Goal: Task Accomplishment & Management: Manage account settings

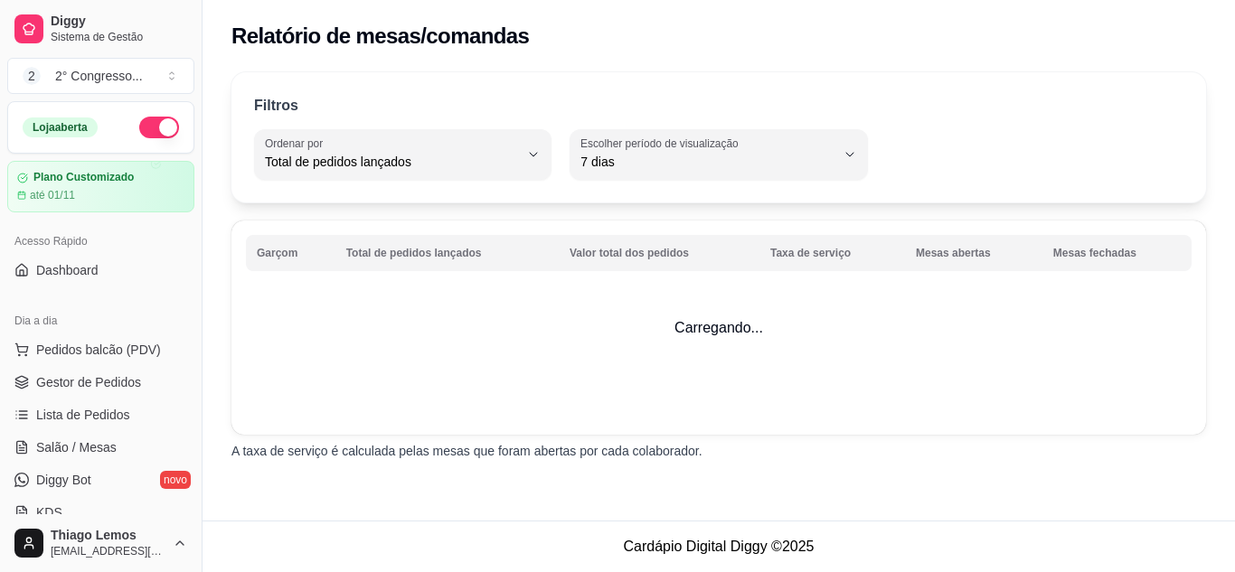
select select "TOTAL_OF_ORDERS"
select select "7"
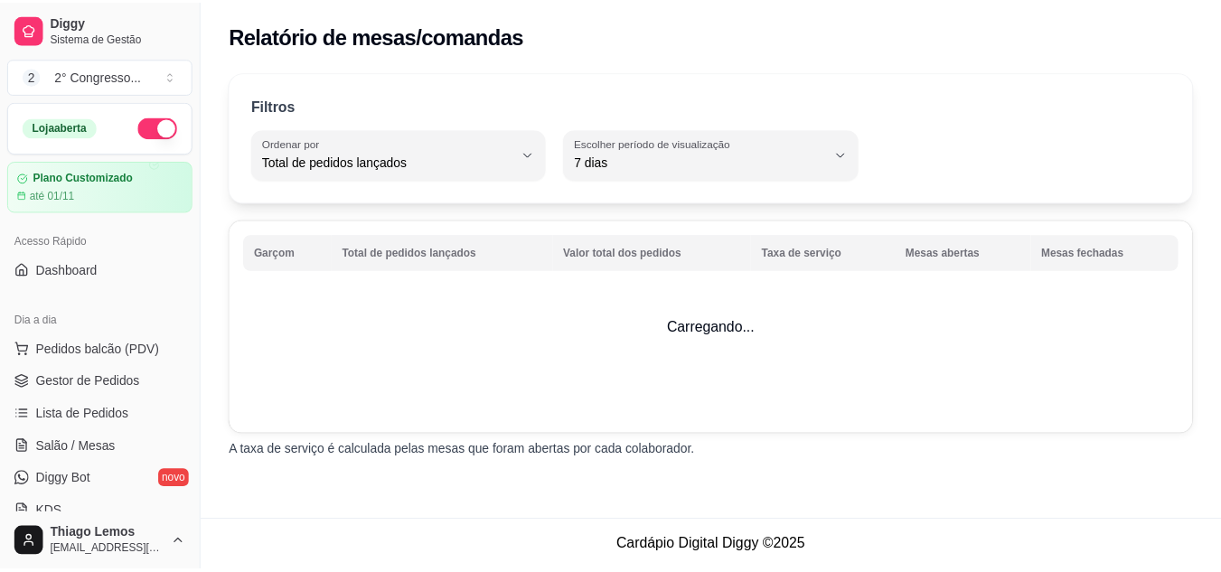
scroll to position [452, 0]
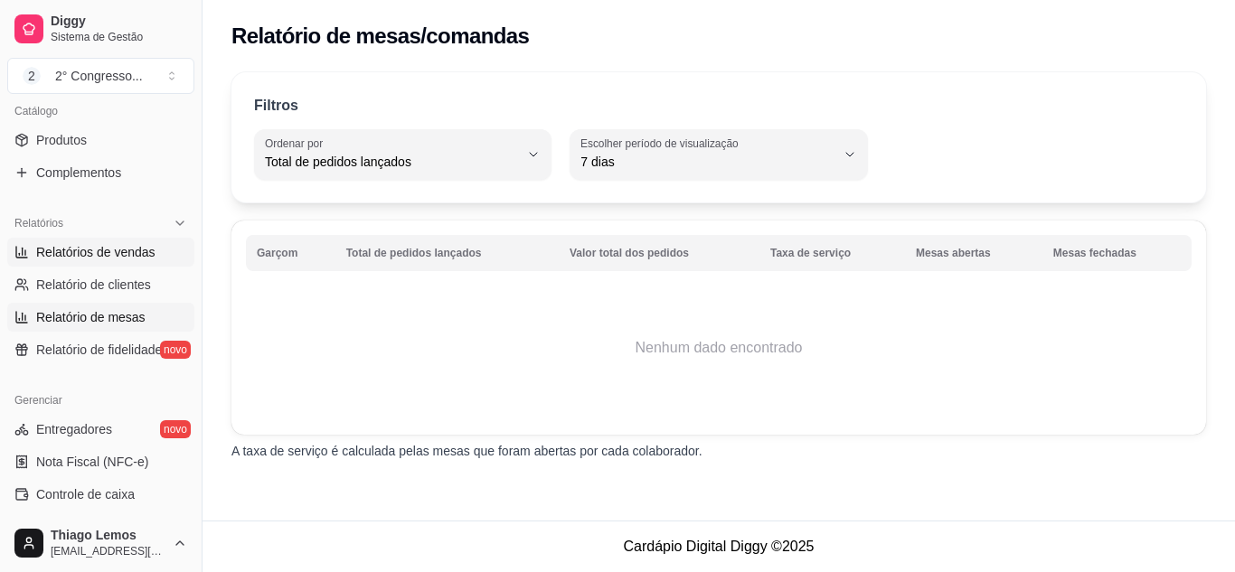
click at [103, 256] on span "Relatórios de vendas" at bounding box center [95, 252] width 119 height 18
select select "ALL"
select select "0"
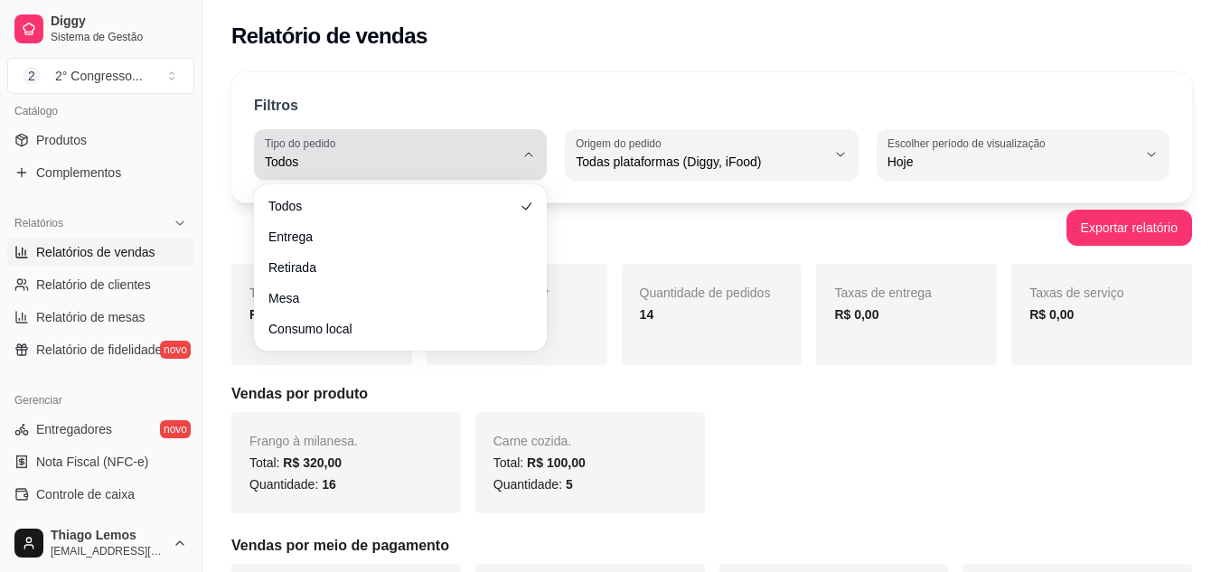
click at [528, 163] on button "Tipo do pedido Todos" at bounding box center [400, 154] width 293 height 51
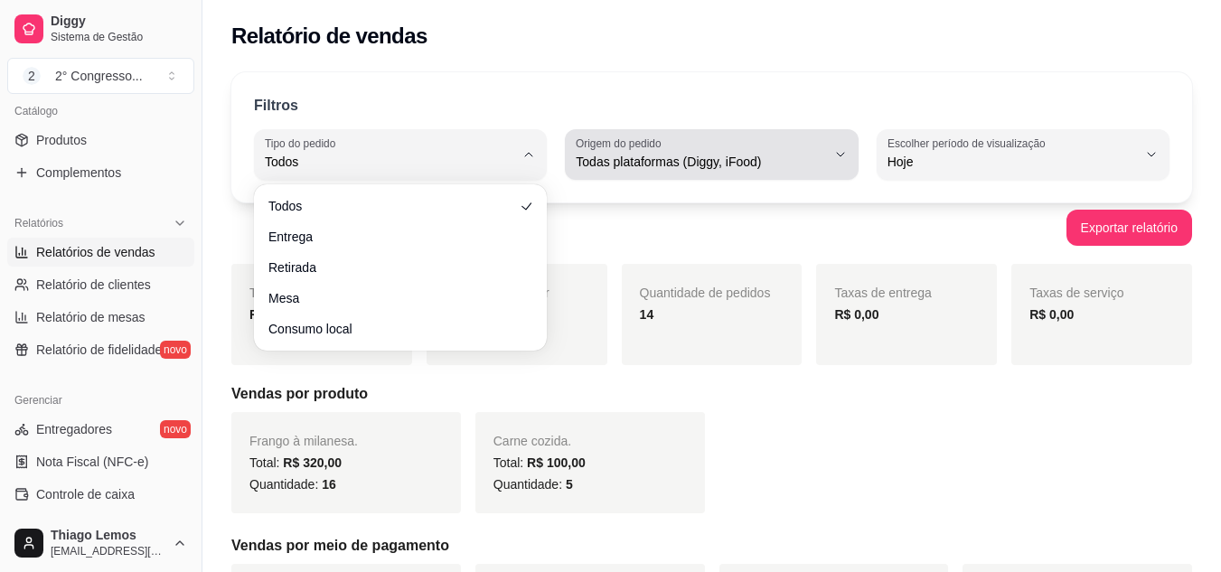
click at [837, 155] on icon "button" at bounding box center [840, 154] width 14 height 14
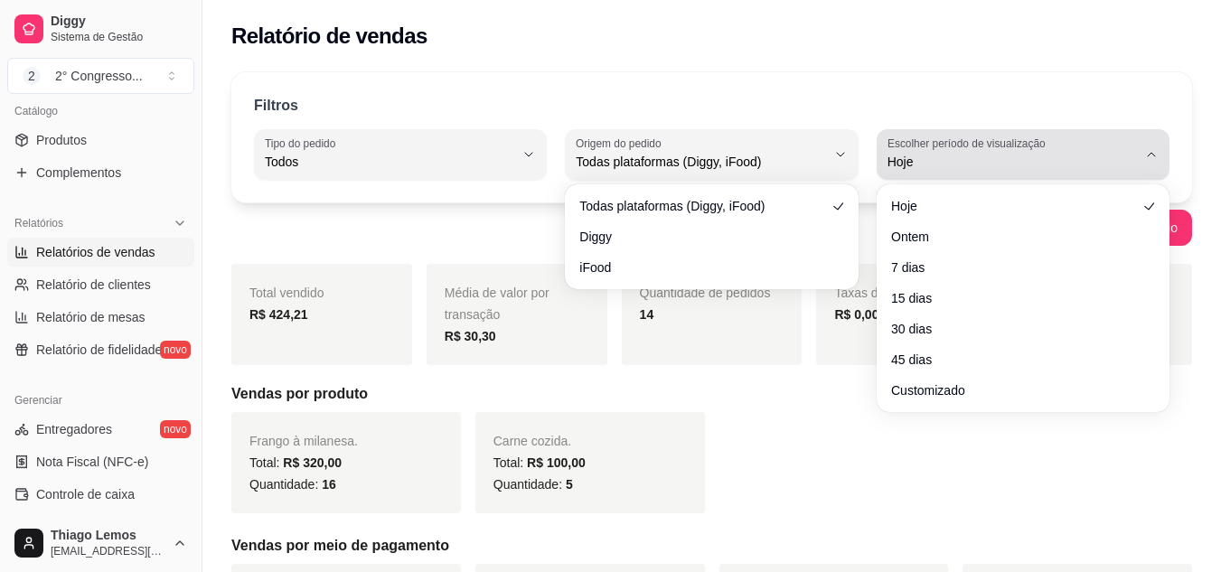
click at [1010, 146] on label "Escolher período de visualização" at bounding box center [970, 143] width 164 height 15
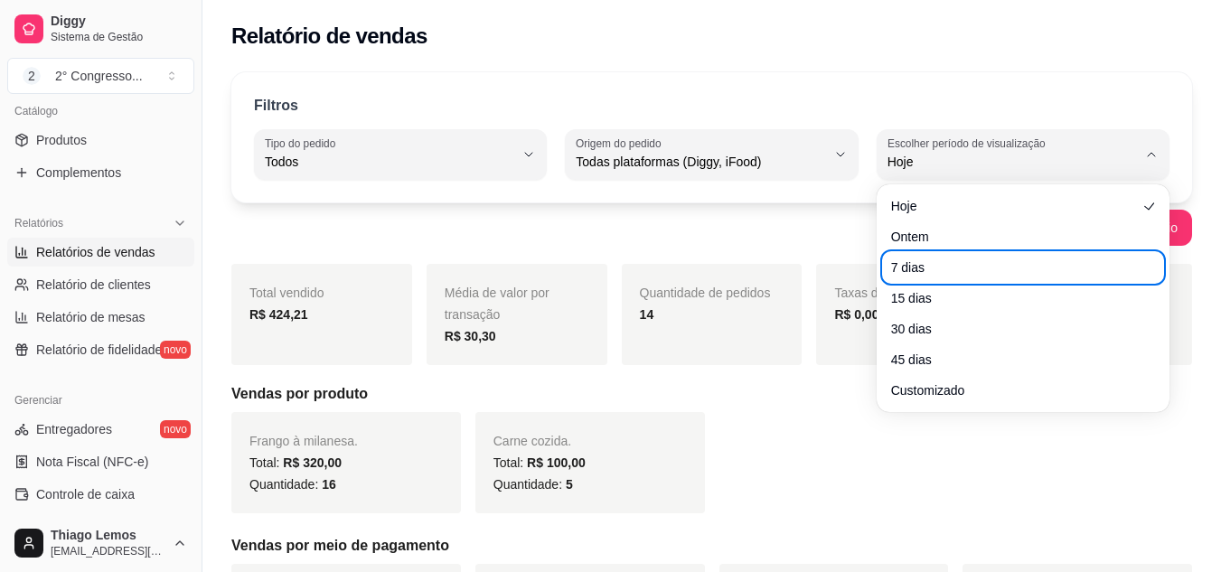
click at [938, 283] on ul "Hoje Ontem 7 dias 15 dias 30 dias 45 dias Customizado" at bounding box center [1023, 298] width 278 height 213
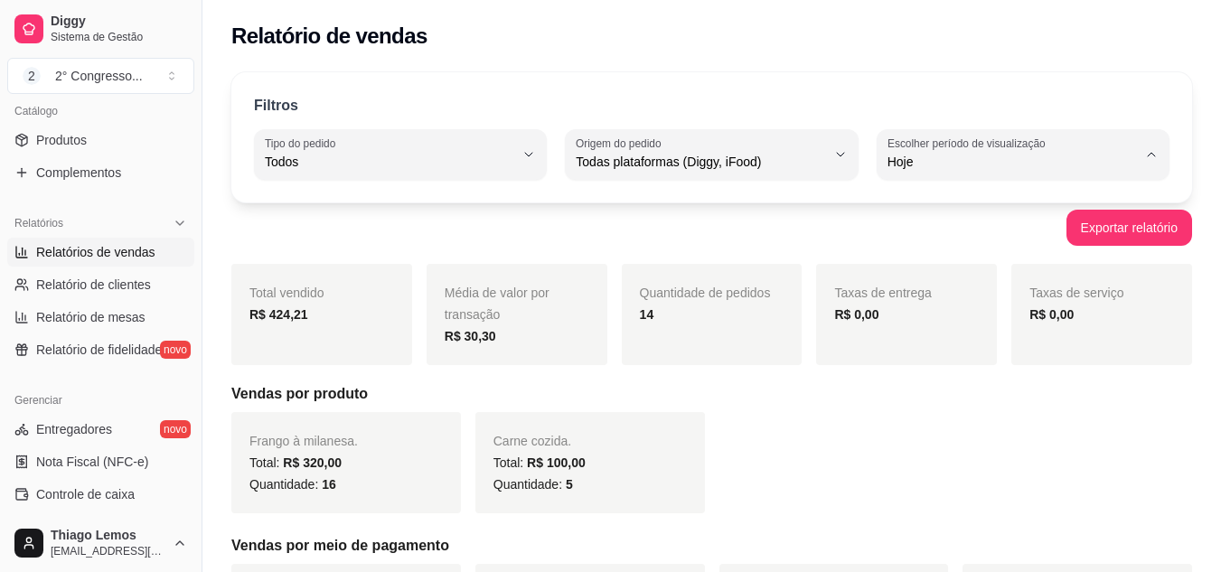
click at [923, 273] on span "7 dias" at bounding box center [1014, 264] width 236 height 17
type input "7"
select select "7"
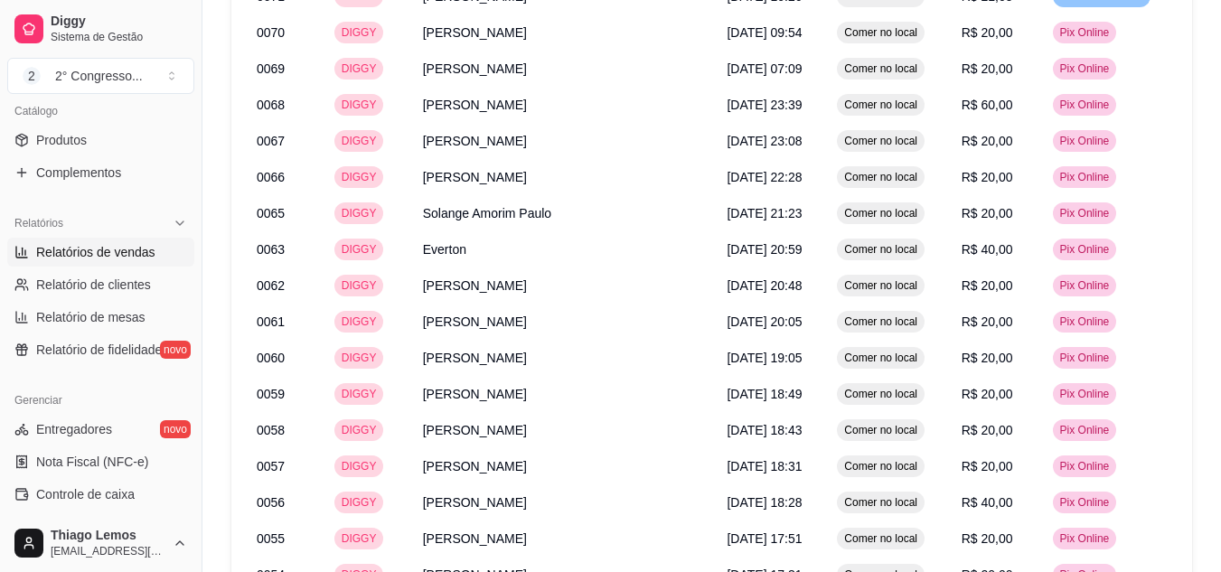
scroll to position [1506, 0]
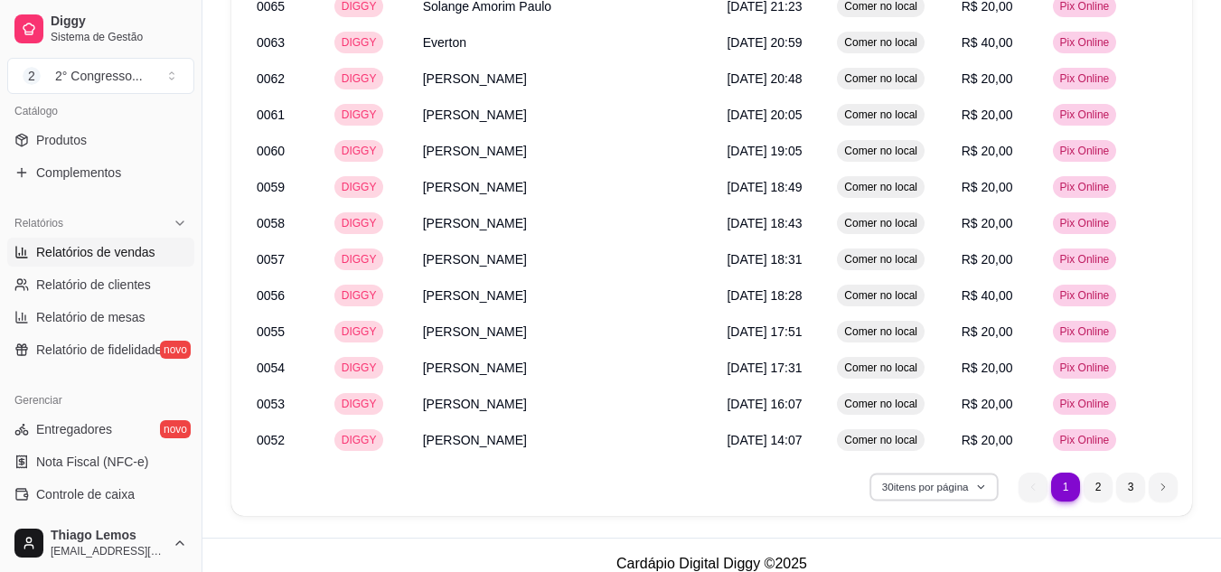
click at [982, 484] on icon "button" at bounding box center [981, 487] width 11 height 11
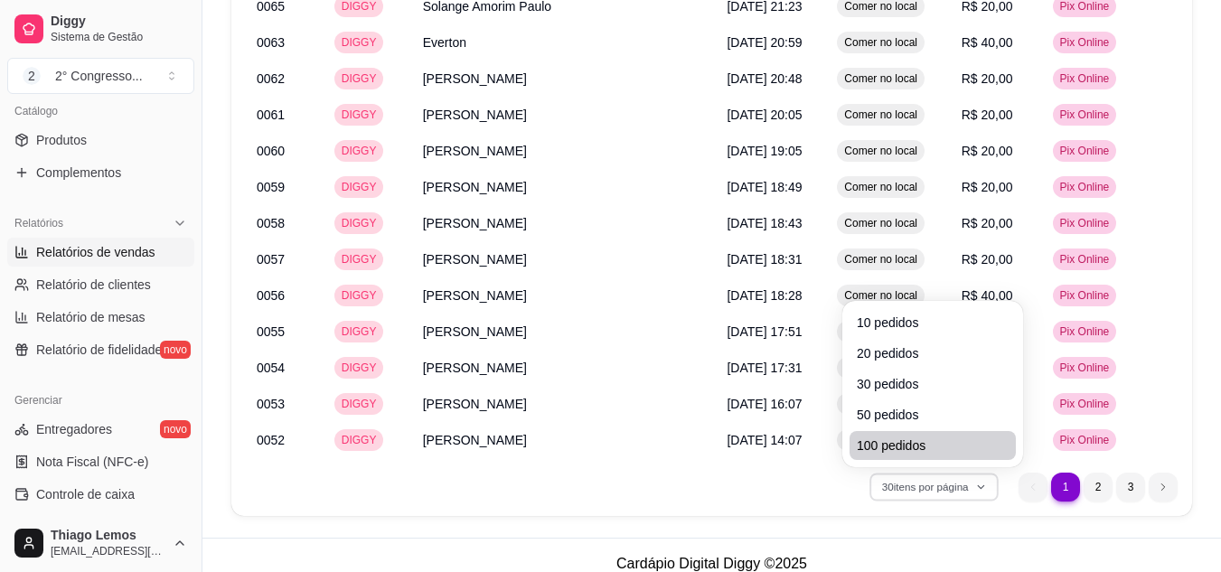
click at [903, 453] on span "100 pedidos" at bounding box center [933, 446] width 152 height 18
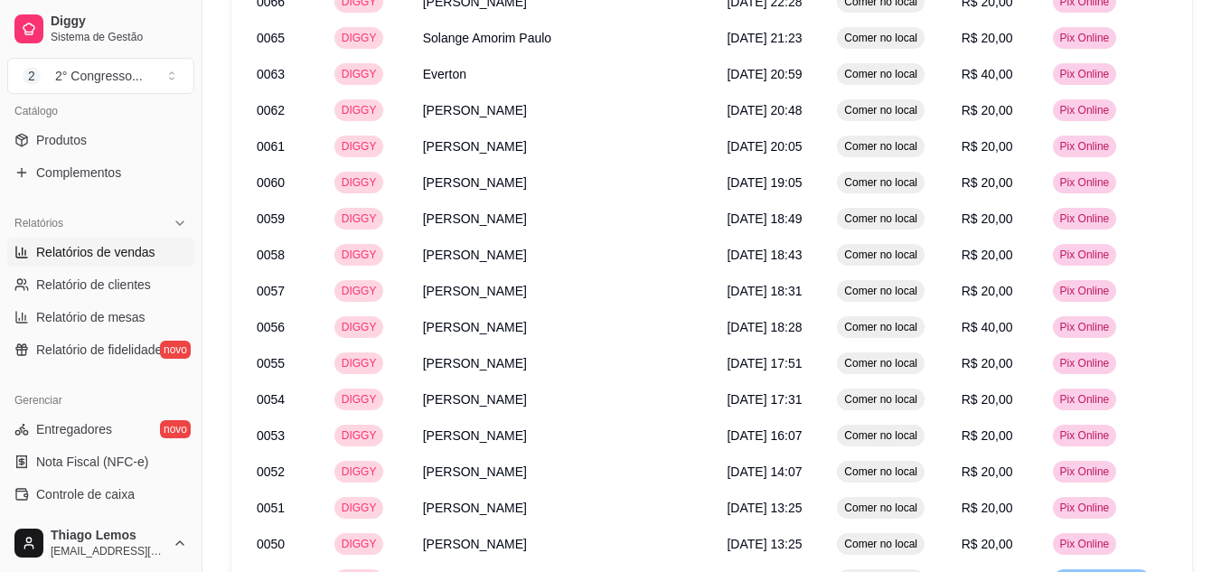
scroll to position [3187, 0]
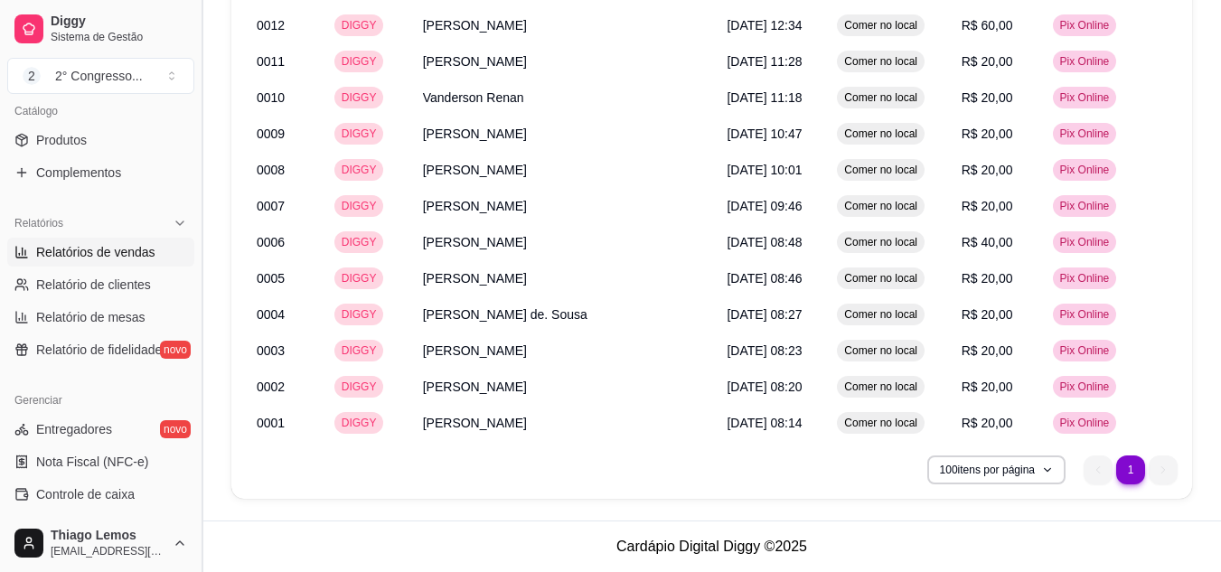
click at [195, 390] on button "Toggle Sidebar" at bounding box center [201, 286] width 14 height 572
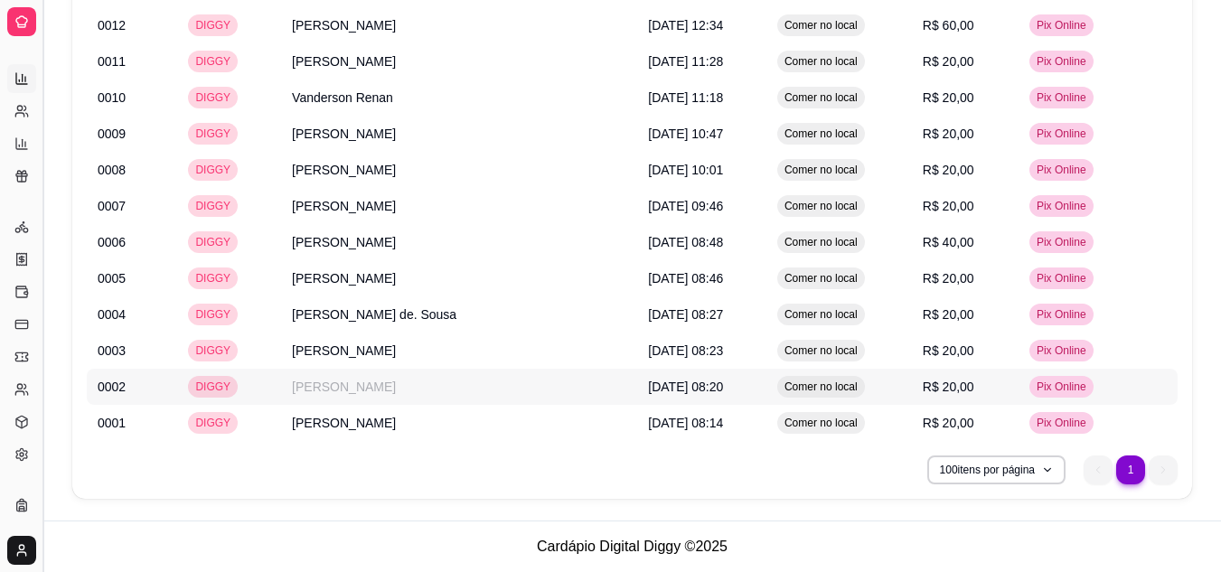
scroll to position [3143, 0]
click at [41, 278] on button "Toggle Sidebar" at bounding box center [42, 286] width 14 height 572
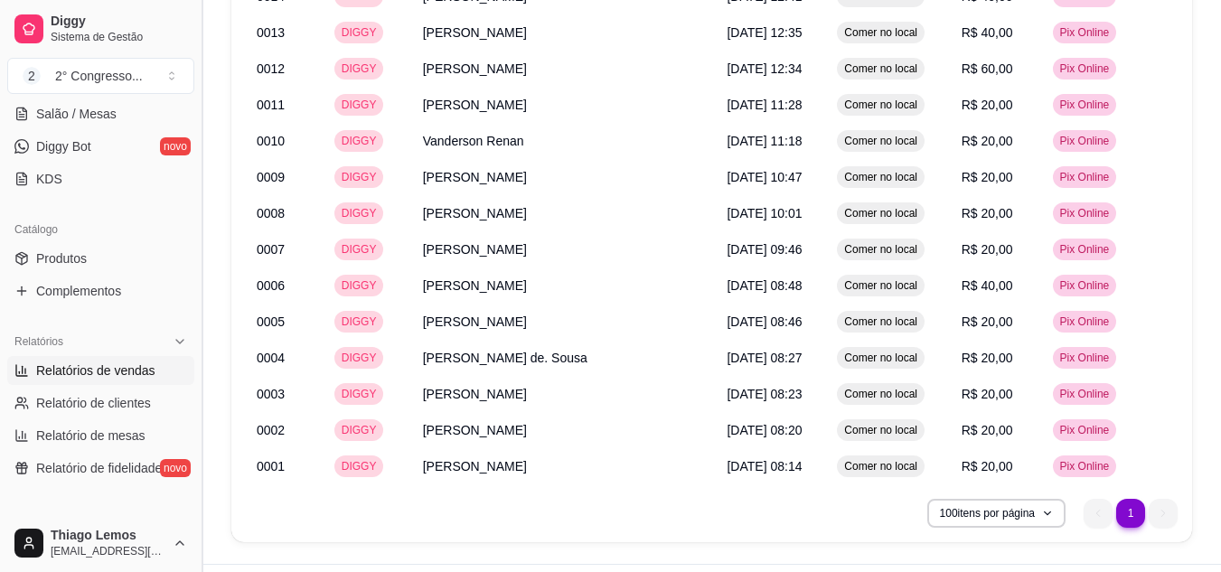
scroll to position [510, 0]
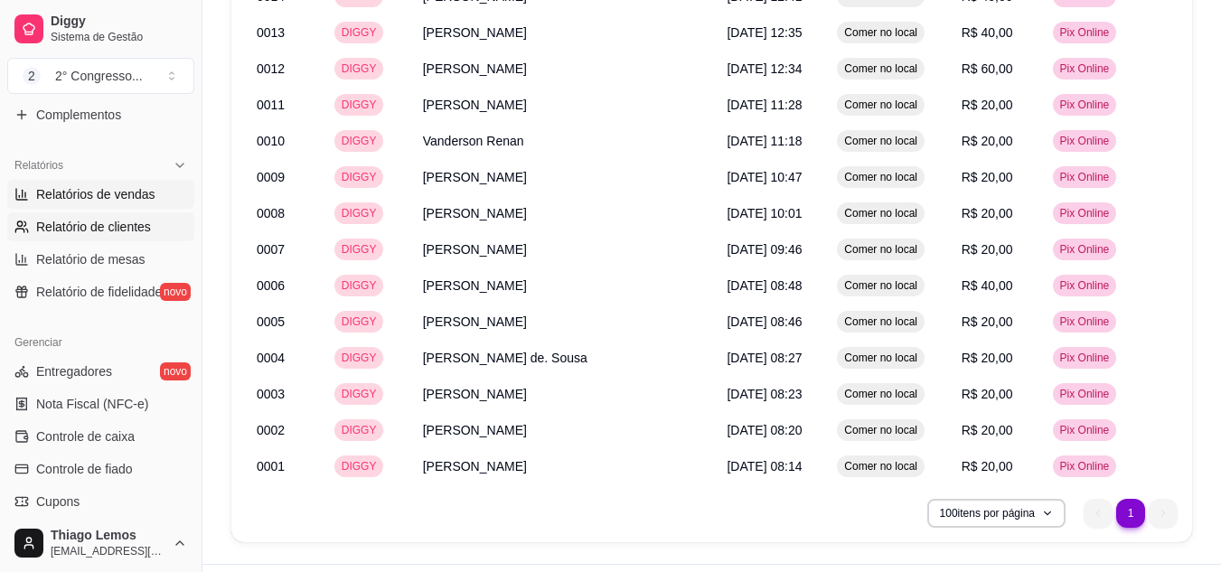
click at [93, 225] on span "Relatório de clientes" at bounding box center [93, 227] width 115 height 18
select select "30"
select select "HIGHEST_TOTAL_SPENT_WITH_ORDERS"
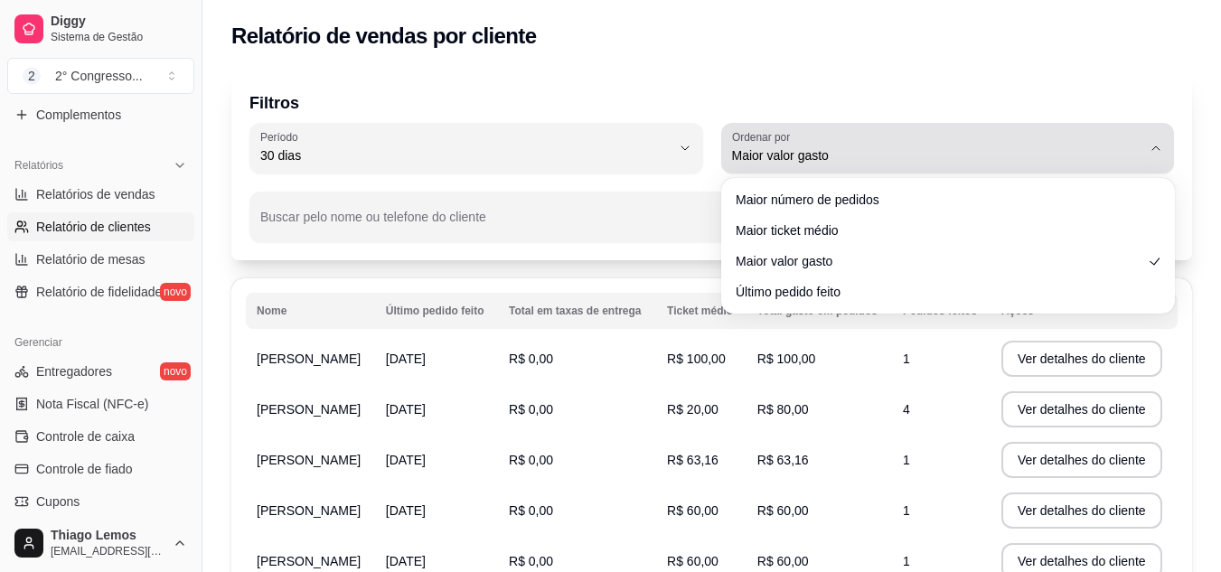
click at [1155, 153] on icon "button" at bounding box center [1156, 148] width 14 height 14
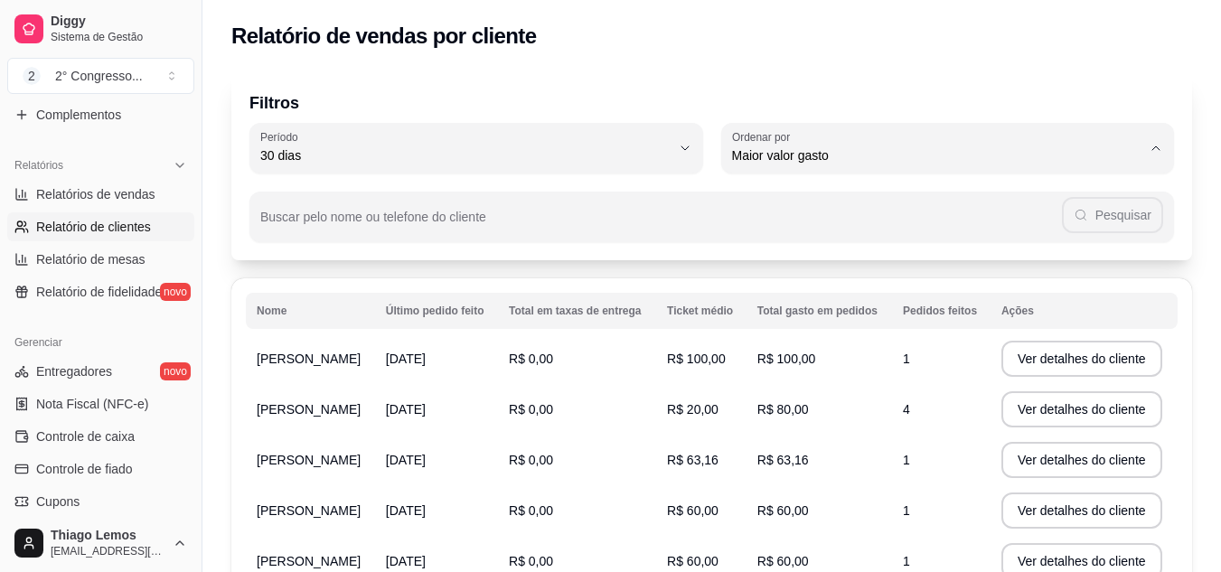
click at [942, 282] on li "Último pedido feito" at bounding box center [947, 288] width 421 height 28
type input "LAST_ORDER_MADE_AT"
select select "LAST_ORDER_MADE_AT"
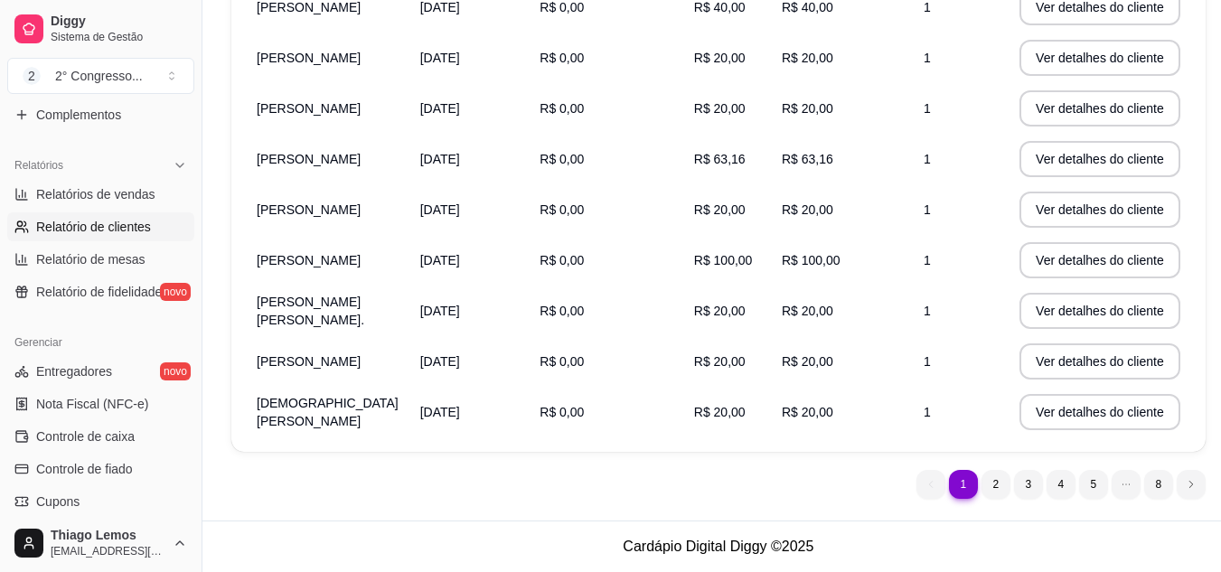
scroll to position [342, 0]
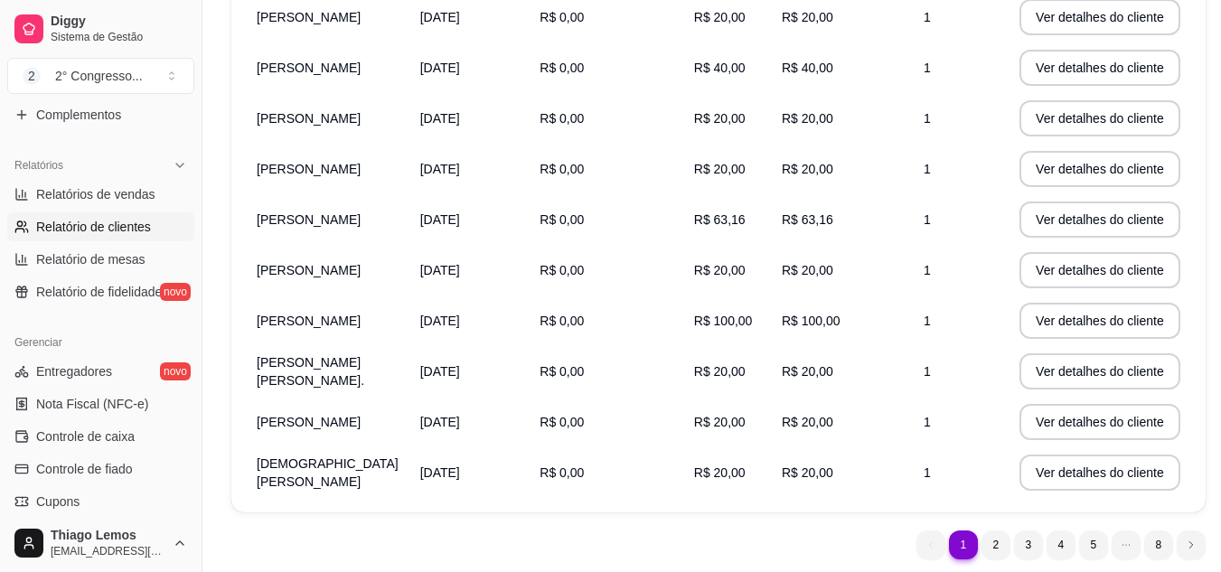
drag, startPoint x: 196, startPoint y: 320, endPoint x: 193, endPoint y: 395, distance: 75.1
click at [193, 395] on div "Diggy Sistema de Gestão 2 2° Congresso ... Loja aberta Plano Customizado até 01…" at bounding box center [101, 286] width 202 height 572
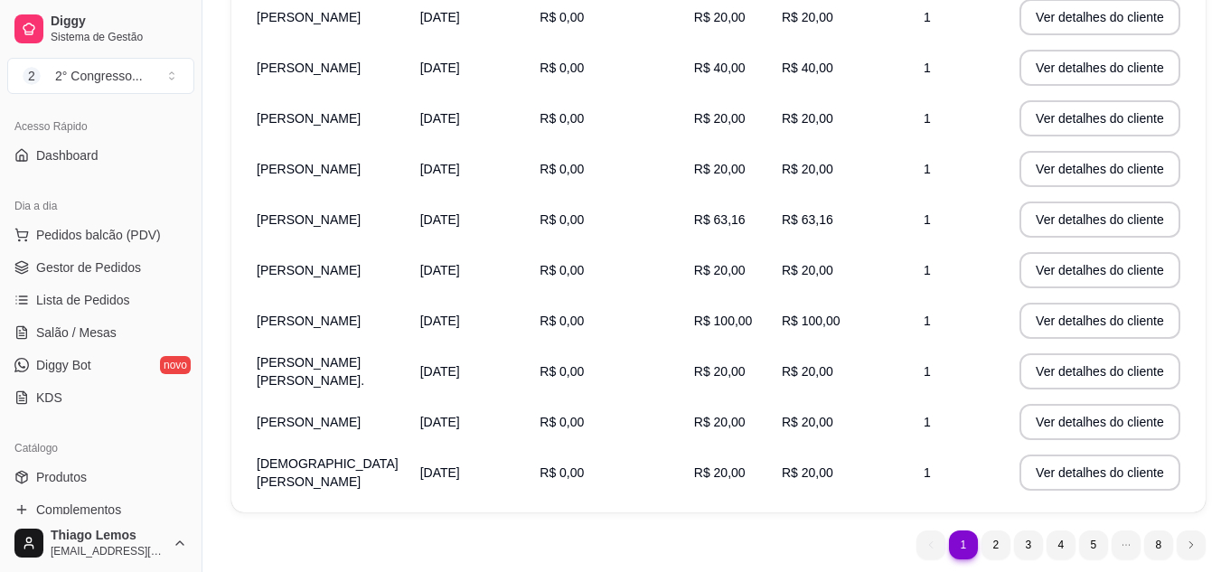
scroll to position [112, 0]
click at [104, 268] on span "Gestor de Pedidos" at bounding box center [88, 270] width 105 height 18
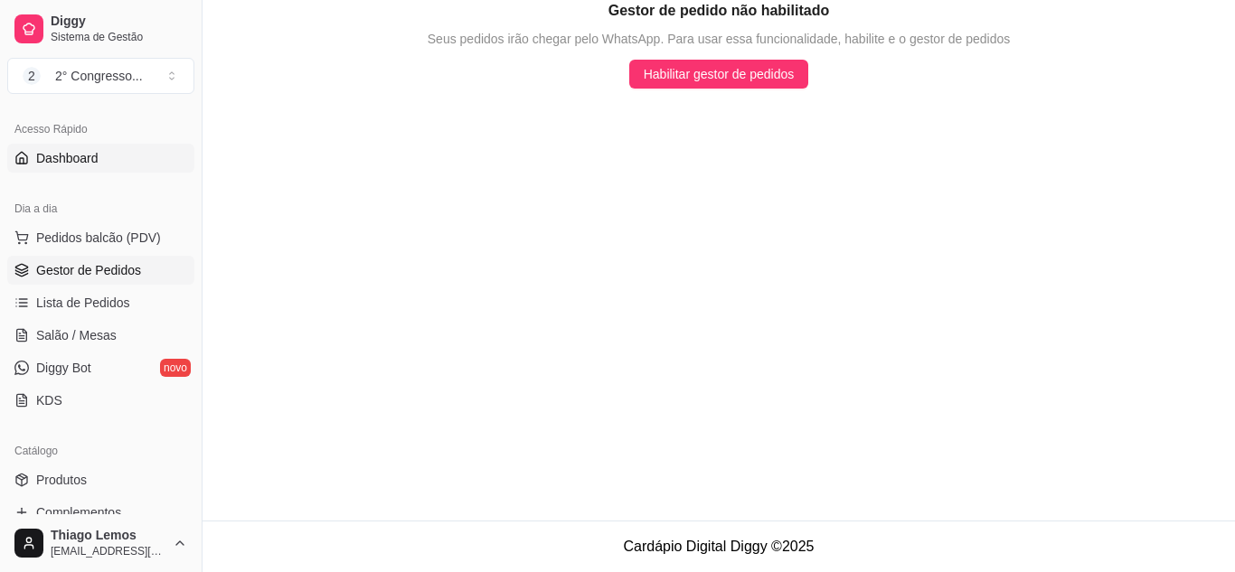
click at [71, 156] on span "Dashboard" at bounding box center [67, 158] width 62 height 18
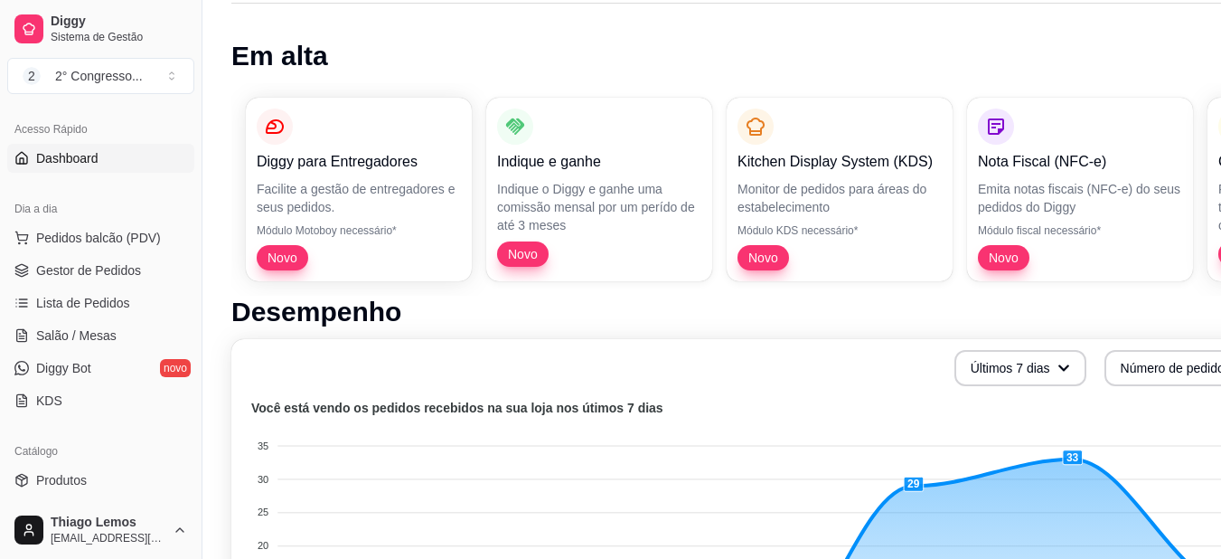
scroll to position [80, 0]
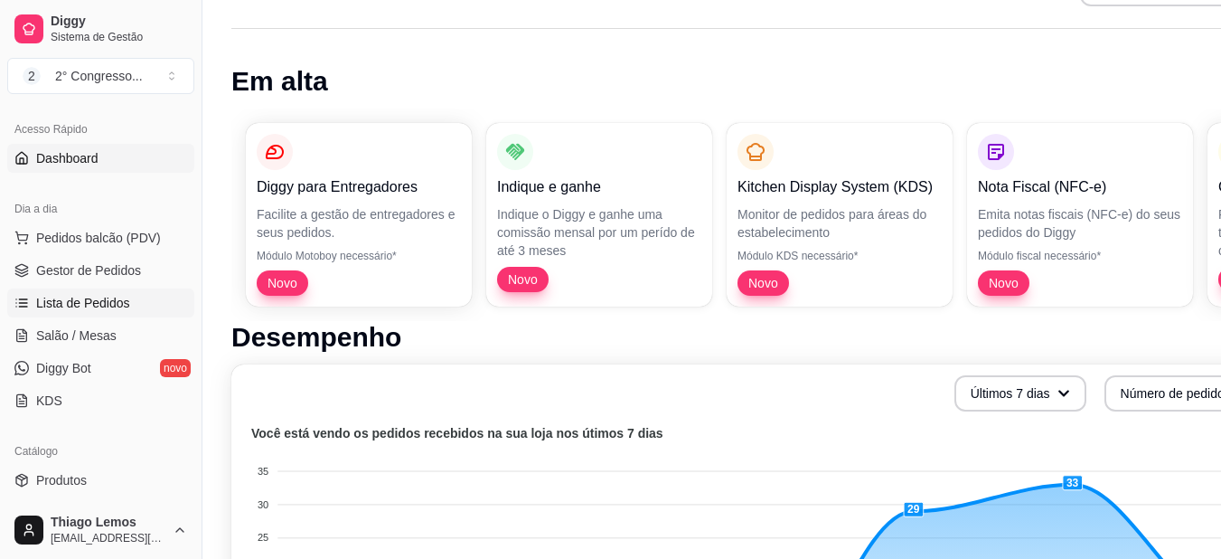
click at [98, 303] on span "Lista de Pedidos" at bounding box center [83, 303] width 94 height 18
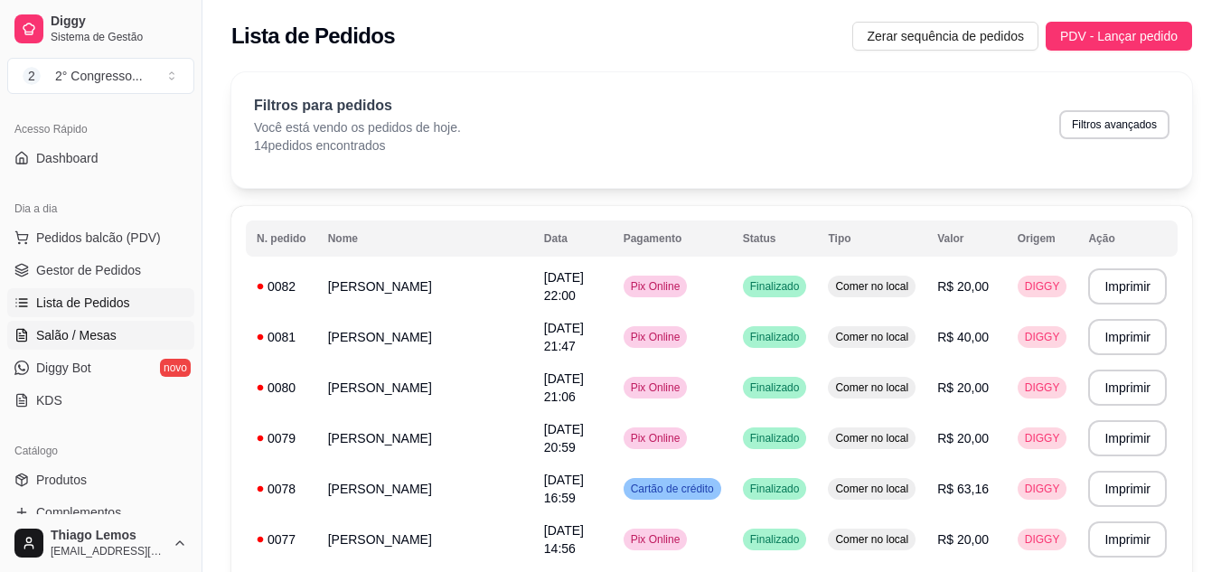
click at [97, 332] on span "Salão / Mesas" at bounding box center [76, 335] width 80 height 18
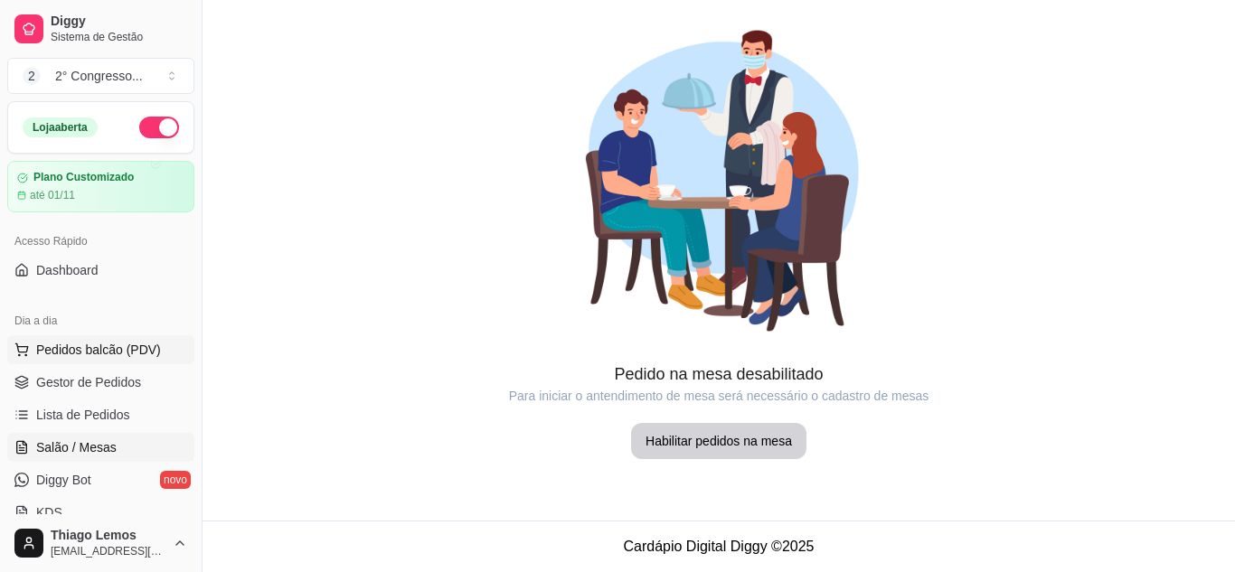
click at [75, 358] on span "Pedidos balcão (PDV)" at bounding box center [98, 350] width 125 height 18
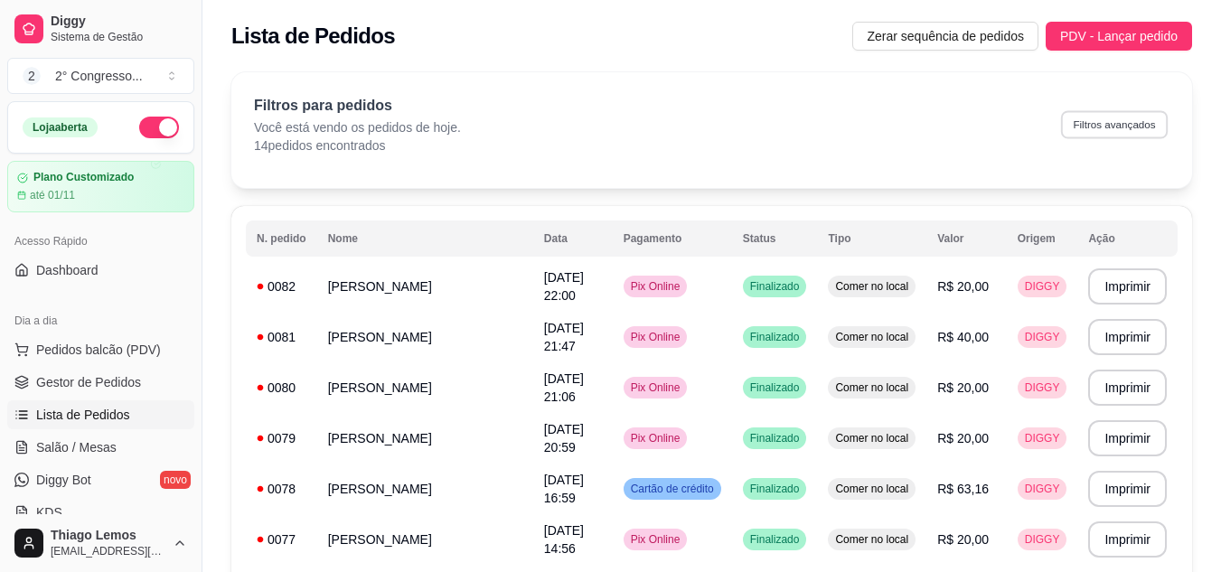
click at [1097, 119] on button "Filtros avançados" at bounding box center [1114, 124] width 107 height 28
select select "0"
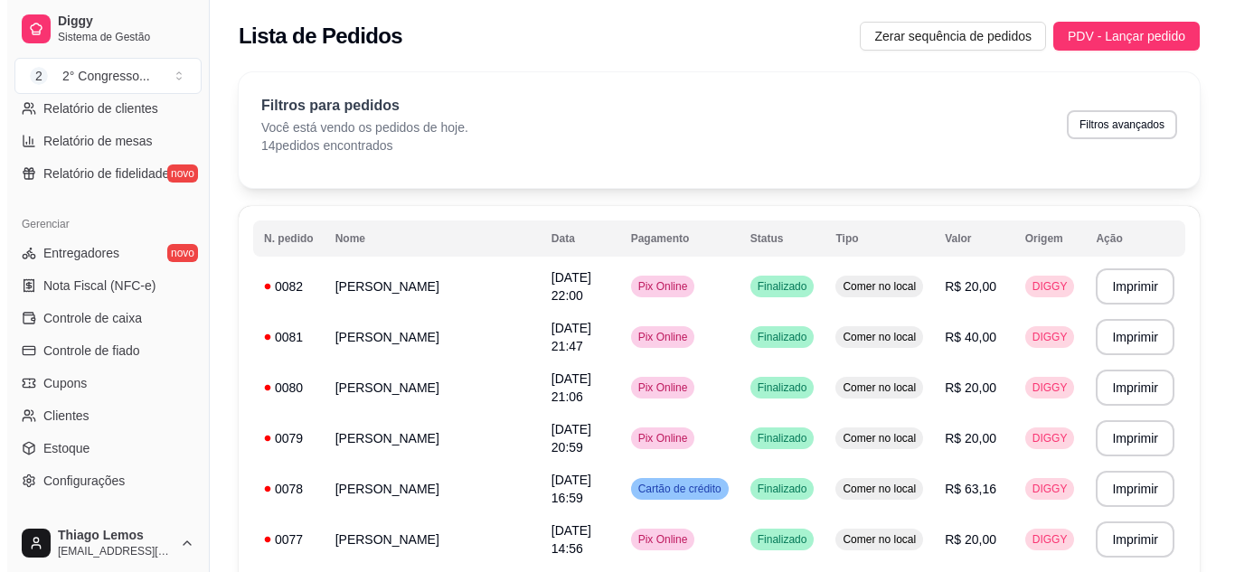
scroll to position [634, 0]
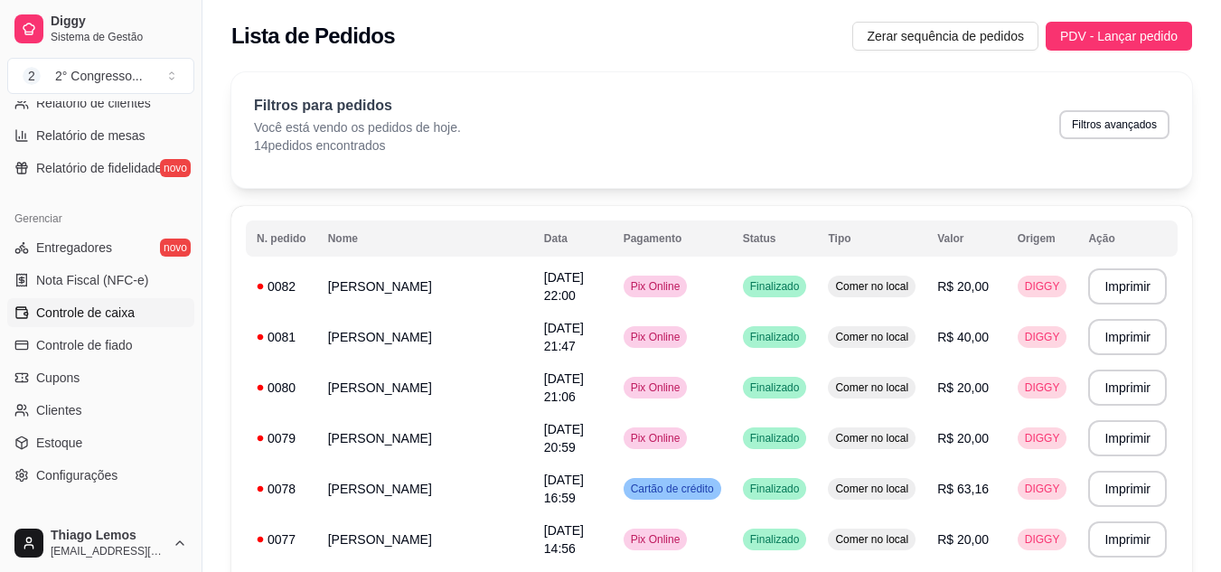
click at [95, 315] on span "Controle de caixa" at bounding box center [85, 313] width 99 height 18
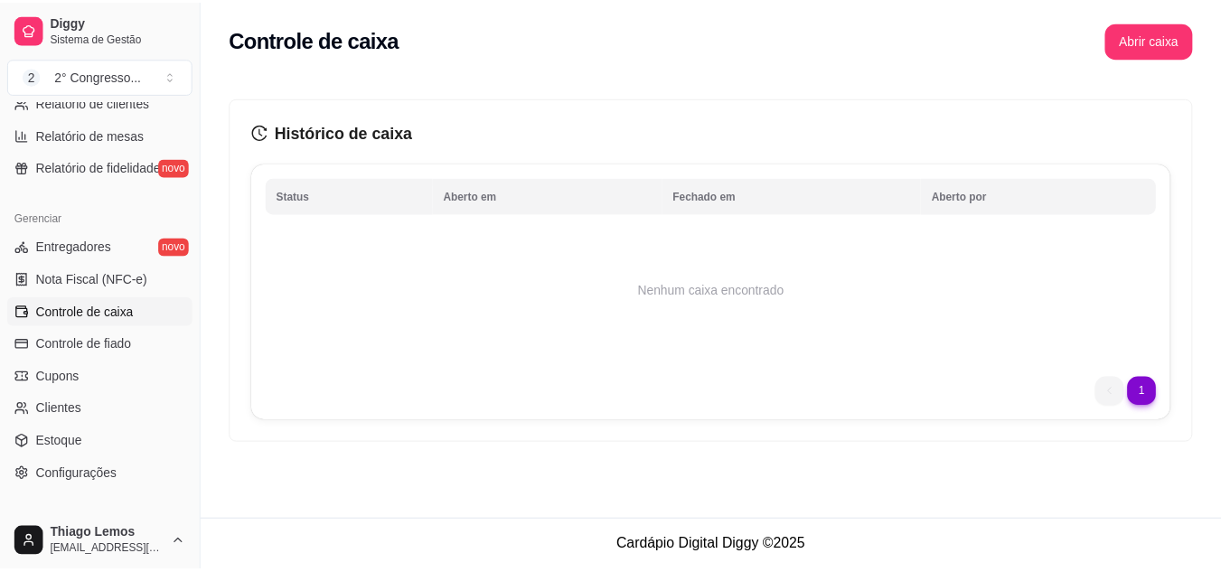
scroll to position [729, 0]
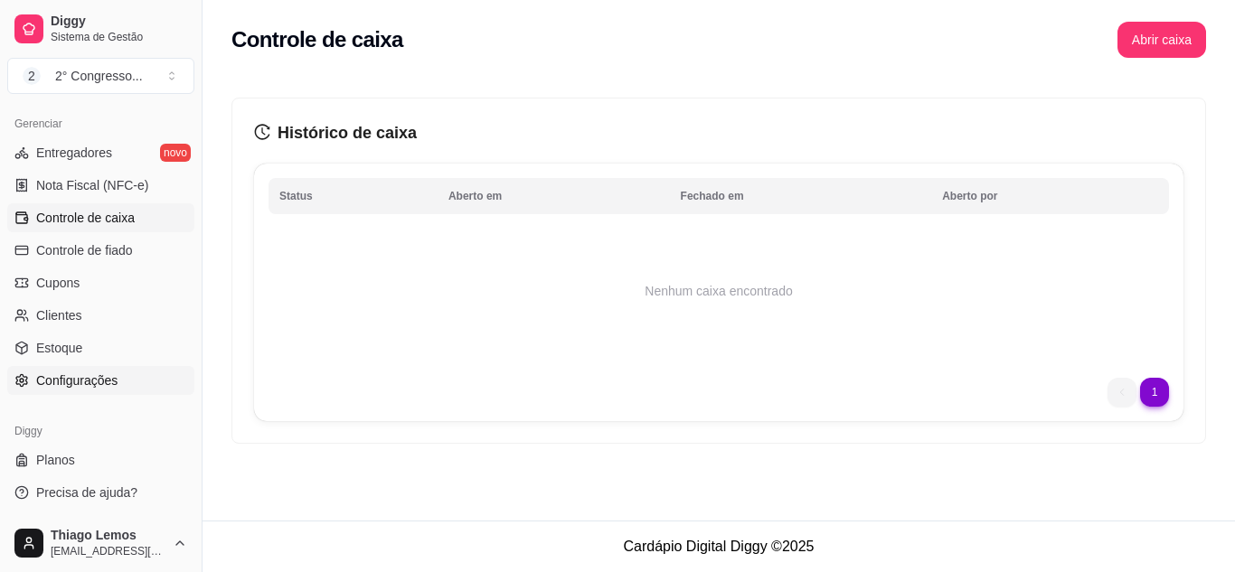
click at [98, 378] on span "Configurações" at bounding box center [76, 381] width 81 height 18
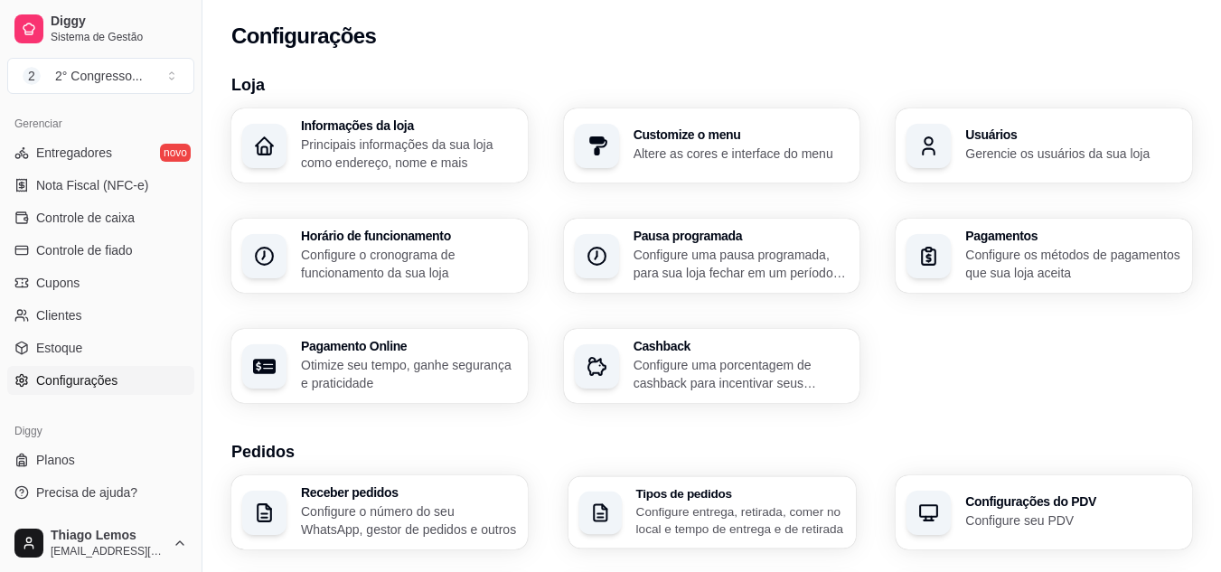
click at [807, 520] on p "Configure entrega, retirada, comer no local e tempo de entrega e de retirada" at bounding box center [741, 520] width 210 height 35
click at [963, 535] on div "Configurações do PDV Configure seu PDV" at bounding box center [1044, 512] width 297 height 74
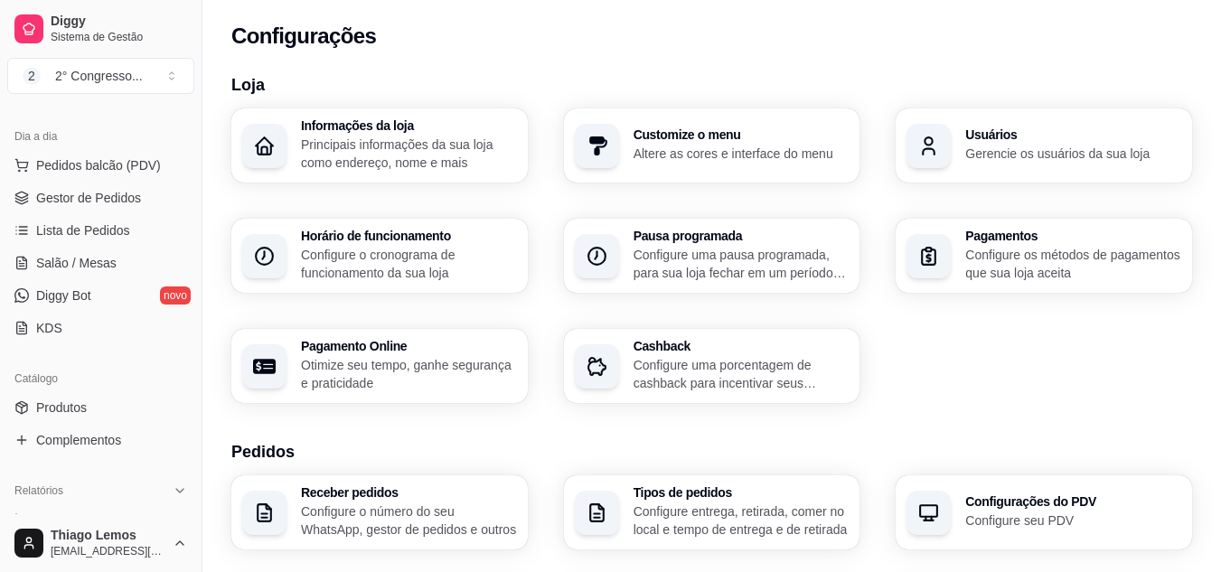
scroll to position [198, 0]
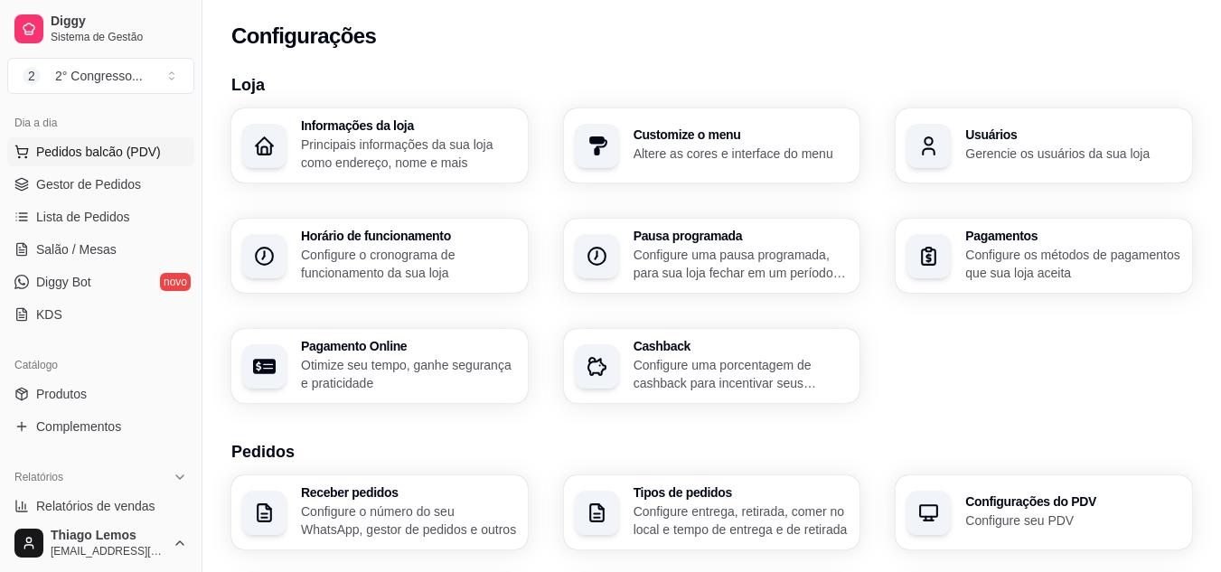
click at [108, 146] on span "Pedidos balcão (PDV)" at bounding box center [98, 152] width 125 height 18
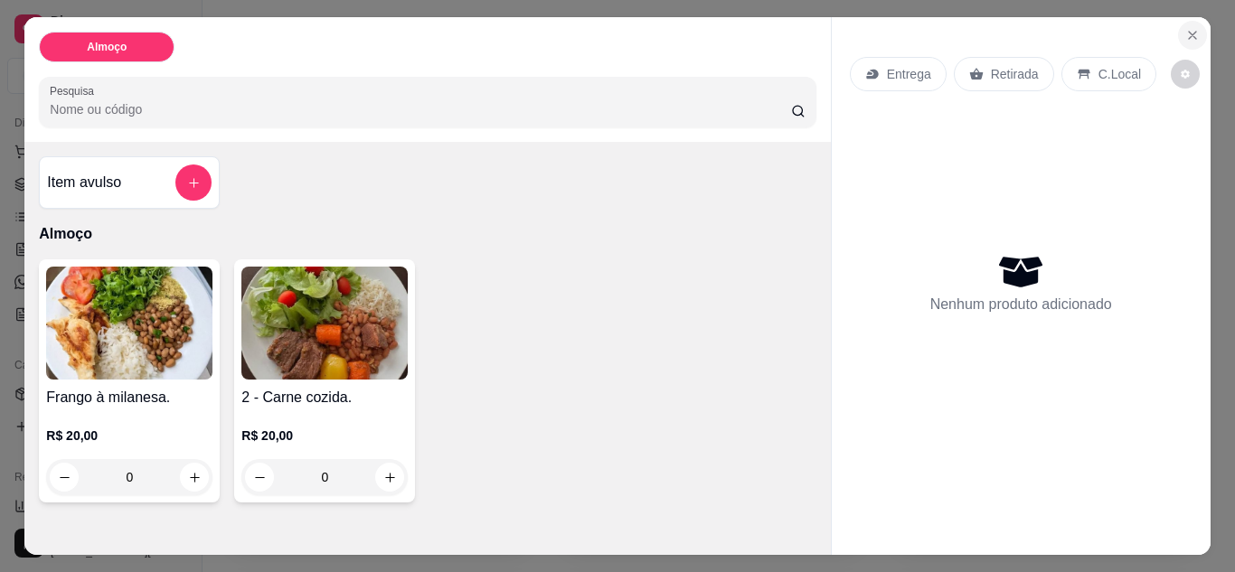
click at [1189, 32] on icon "Close" at bounding box center [1192, 35] width 7 height 7
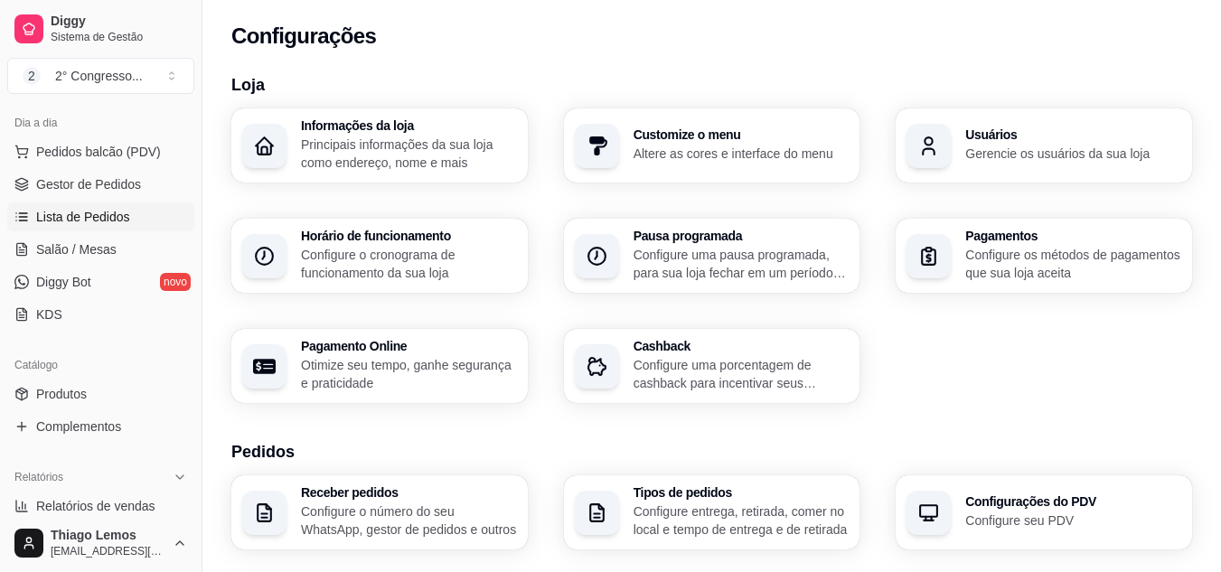
click at [104, 216] on span "Lista de Pedidos" at bounding box center [83, 217] width 94 height 18
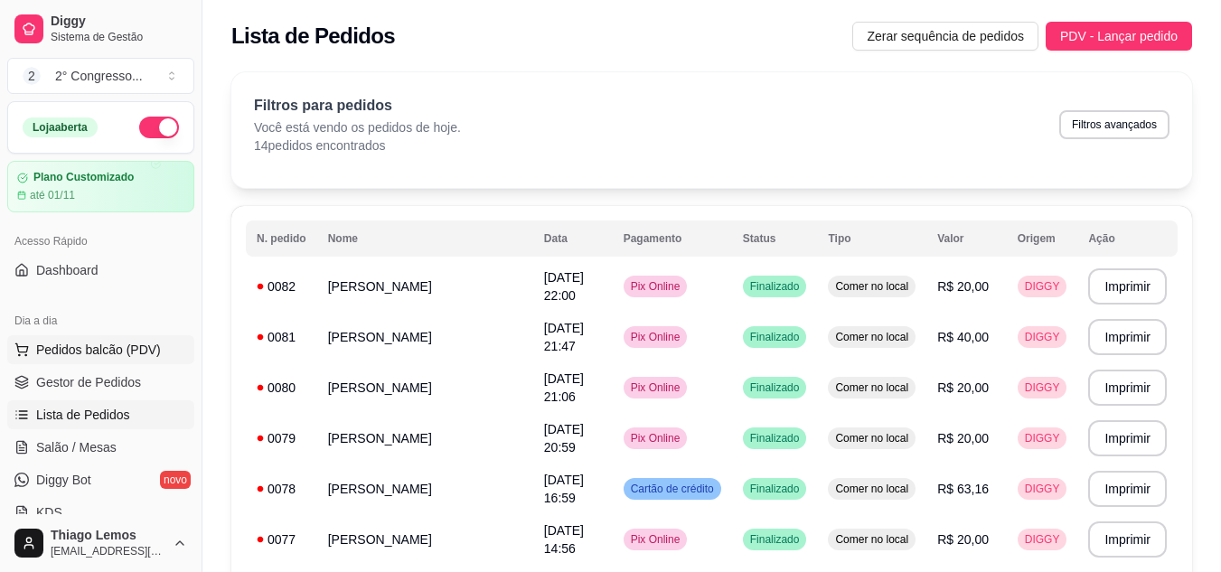
click at [89, 347] on span "Pedidos balcão (PDV)" at bounding box center [98, 350] width 125 height 18
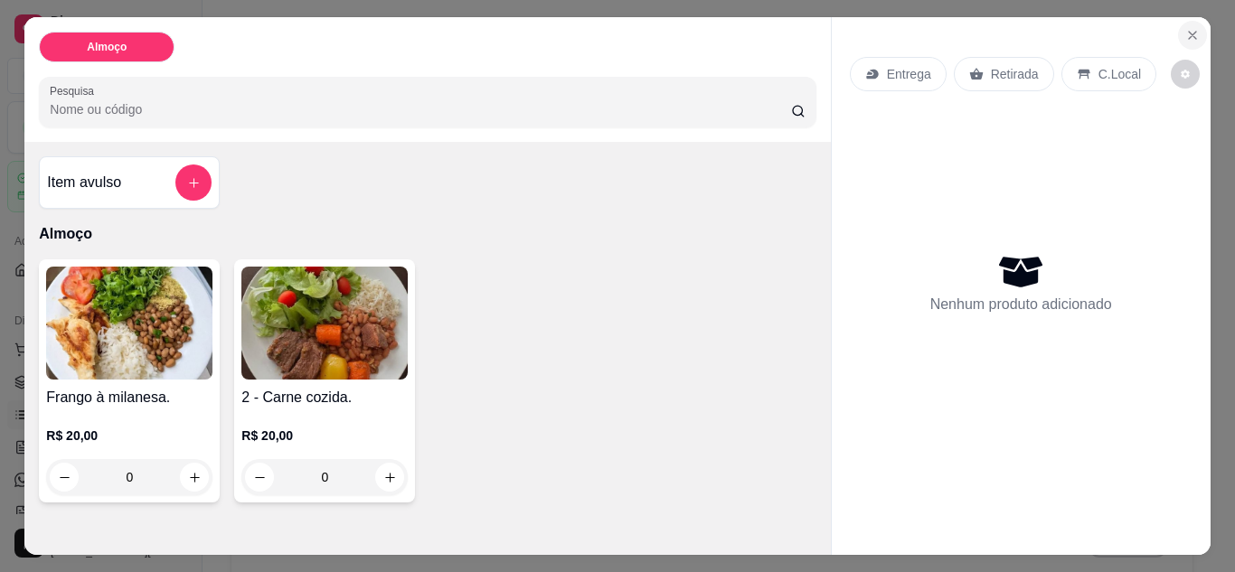
click at [1189, 32] on icon "Close" at bounding box center [1192, 35] width 7 height 7
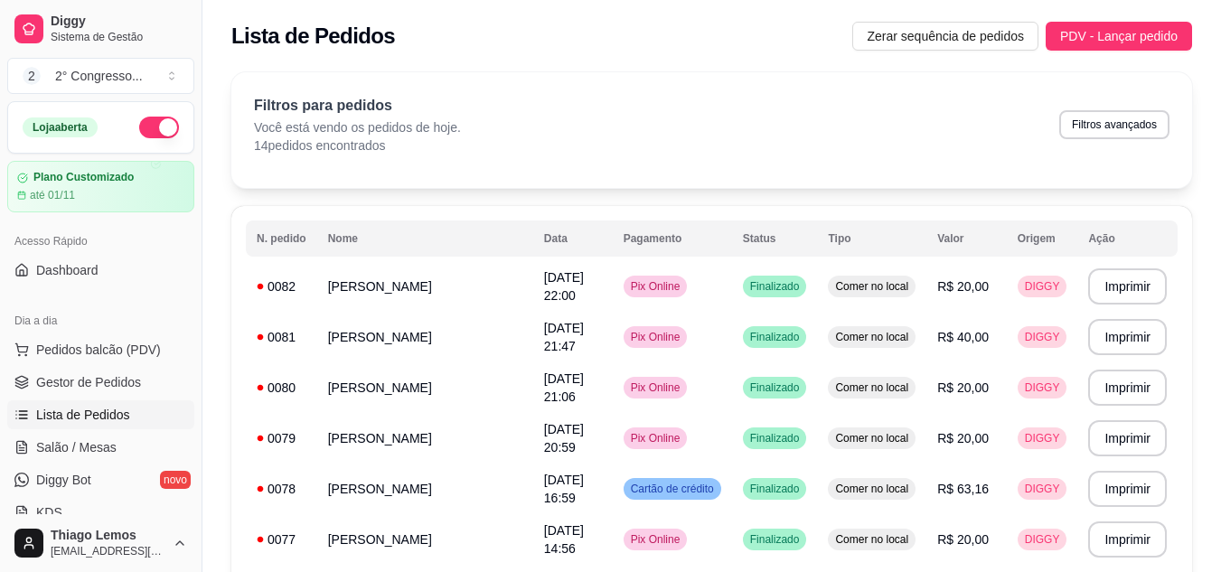
click at [187, 229] on div "Diggy Sistema de Gestão 2 2° Congresso ... Loja aberta Plano Customizado até 01…" at bounding box center [101, 286] width 202 height 572
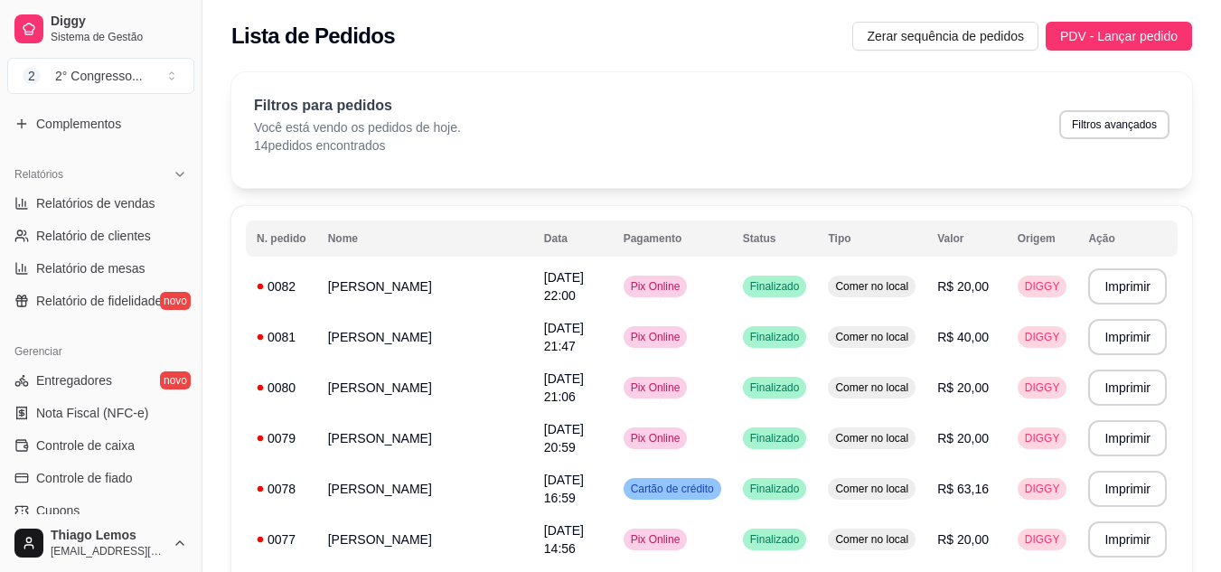
scroll to position [504, 0]
click at [112, 202] on span "Relatórios de vendas" at bounding box center [95, 201] width 119 height 18
select select "ALL"
select select "0"
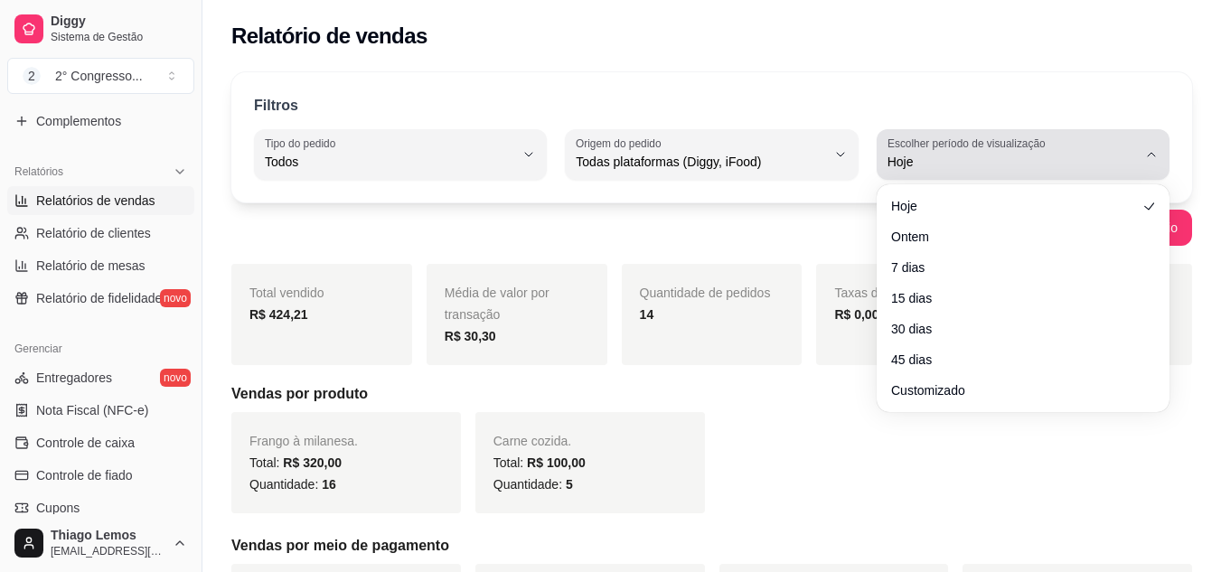
click at [1153, 160] on icon "button" at bounding box center [1151, 154] width 14 height 14
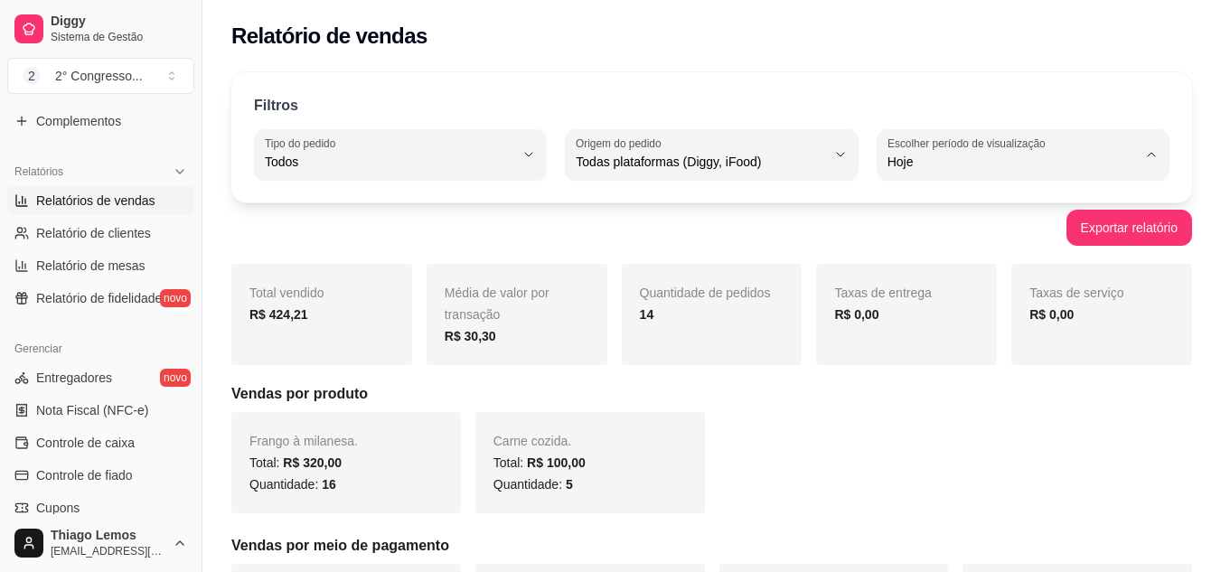
click at [1009, 273] on span "7 dias" at bounding box center [1014, 264] width 236 height 17
type input "7"
select select "7"
click at [1127, 224] on button "Exportar relatório" at bounding box center [1130, 228] width 122 height 35
click at [682, 409] on div "Total vendido R$ 1.987,36 Média de valor por transação R$ 26,14 Quantidade de p…" at bounding box center [711, 533] width 961 height 539
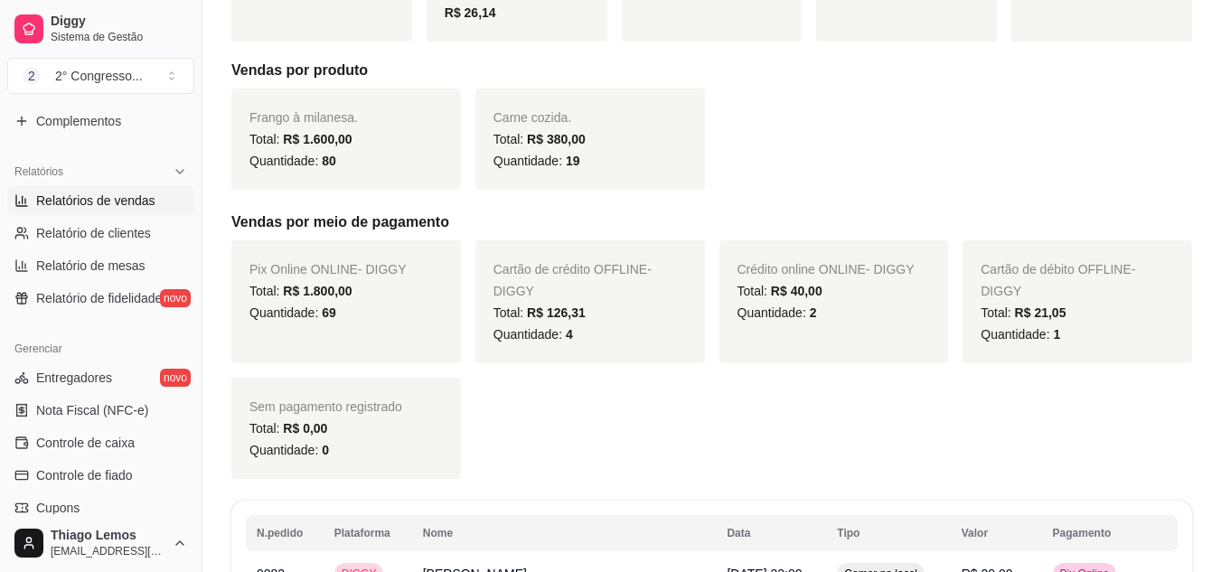
scroll to position [325, 0]
click at [534, 155] on span "Quantidade: 19" at bounding box center [537, 159] width 87 height 14
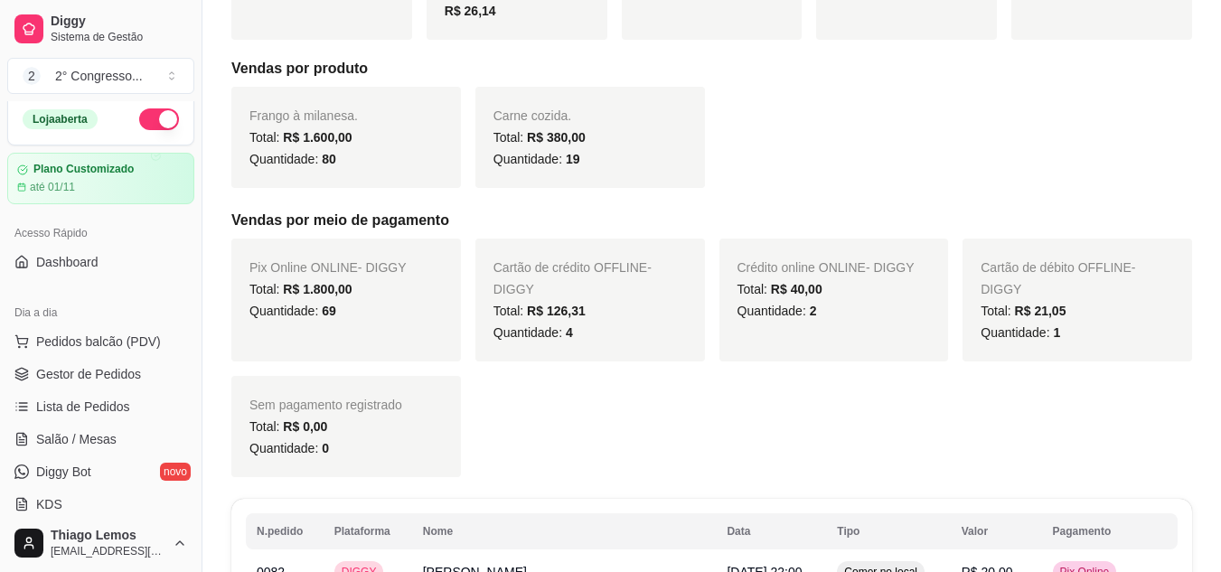
scroll to position [0, 0]
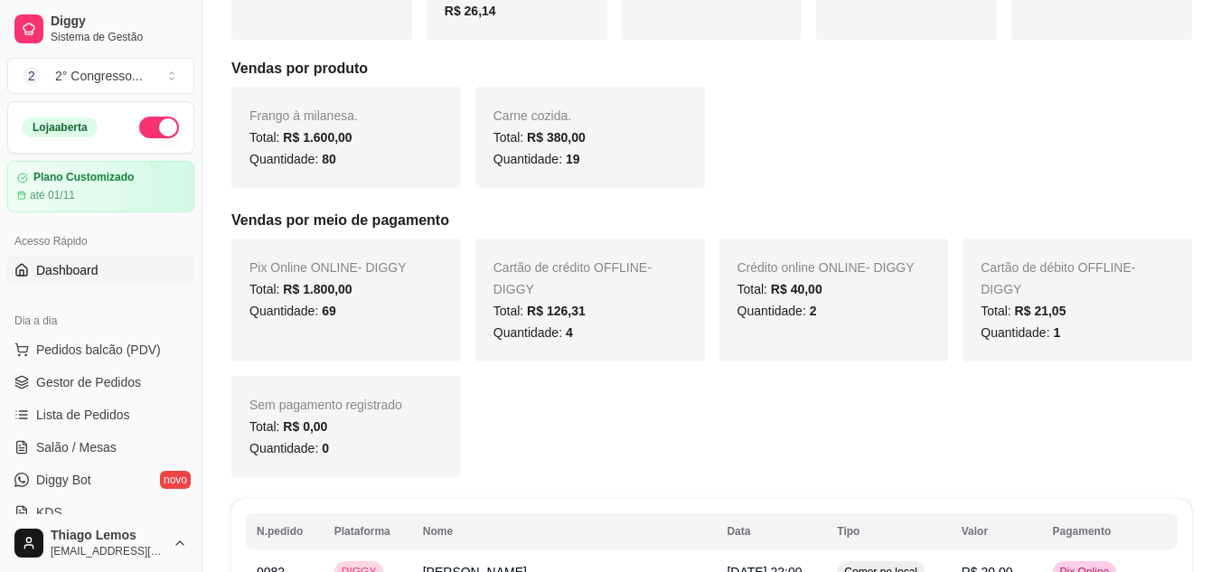
click at [70, 269] on span "Dashboard" at bounding box center [67, 270] width 62 height 18
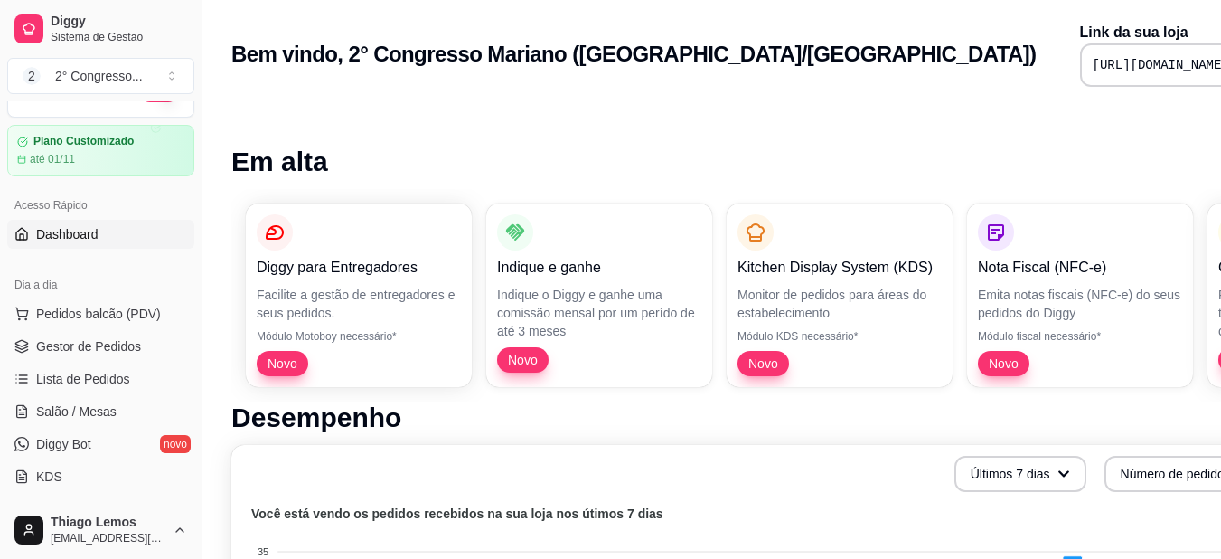
scroll to position [72, 0]
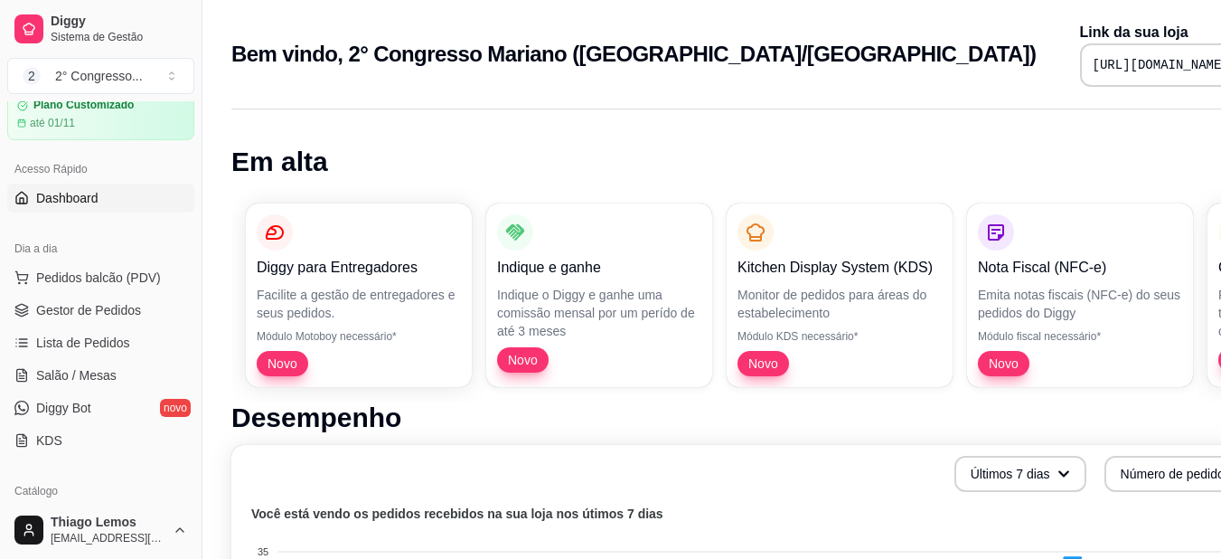
click at [452, 175] on h1 "Em alta" at bounding box center [754, 162] width 1047 height 33
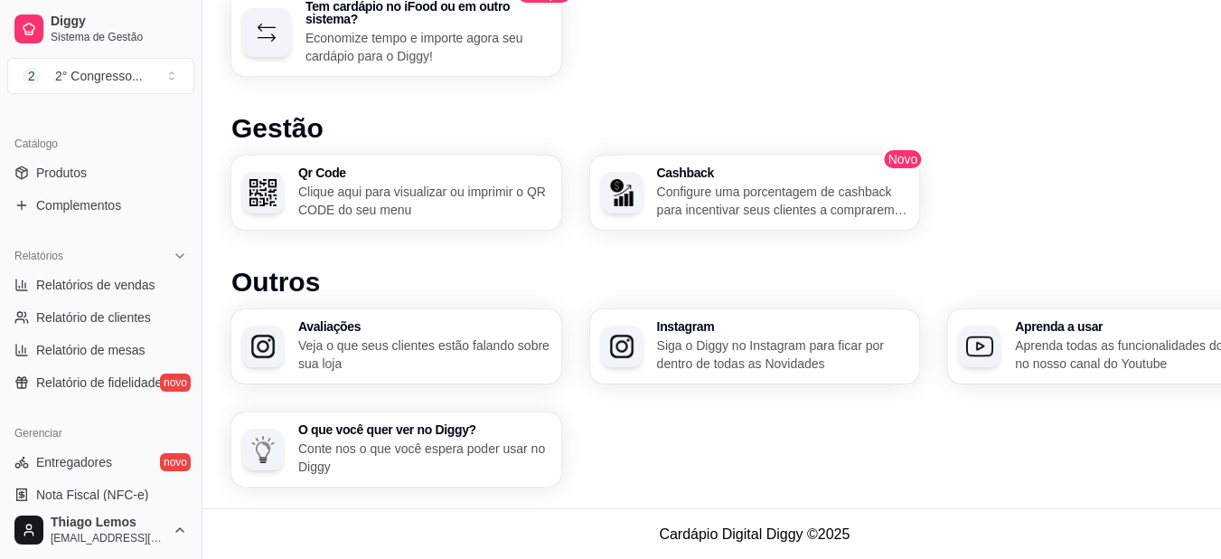
scroll to position [425, 0]
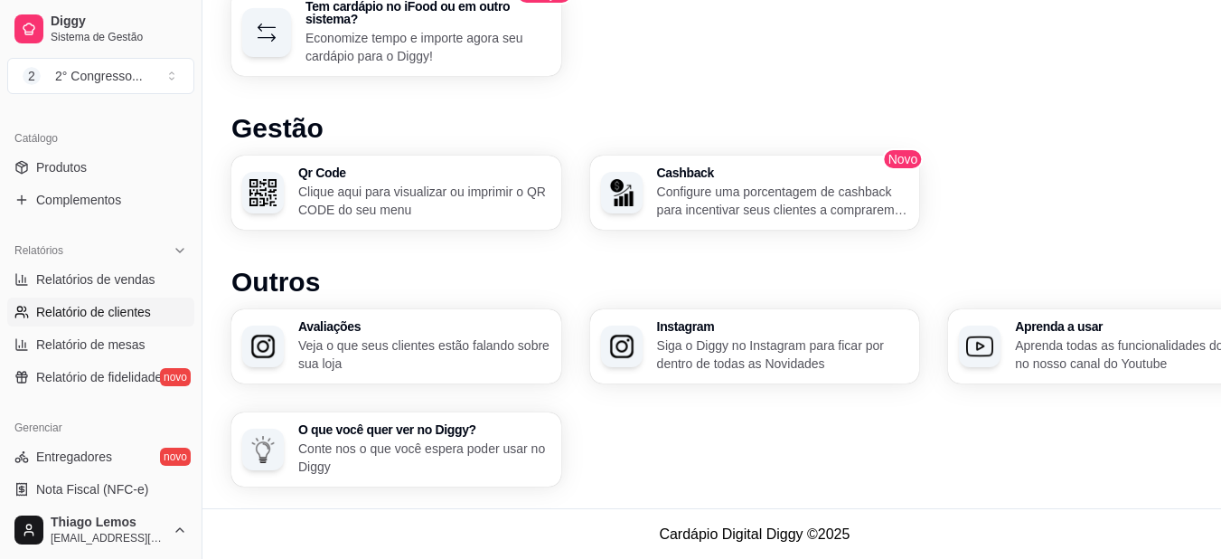
click at [133, 320] on span "Relatório de clientes" at bounding box center [93, 312] width 115 height 18
select select "30"
select select "HIGHEST_TOTAL_SPENT_WITH_ORDERS"
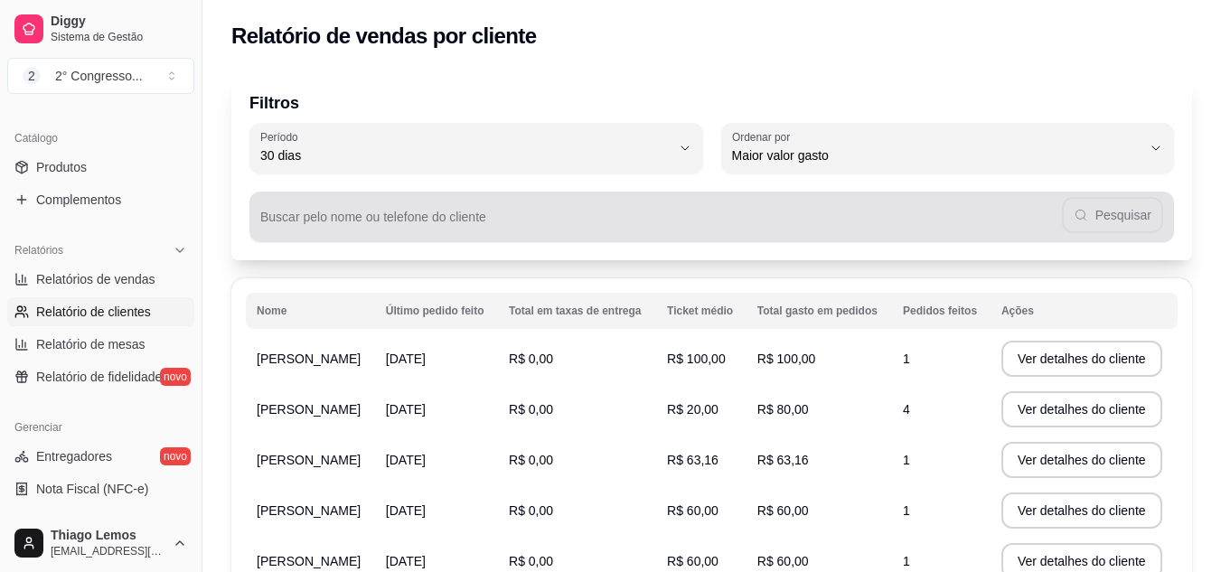
click at [435, 213] on div "Pesquisar" at bounding box center [711, 217] width 903 height 36
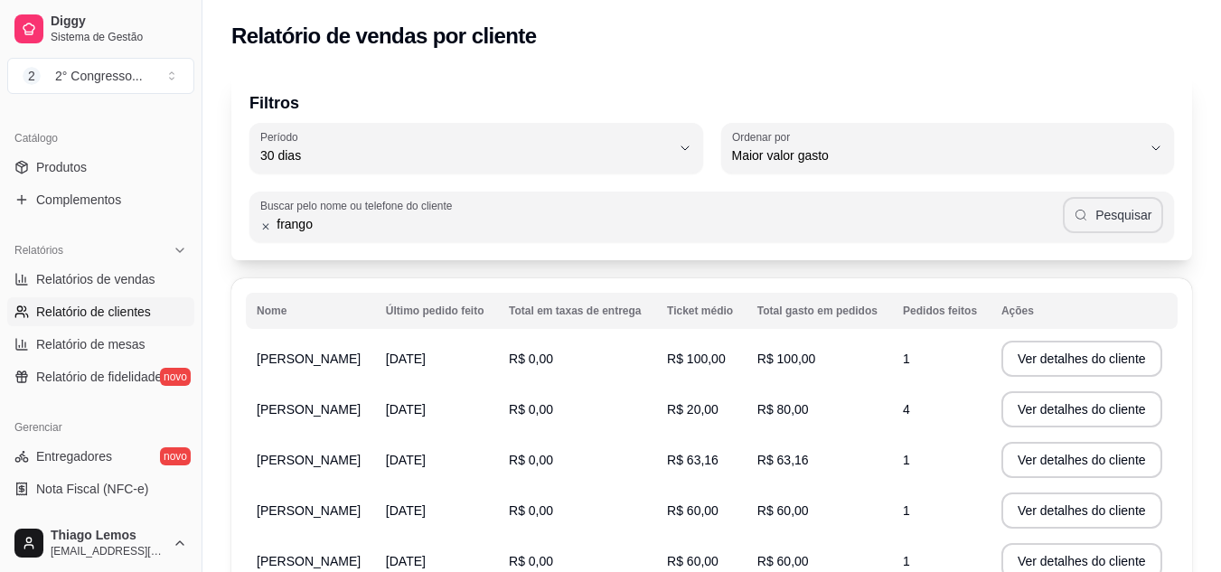
click at [1097, 226] on button "Pesquisar" at bounding box center [1113, 215] width 100 height 36
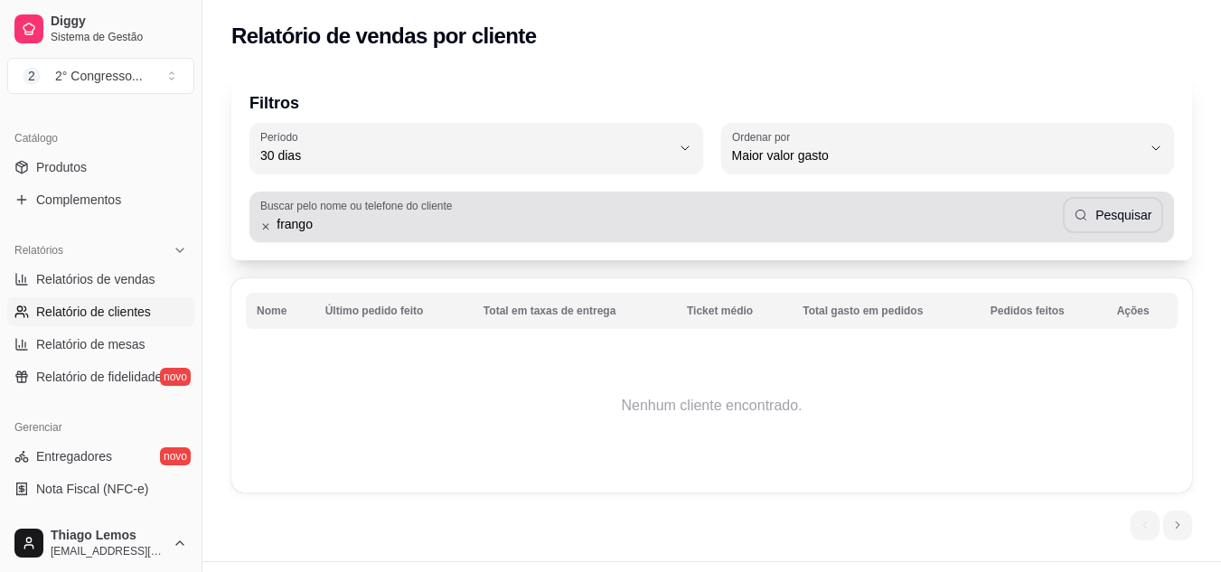
click at [674, 233] on div "frango Pesquisar" at bounding box center [711, 217] width 903 height 36
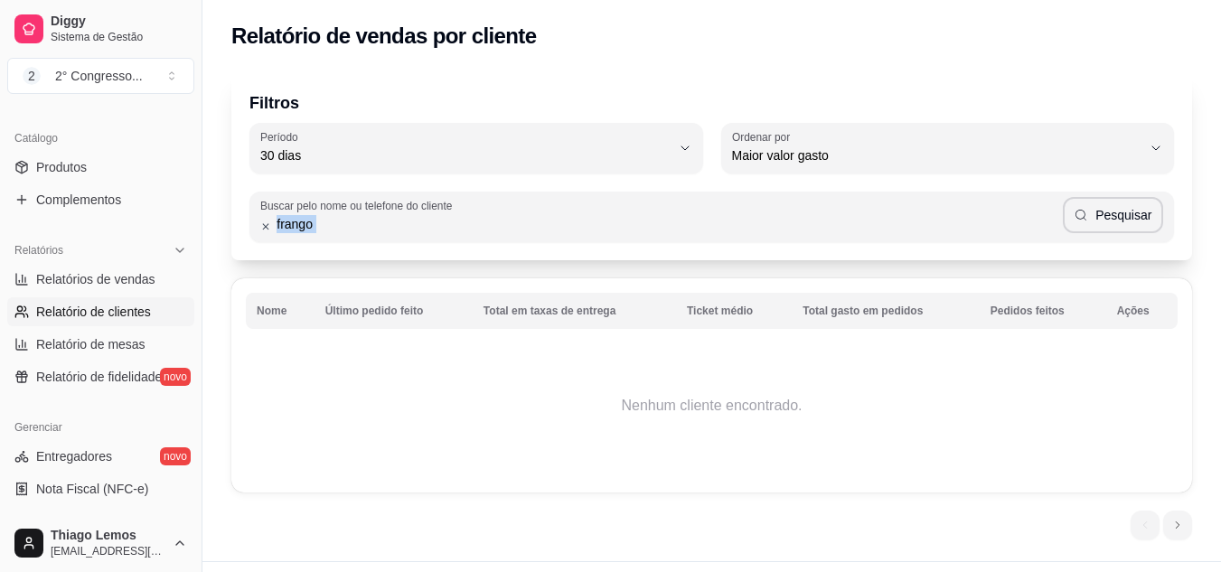
click at [674, 233] on div "frango Pesquisar" at bounding box center [711, 217] width 903 height 36
type input "f"
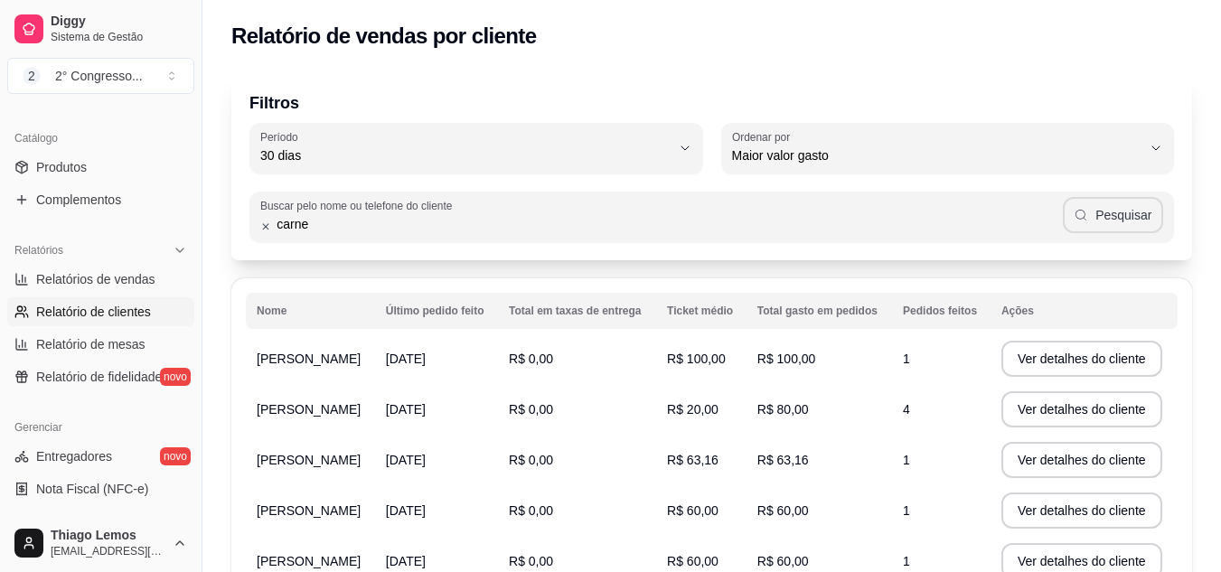
type input "carne"
click at [1112, 221] on button "Pesquisar" at bounding box center [1113, 215] width 100 height 36
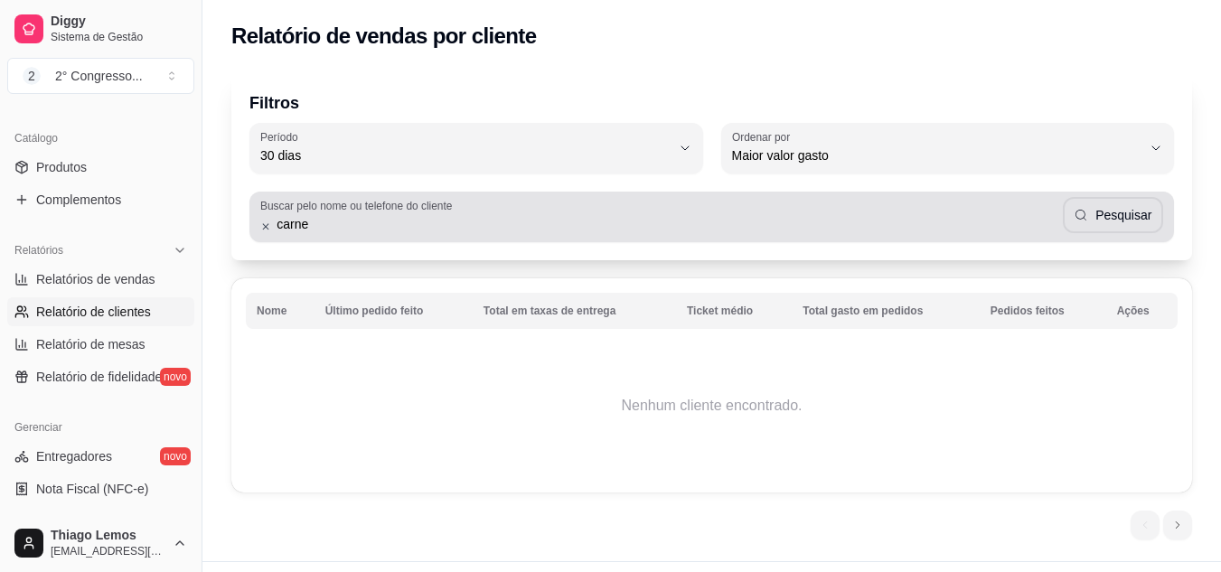
click at [265, 228] on icon at bounding box center [265, 227] width 11 height 13
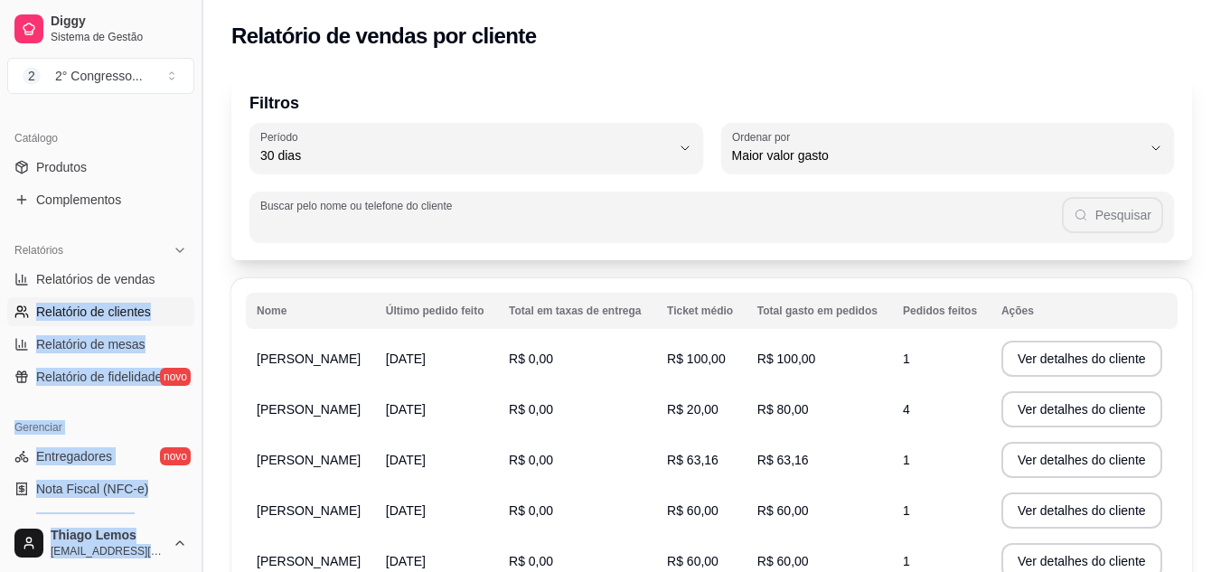
drag, startPoint x: 186, startPoint y: 290, endPoint x: 195, endPoint y: 287, distance: 9.7
click at [195, 287] on div "Diggy Sistema de Gestão 2 2° Congresso ... Loja aberta Plano Customizado até 01…" at bounding box center [101, 286] width 202 height 572
click at [195, 287] on button "Toggle Sidebar" at bounding box center [201, 286] width 14 height 572
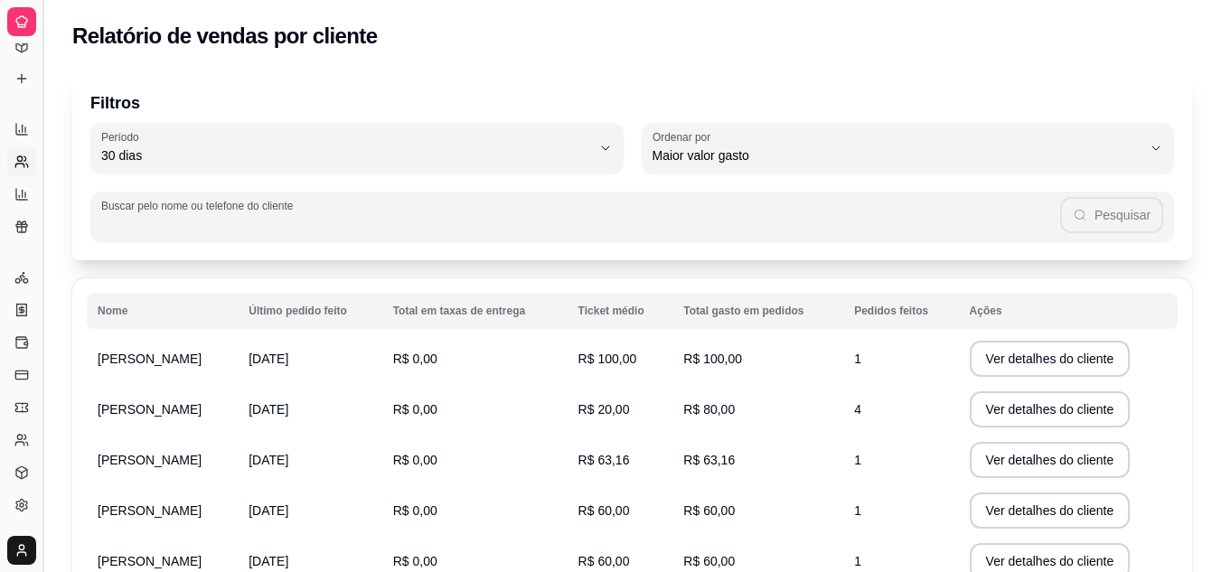
scroll to position [280, 0]
click at [43, 256] on button "Toggle Sidebar" at bounding box center [42, 286] width 14 height 572
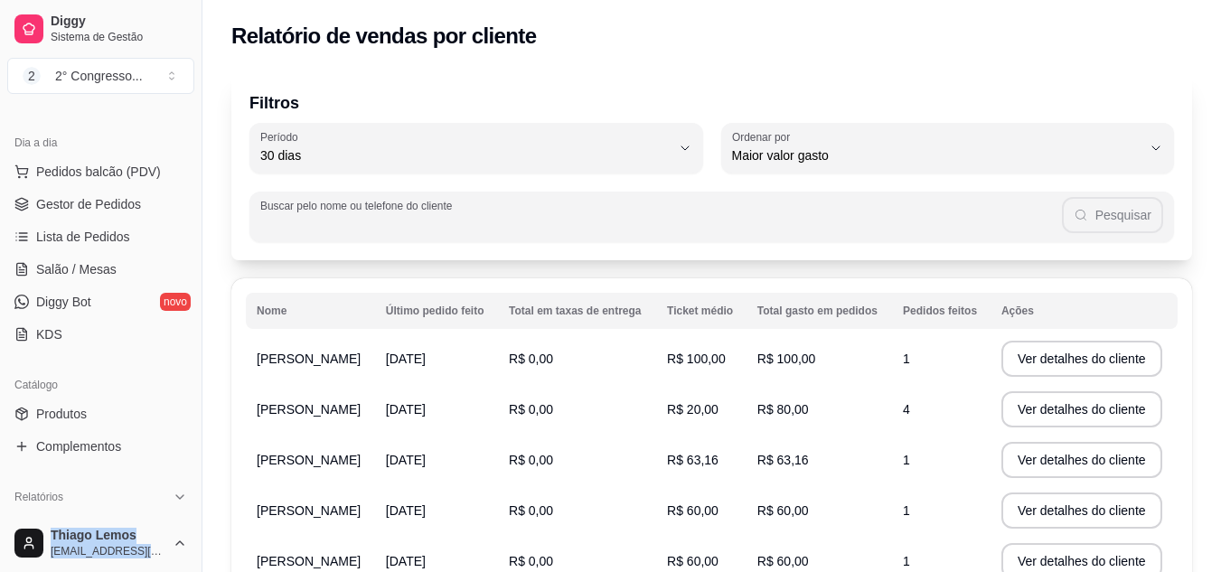
scroll to position [181, 0]
click at [93, 231] on span "Lista de Pedidos" at bounding box center [83, 234] width 94 height 18
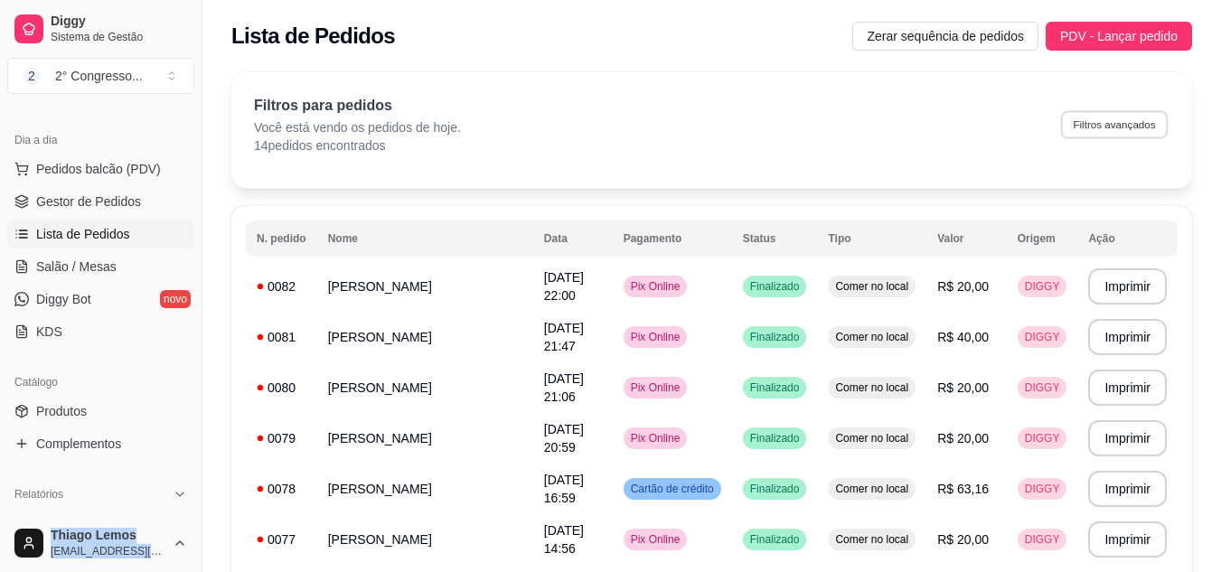
click at [1102, 129] on button "Filtros avançados" at bounding box center [1114, 124] width 107 height 28
select select "0"
click at [143, 204] on link "Gestor de Pedidos" at bounding box center [100, 201] width 187 height 29
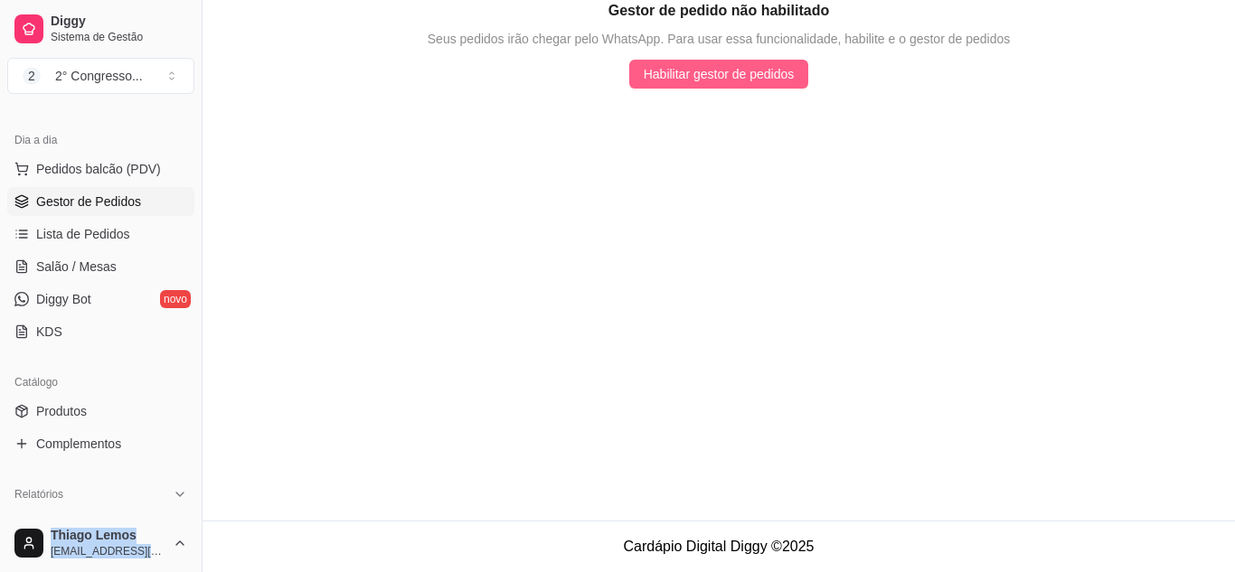
click at [673, 75] on span "Habilitar gestor de pedidos" at bounding box center [719, 74] width 151 height 20
click at [105, 234] on span "Lista de Pedidos" at bounding box center [83, 234] width 94 height 18
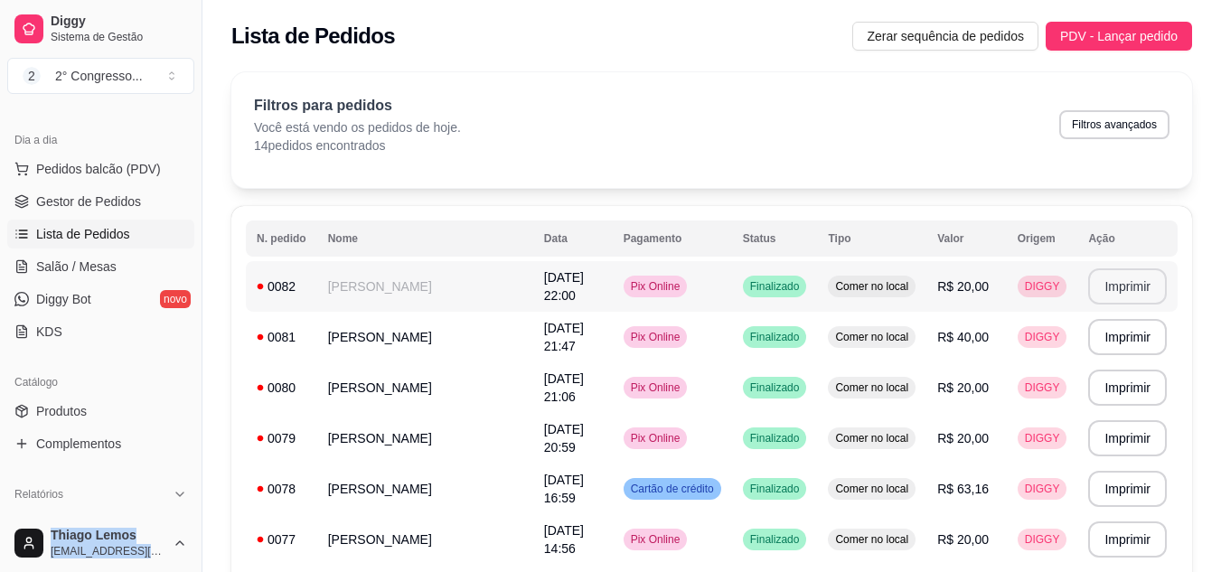
click at [1120, 278] on button "Imprimir" at bounding box center [1127, 286] width 79 height 36
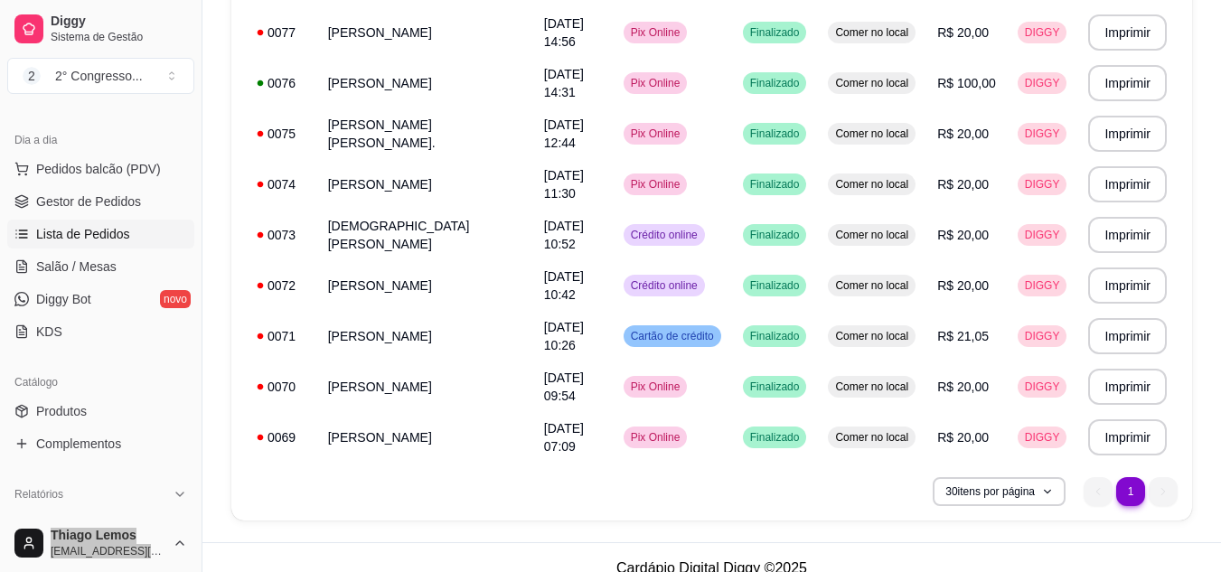
scroll to position [529, 0]
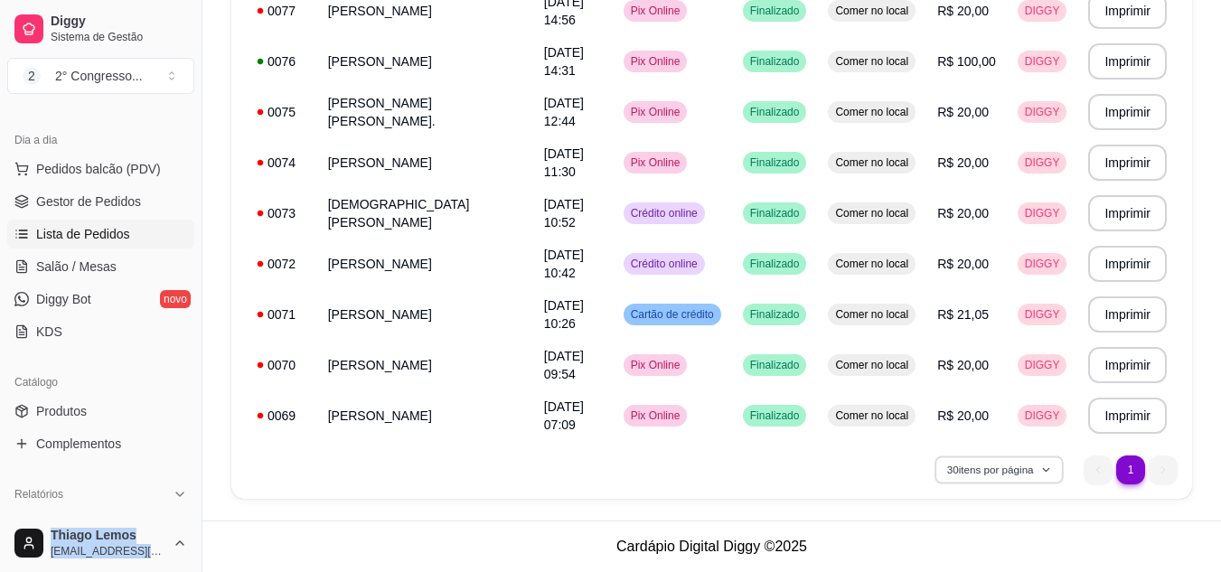
click at [1051, 474] on icon "button" at bounding box center [1046, 470] width 11 height 11
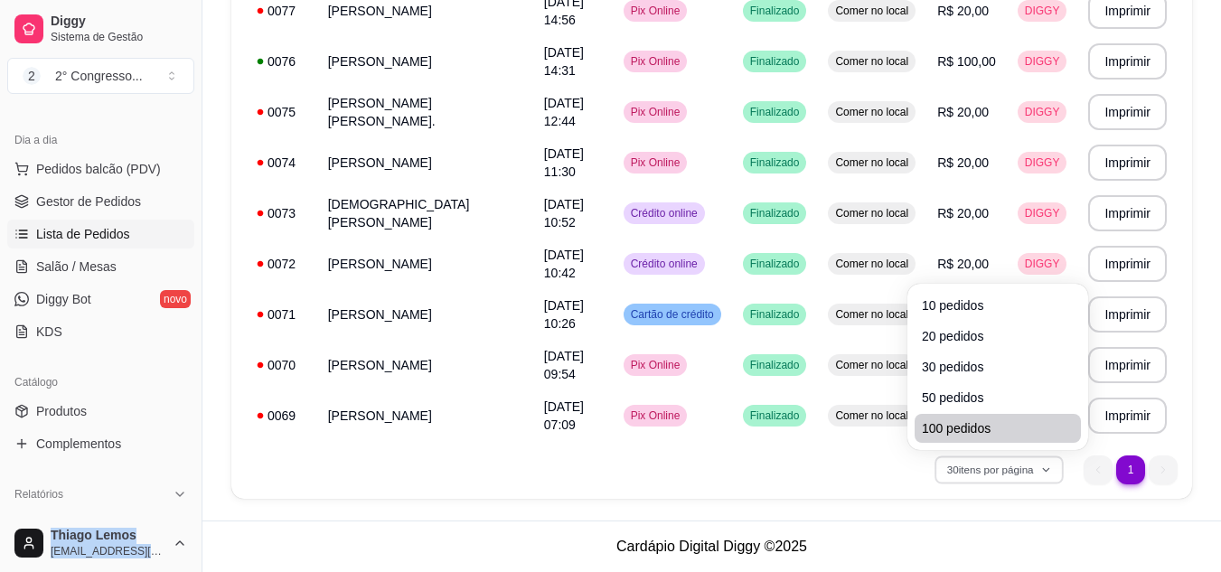
click at [999, 428] on span "100 pedidos" at bounding box center [998, 428] width 152 height 18
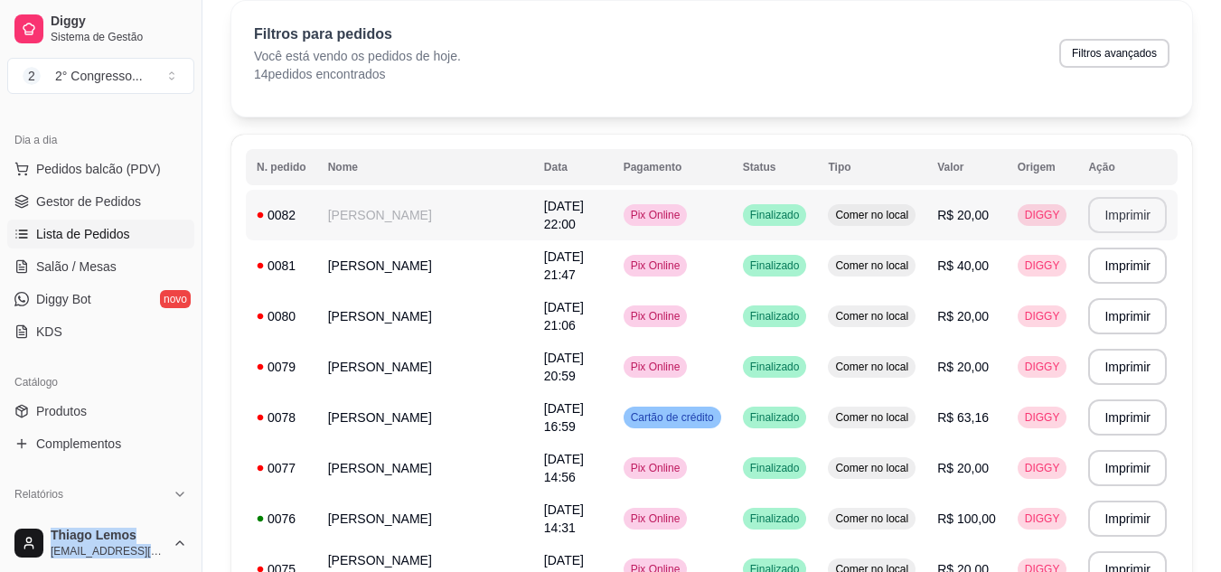
scroll to position [70, 0]
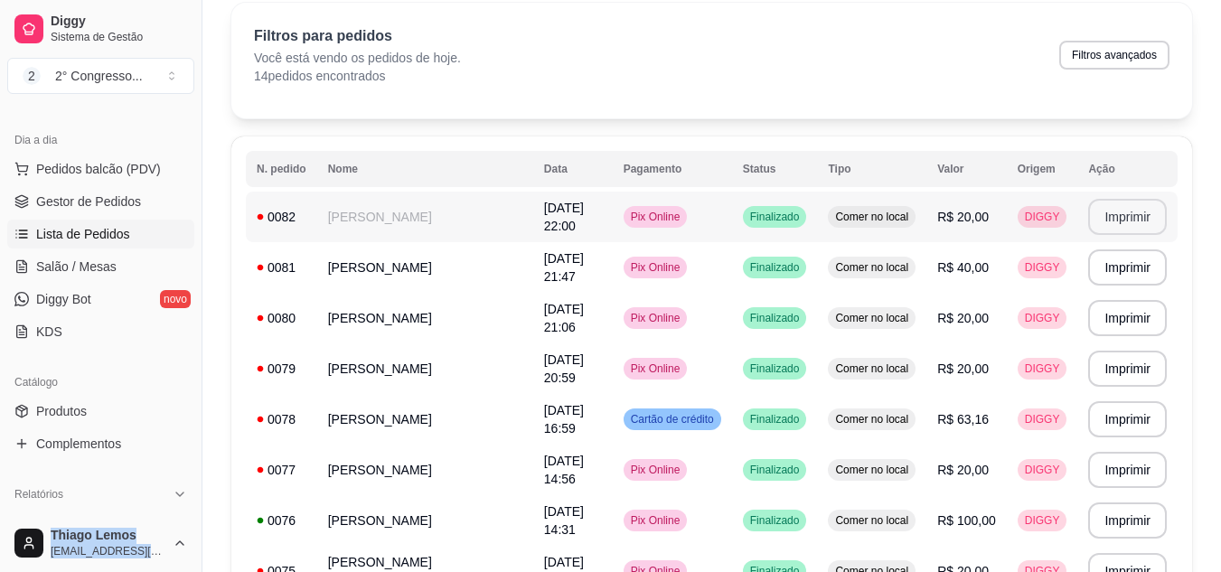
click at [1111, 213] on button "Imprimir" at bounding box center [1127, 217] width 79 height 36
click at [1117, 211] on button "Imprimir" at bounding box center [1128, 217] width 76 height 35
click at [263, 217] on icon at bounding box center [261, 217] width 6 height 6
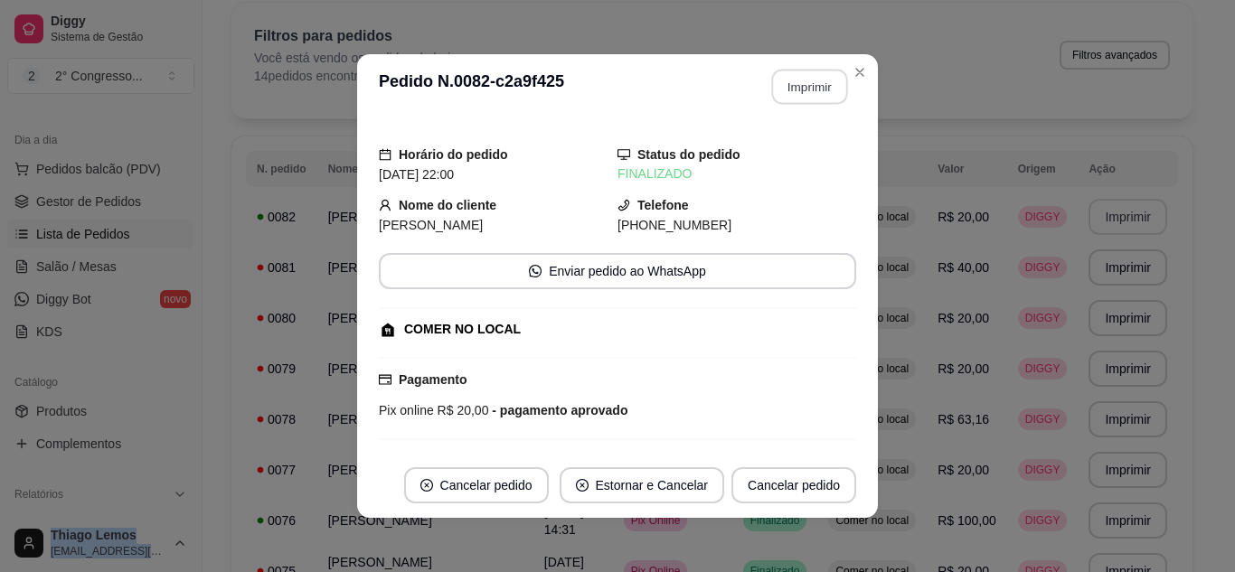
click at [816, 75] on button "Imprimir" at bounding box center [810, 87] width 76 height 35
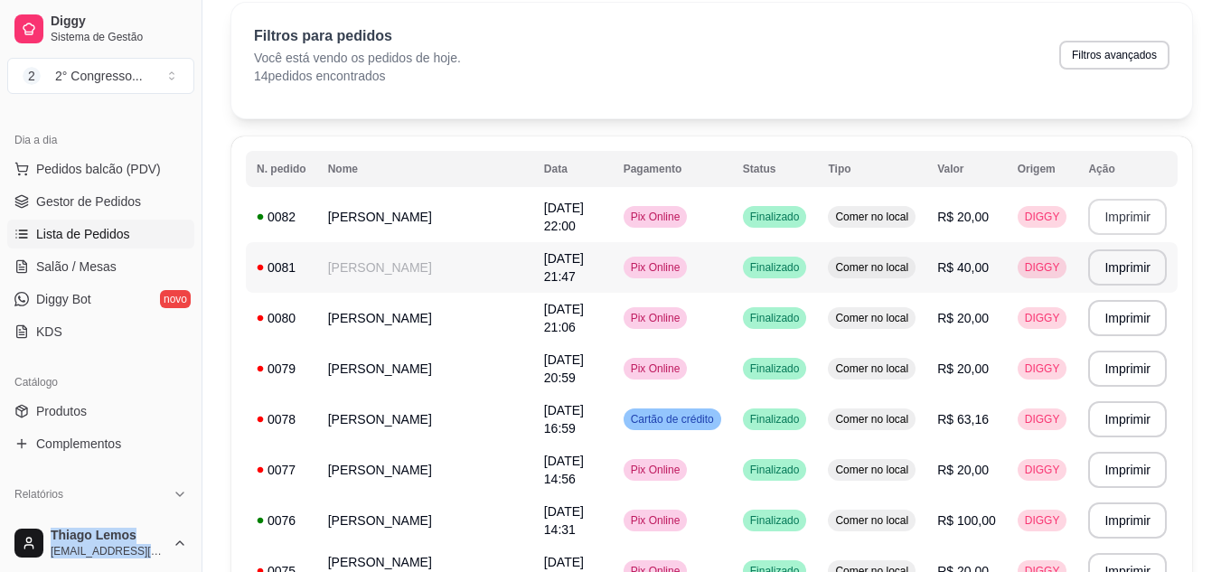
click at [271, 275] on div "0081" at bounding box center [282, 268] width 50 height 18
click at [1125, 214] on button "Imprimir" at bounding box center [1127, 217] width 79 height 36
click at [553, 222] on tr "**********" at bounding box center [712, 217] width 932 height 51
click at [268, 248] on tbody "**********" at bounding box center [712, 546] width 932 height 709
click at [1132, 227] on button "Imprimir" at bounding box center [1128, 217] width 76 height 35
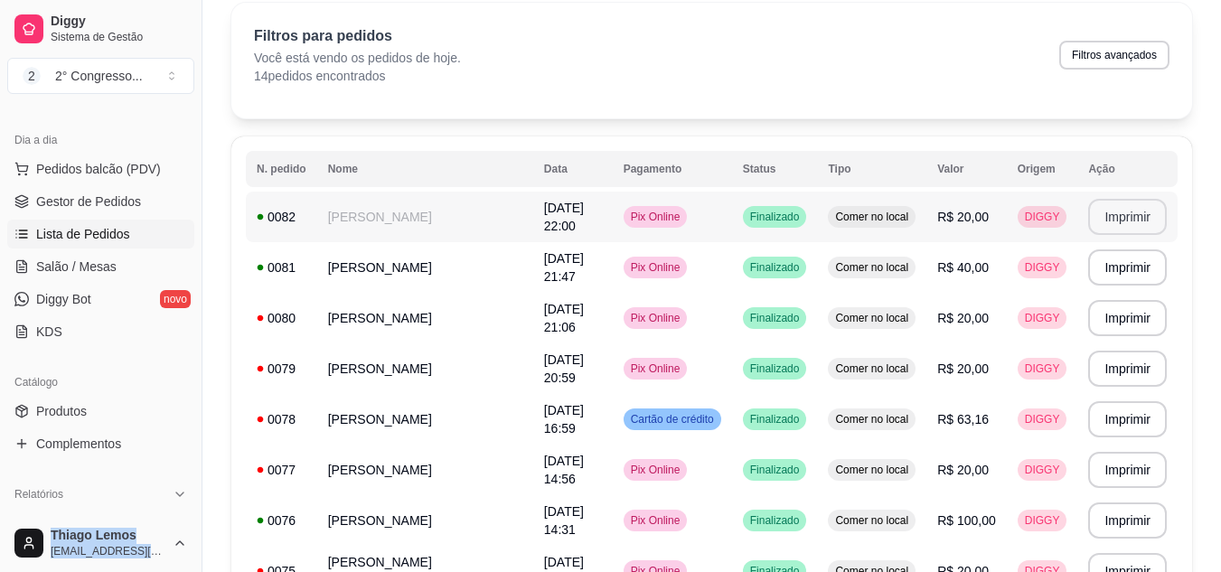
click at [277, 169] on th "N. pedido" at bounding box center [281, 169] width 71 height 36
click at [1127, 62] on button "Filtros avançados" at bounding box center [1114, 55] width 110 height 29
select select "0"
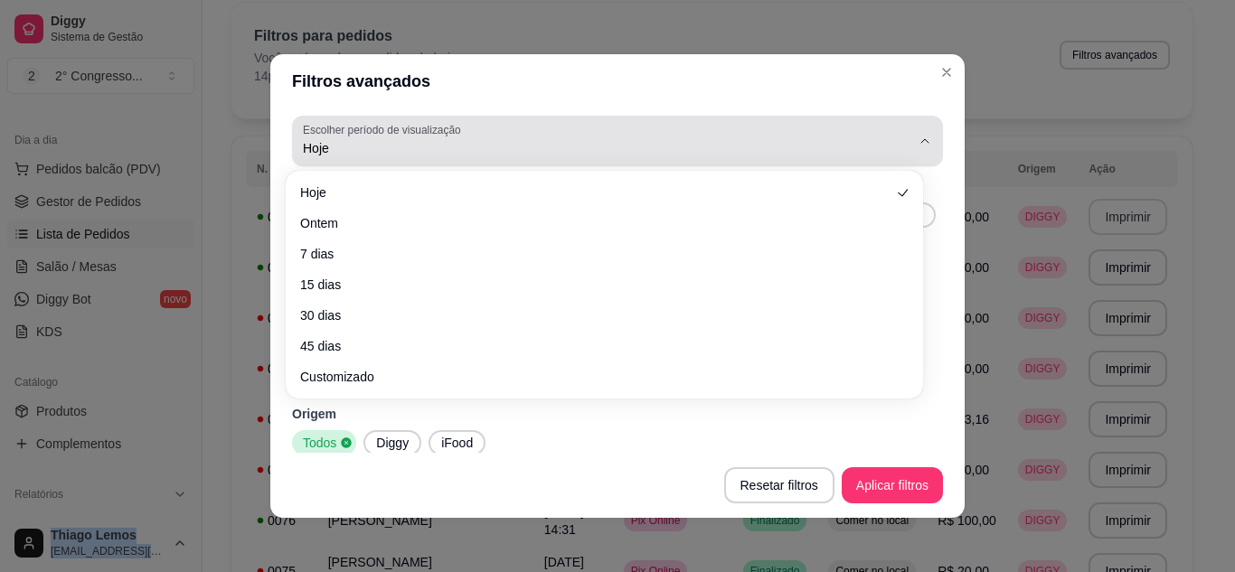
click at [724, 138] on div "Hoje" at bounding box center [606, 141] width 607 height 36
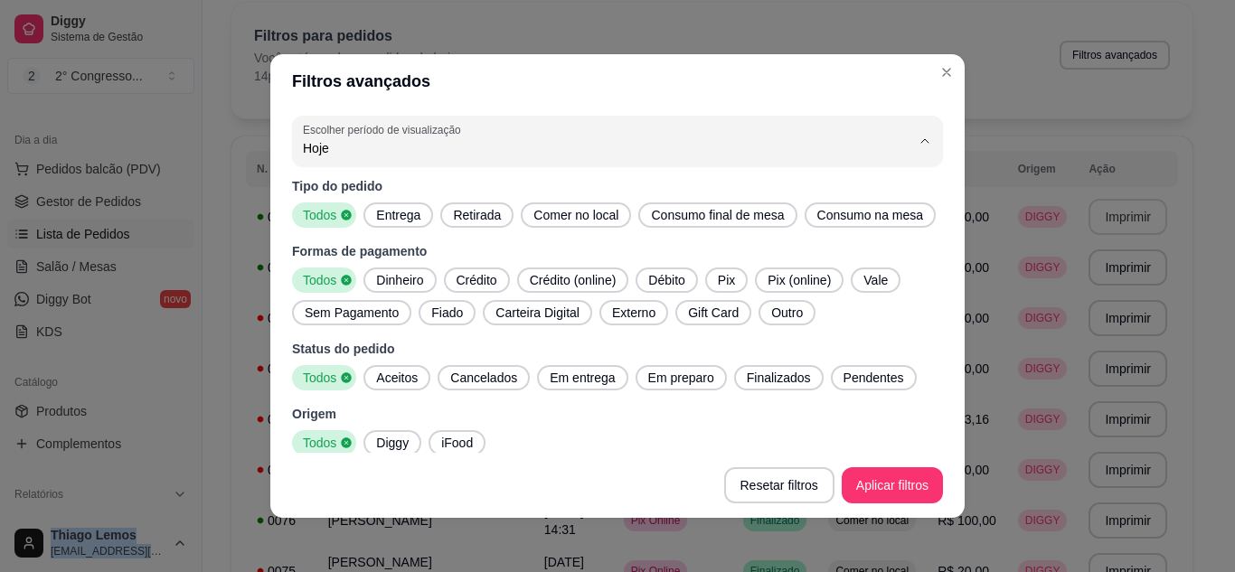
click at [628, 316] on span "30 dias" at bounding box center [595, 309] width 567 height 17
type input "30"
select select "30"
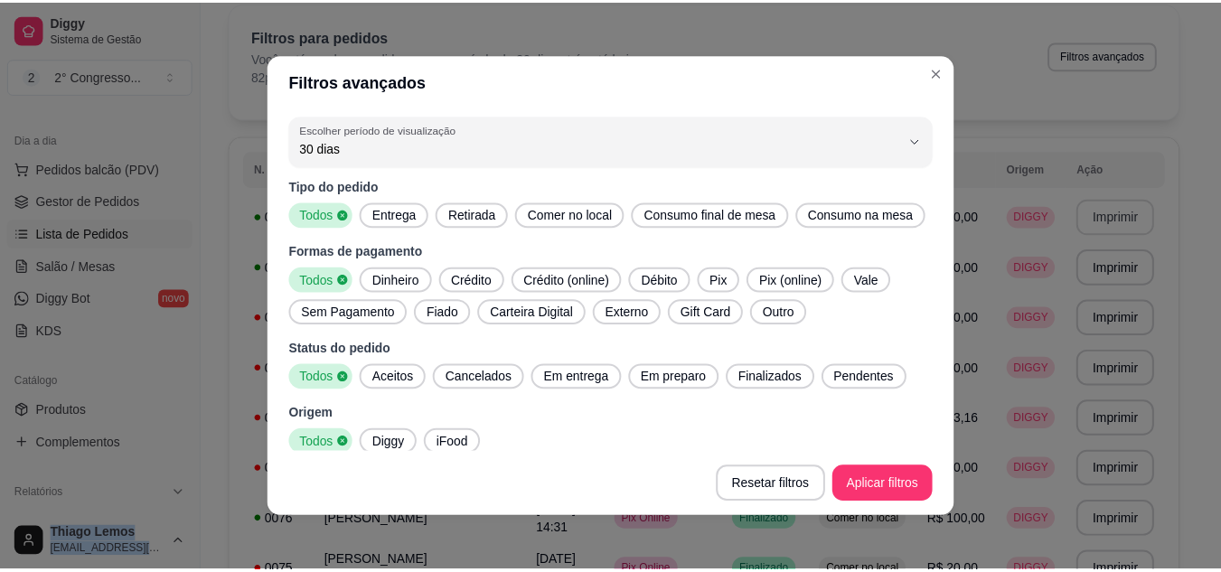
scroll to position [10, 0]
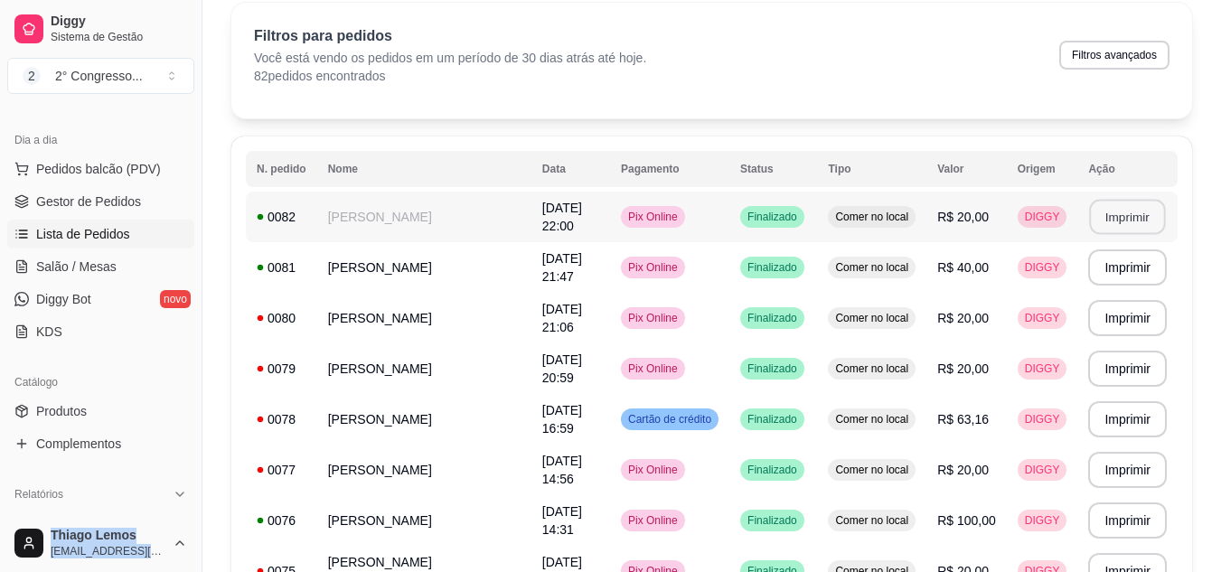
click at [1127, 227] on button "Imprimir" at bounding box center [1128, 217] width 76 height 35
click at [1122, 274] on button "Imprimir" at bounding box center [1128, 267] width 76 height 35
click at [1111, 315] on button "Imprimir" at bounding box center [1127, 318] width 79 height 36
click at [1131, 373] on button "Imprimir" at bounding box center [1128, 369] width 76 height 35
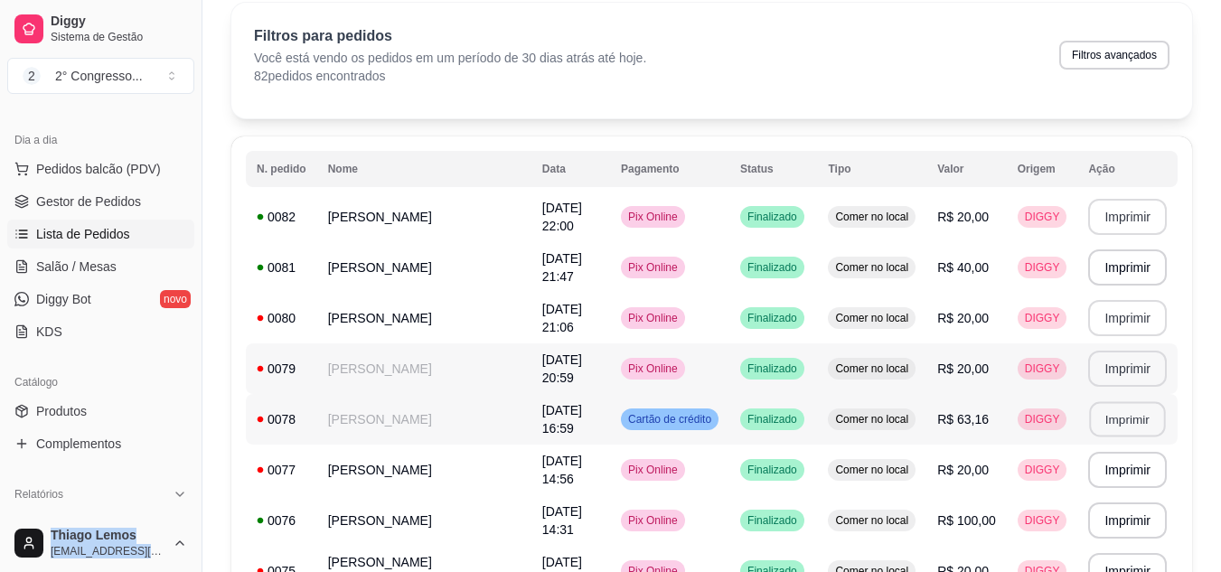
click at [1125, 424] on button "Imprimir" at bounding box center [1128, 419] width 76 height 35
click at [1116, 471] on button "Imprimir" at bounding box center [1127, 470] width 79 height 36
click at [1143, 516] on button "Imprimir" at bounding box center [1128, 521] width 76 height 35
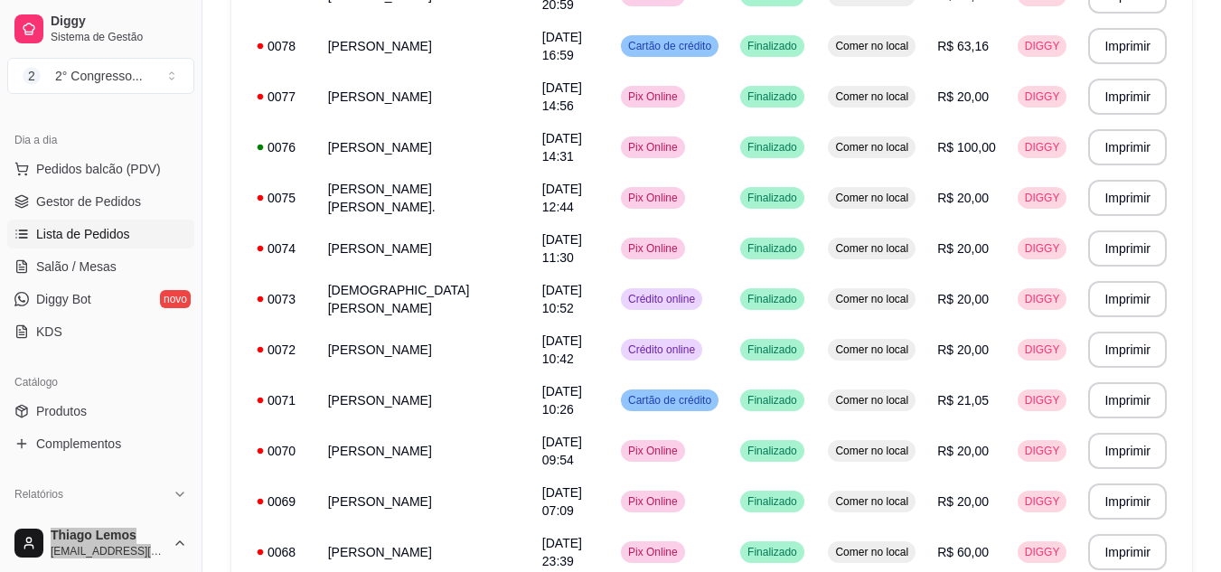
scroll to position [450, 0]
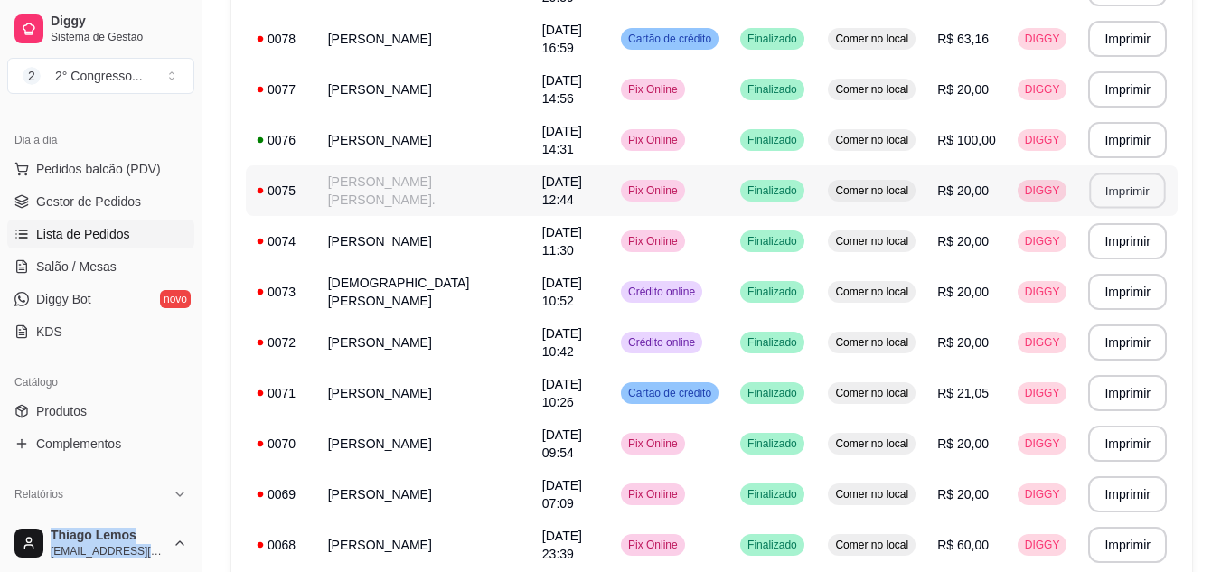
click at [1135, 197] on button "Imprimir" at bounding box center [1128, 191] width 76 height 35
click at [1116, 234] on button "Imprimir" at bounding box center [1127, 241] width 79 height 36
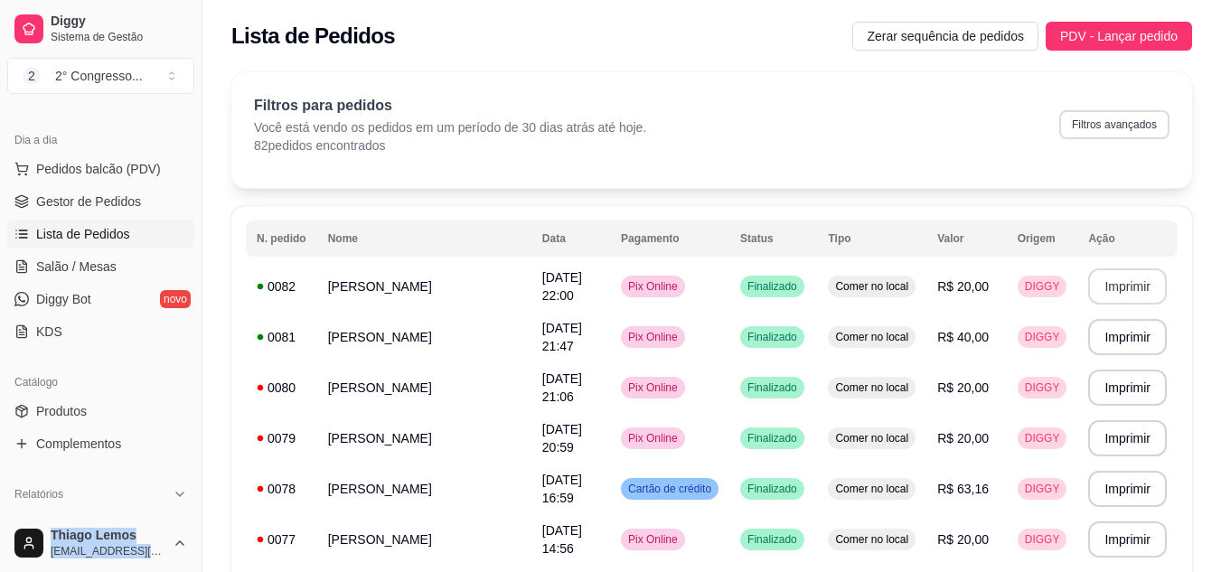
click at [1085, 125] on button "Filtros avançados" at bounding box center [1114, 124] width 110 height 29
select select "30"
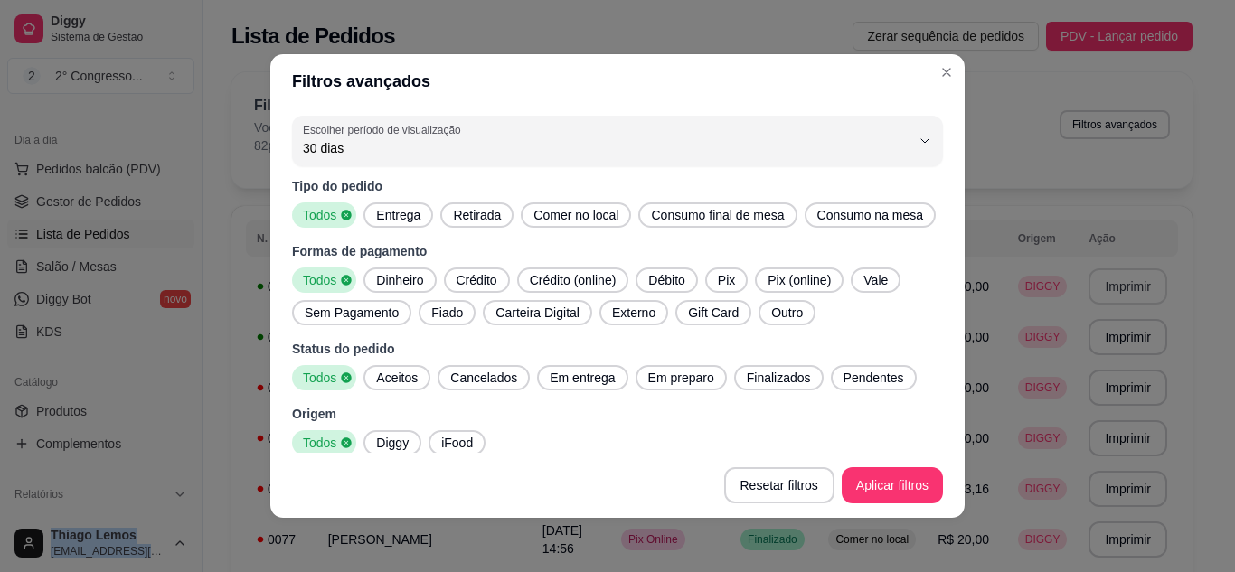
click at [399, 378] on span "Aceitos" at bounding box center [397, 378] width 56 height 18
click at [745, 378] on span "Finalizados" at bounding box center [778, 378] width 79 height 18
drag, startPoint x: 774, startPoint y: 78, endPoint x: 777, endPoint y: 87, distance: 9.4
click at [777, 87] on header "Filtros avançados" at bounding box center [617, 81] width 694 height 54
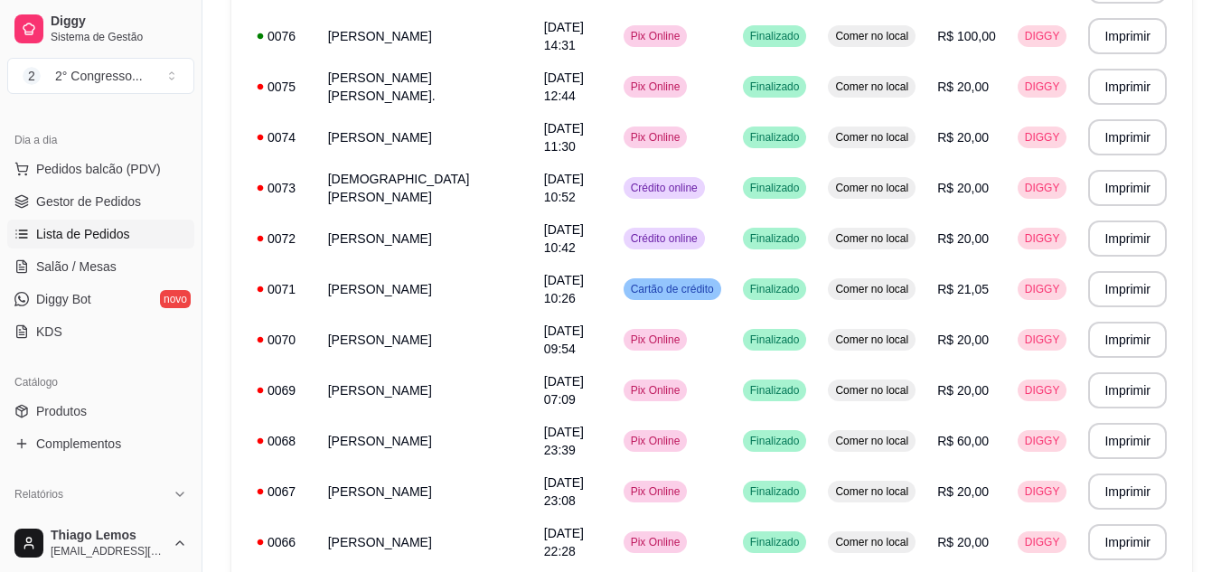
scroll to position [547, 0]
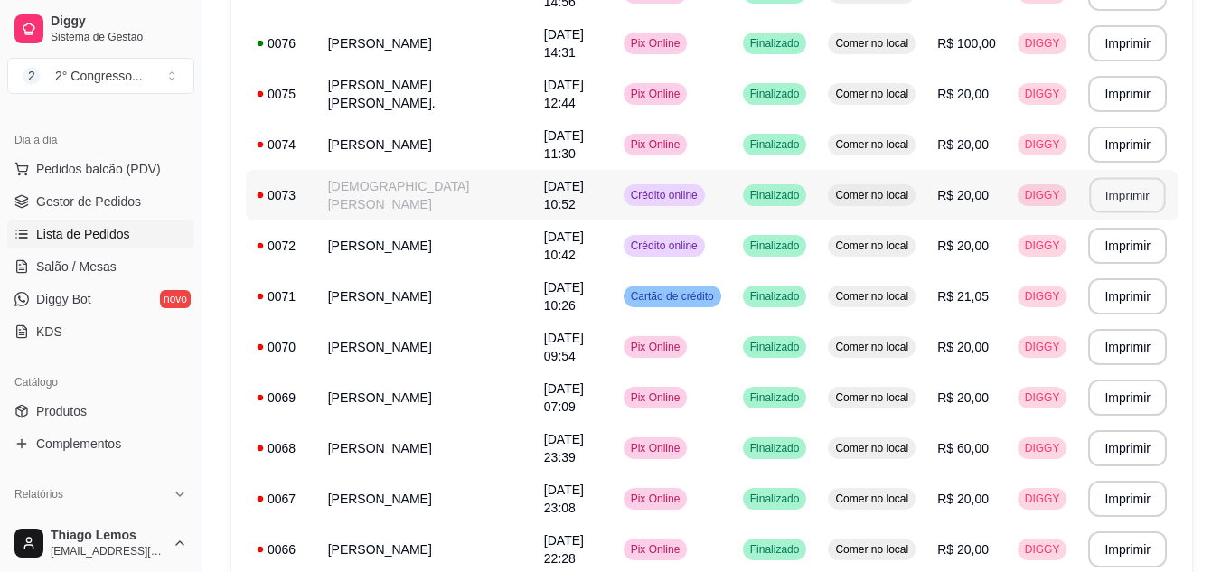
click at [1124, 200] on button "Imprimir" at bounding box center [1128, 195] width 76 height 35
click at [1120, 257] on button "Imprimir" at bounding box center [1128, 246] width 76 height 35
click at [1126, 298] on button "Imprimir" at bounding box center [1128, 296] width 76 height 35
click at [1126, 348] on button "Imprimir" at bounding box center [1127, 347] width 79 height 36
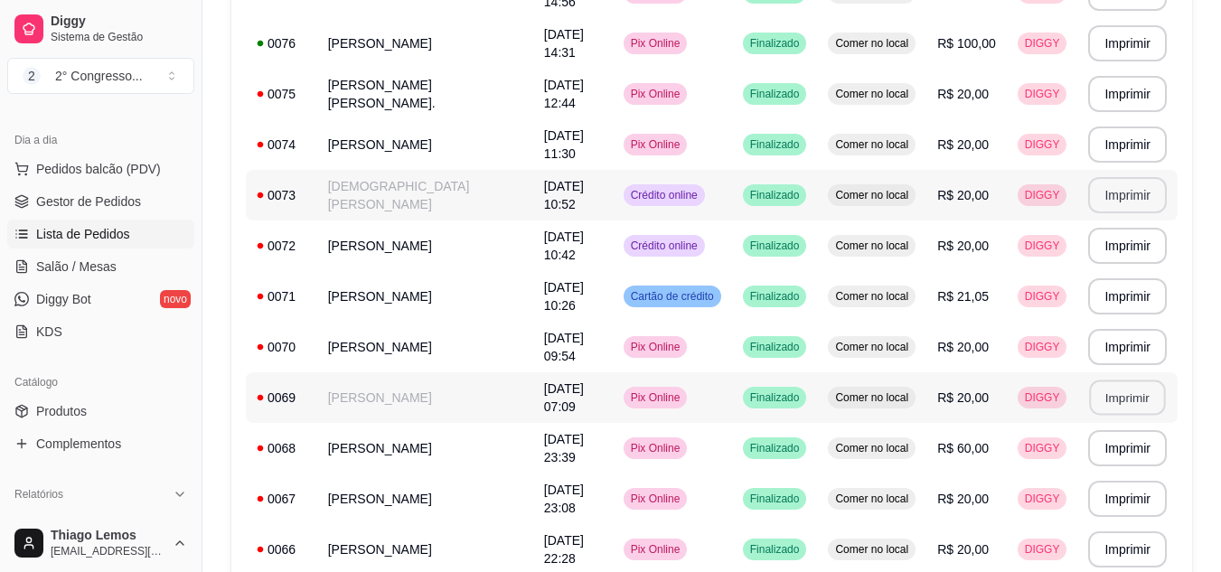
click at [1126, 399] on button "Imprimir" at bounding box center [1128, 398] width 76 height 35
click at [1127, 445] on button "Imprimir" at bounding box center [1128, 448] width 76 height 35
click at [1125, 493] on button "Imprimir" at bounding box center [1128, 499] width 76 height 35
click at [1125, 551] on button "Imprimir" at bounding box center [1128, 549] width 76 height 35
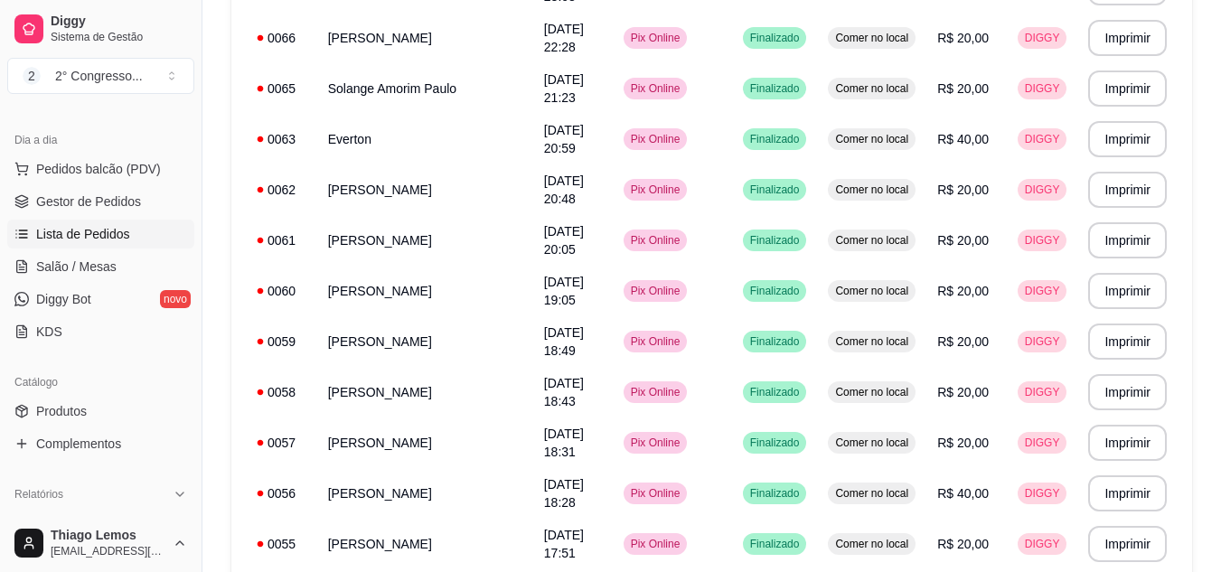
scroll to position [1073, 0]
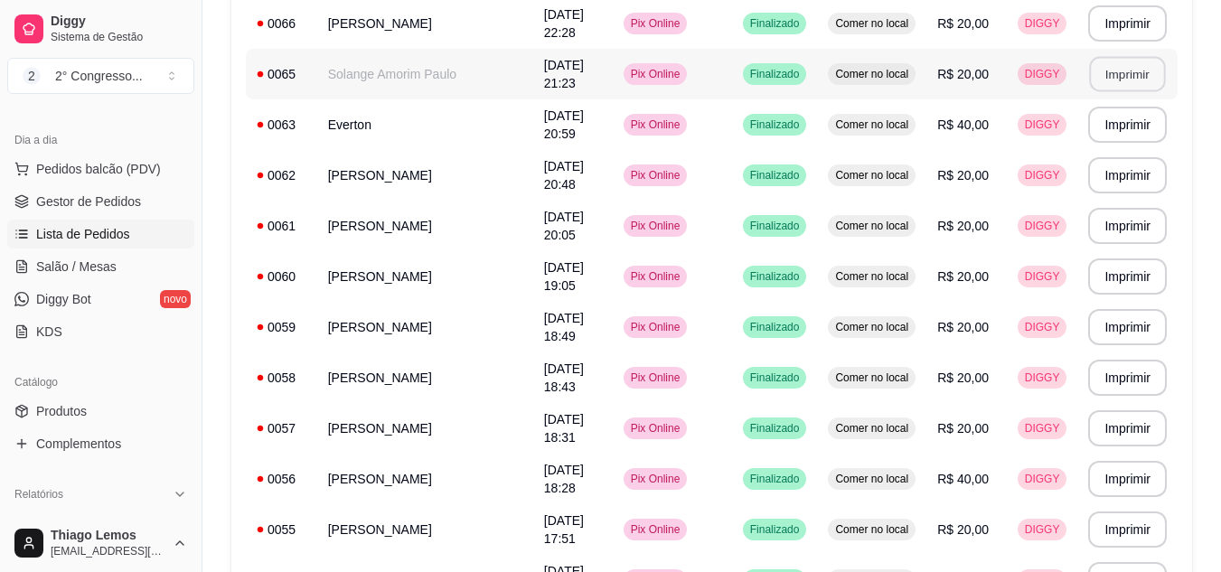
click at [1128, 63] on button "Imprimir" at bounding box center [1128, 74] width 76 height 35
click at [1134, 113] on button "Imprimir" at bounding box center [1127, 125] width 79 height 36
click at [1141, 163] on button "Imprimir" at bounding box center [1127, 175] width 79 height 36
click at [1139, 221] on button "Imprimir" at bounding box center [1128, 226] width 76 height 35
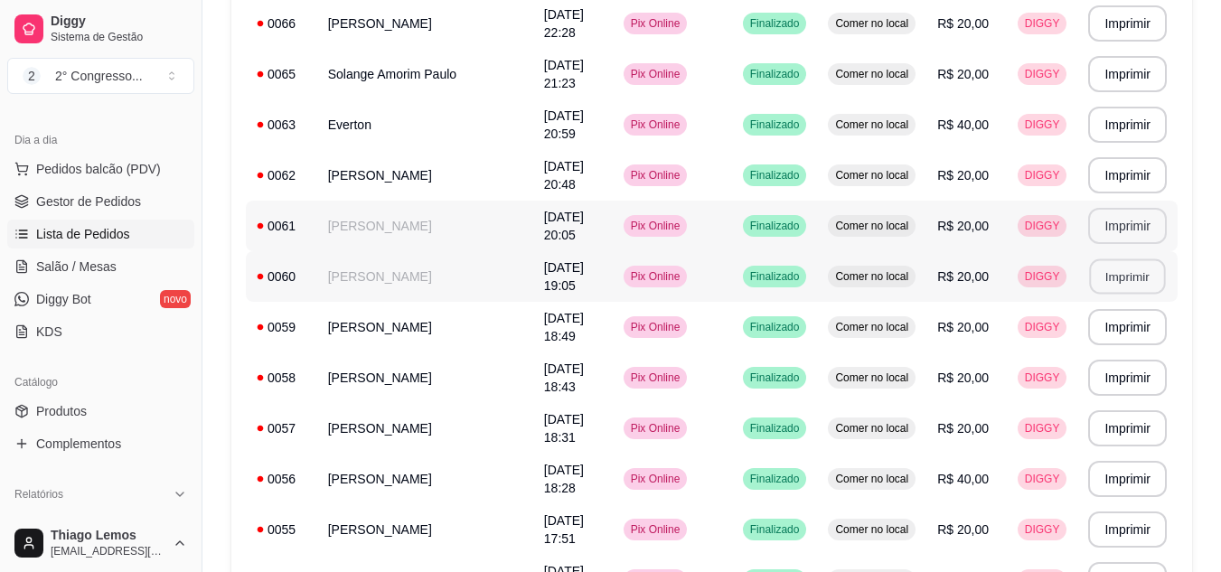
click at [1119, 284] on button "Imprimir" at bounding box center [1128, 276] width 76 height 35
click at [1127, 327] on button "Imprimir" at bounding box center [1128, 327] width 76 height 35
click at [1127, 382] on button "Imprimir" at bounding box center [1128, 378] width 76 height 35
click at [1127, 424] on button "Imprimir" at bounding box center [1127, 428] width 79 height 36
click at [1128, 475] on button "Imprimir" at bounding box center [1127, 479] width 79 height 36
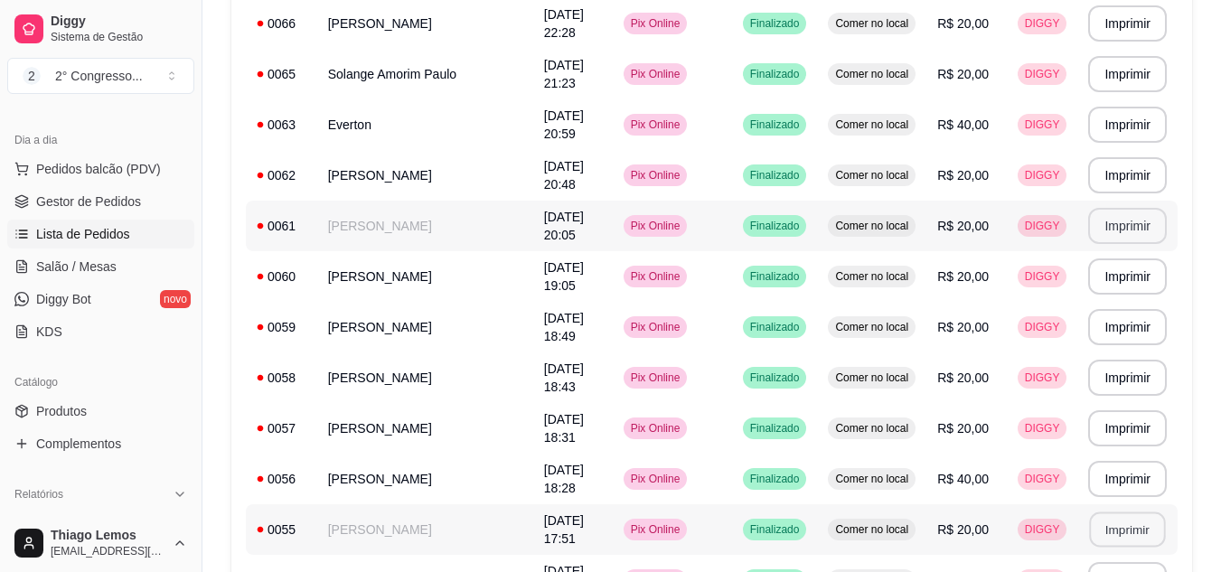
click at [1128, 521] on button "Imprimir" at bounding box center [1128, 530] width 76 height 35
click at [1128, 563] on button "Imprimir" at bounding box center [1128, 580] width 76 height 35
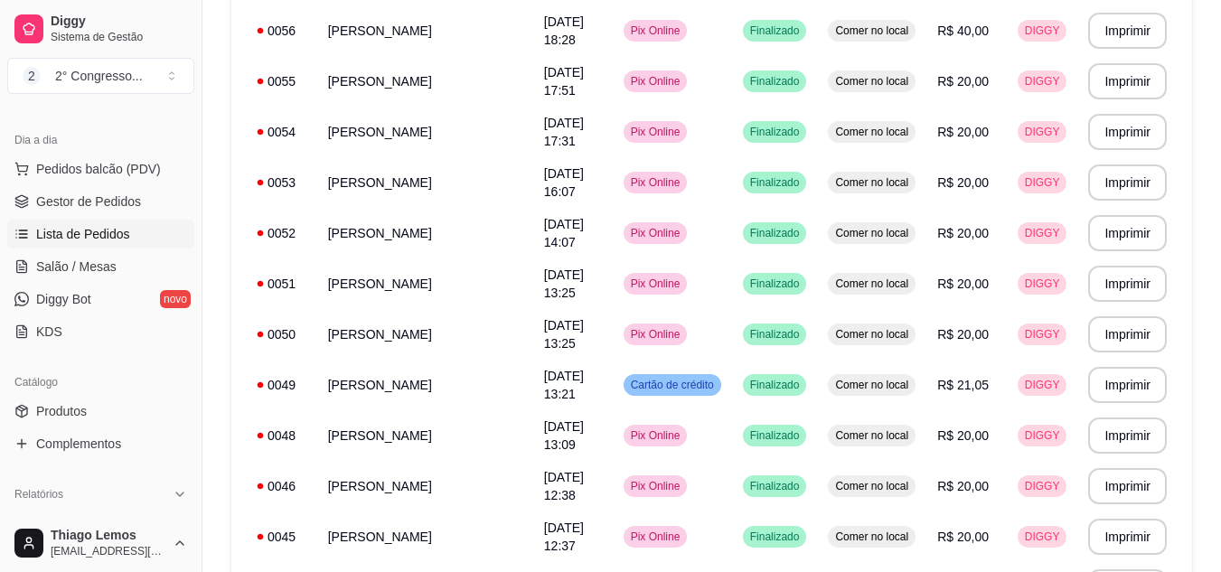
scroll to position [1535, 0]
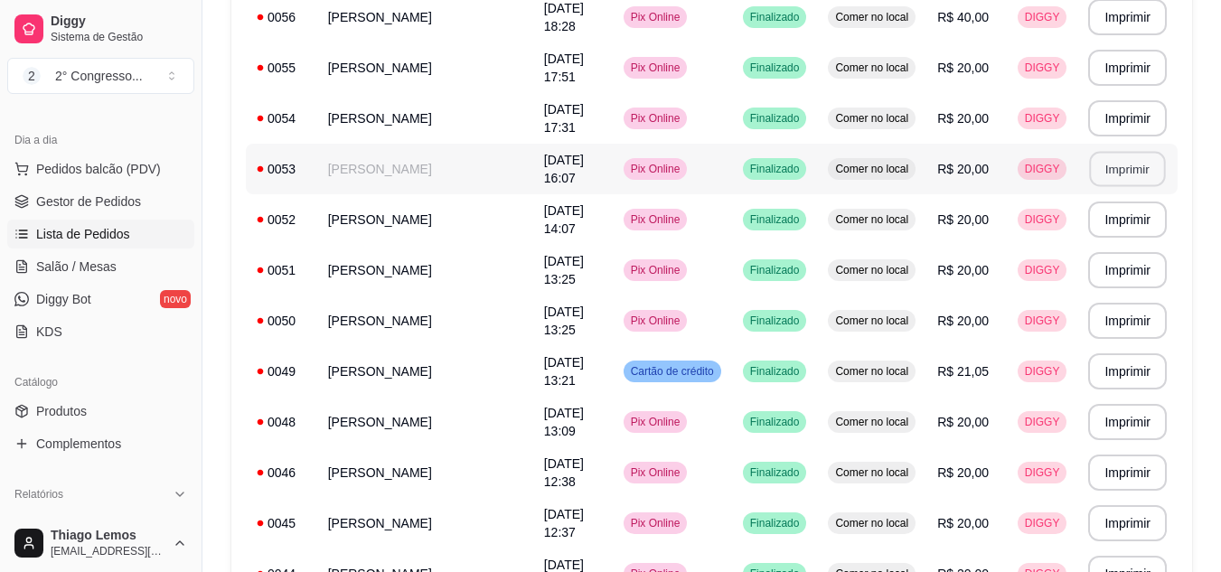
click at [1134, 173] on button "Imprimir" at bounding box center [1128, 169] width 76 height 35
click at [1114, 118] on button "Imprimir" at bounding box center [1127, 118] width 79 height 36
click at [1125, 215] on button "Imprimir" at bounding box center [1127, 220] width 79 height 36
click at [1128, 270] on button "Imprimir" at bounding box center [1127, 270] width 79 height 36
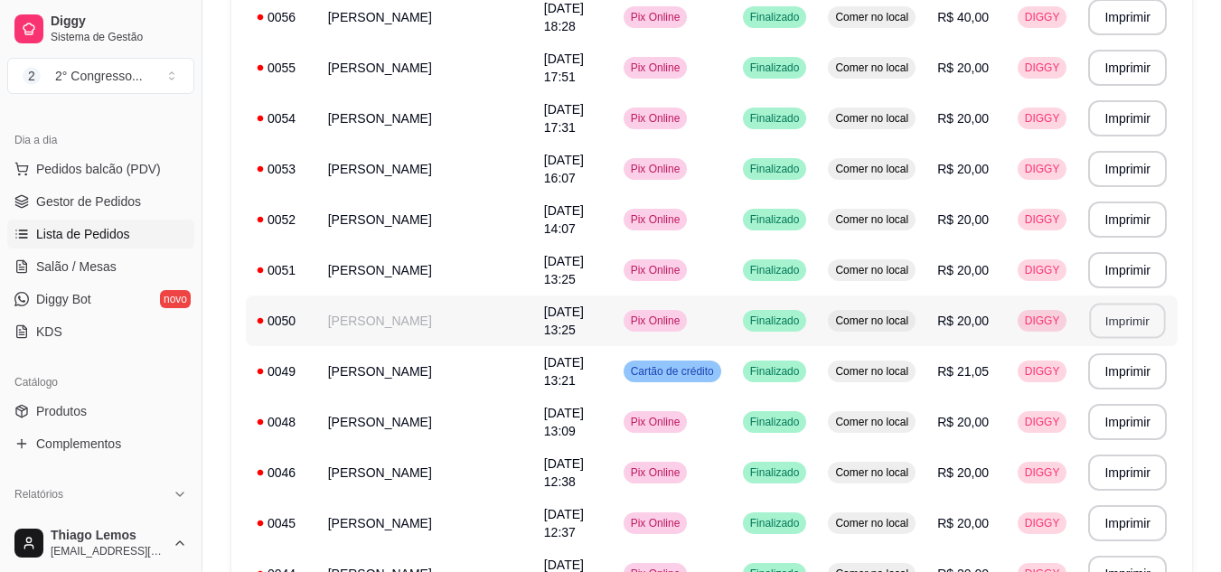
click at [1127, 318] on button "Imprimir" at bounding box center [1128, 321] width 76 height 35
click at [1126, 366] on button "Imprimir" at bounding box center [1128, 371] width 76 height 35
click at [1131, 419] on button "Imprimir" at bounding box center [1127, 422] width 79 height 36
click at [1113, 472] on button "Imprimir" at bounding box center [1127, 473] width 79 height 36
click at [1125, 520] on button "Imprimir" at bounding box center [1128, 523] width 76 height 35
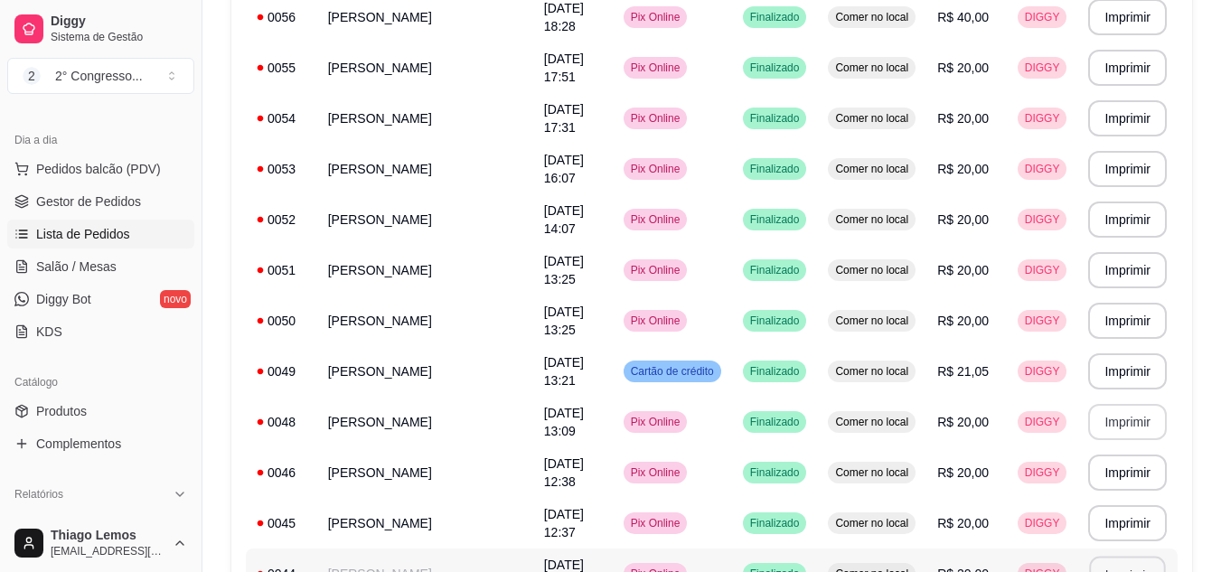
click at [1132, 563] on button "Imprimir" at bounding box center [1128, 574] width 76 height 35
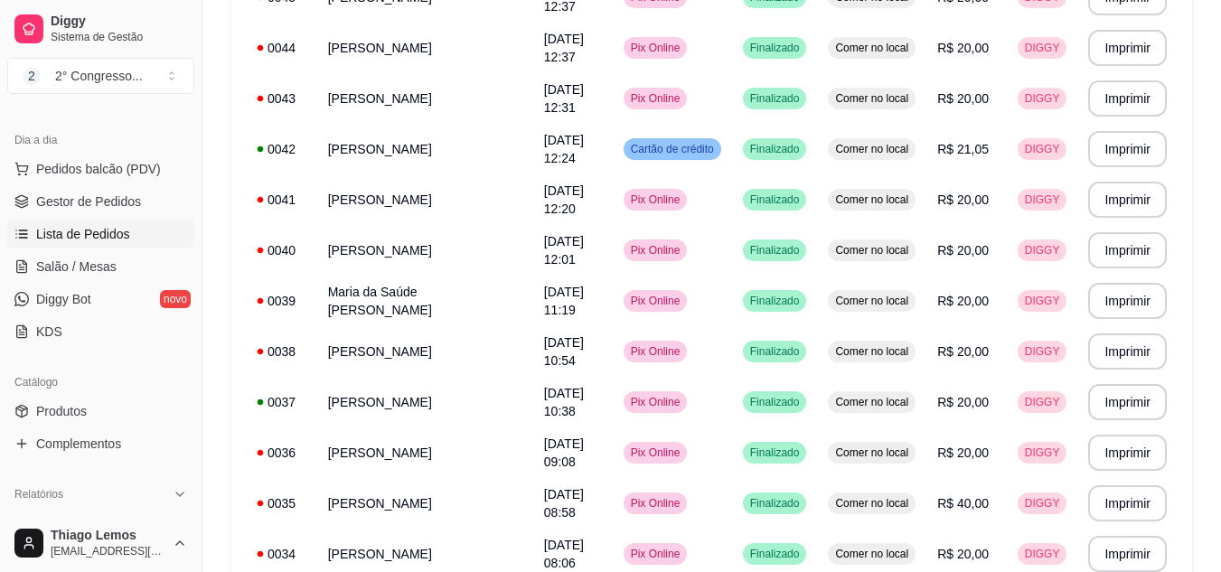
scroll to position [2054, 0]
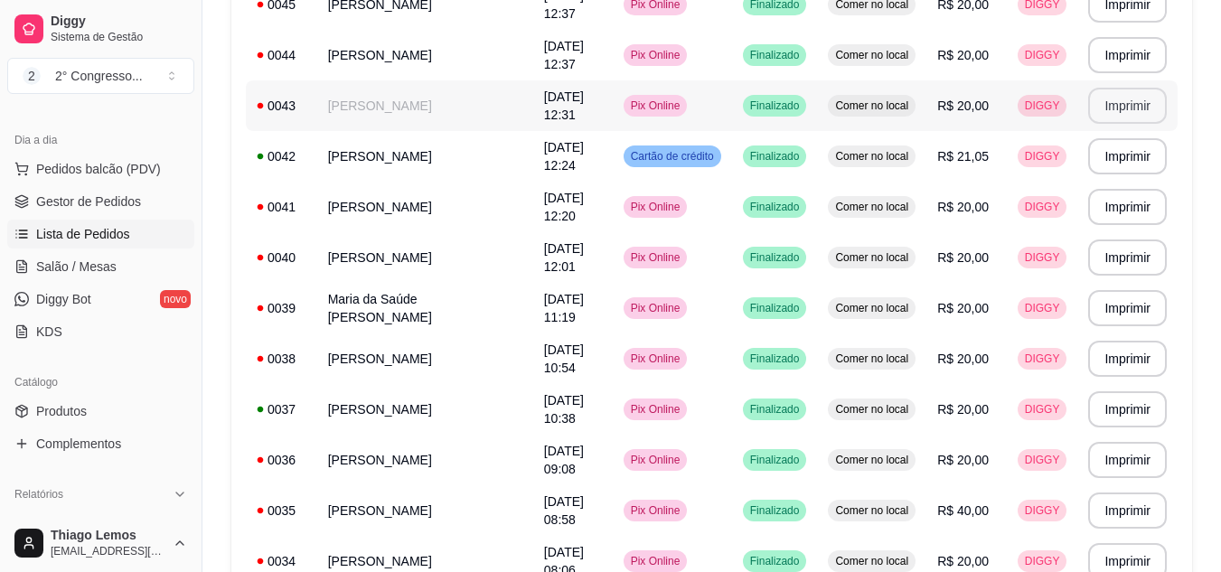
click at [1125, 106] on button "Imprimir" at bounding box center [1127, 106] width 79 height 36
click at [1125, 153] on button "Imprimir" at bounding box center [1128, 156] width 76 height 35
click at [1126, 205] on button "Imprimir" at bounding box center [1128, 207] width 76 height 35
click at [1126, 255] on button "Imprimir" at bounding box center [1128, 257] width 76 height 35
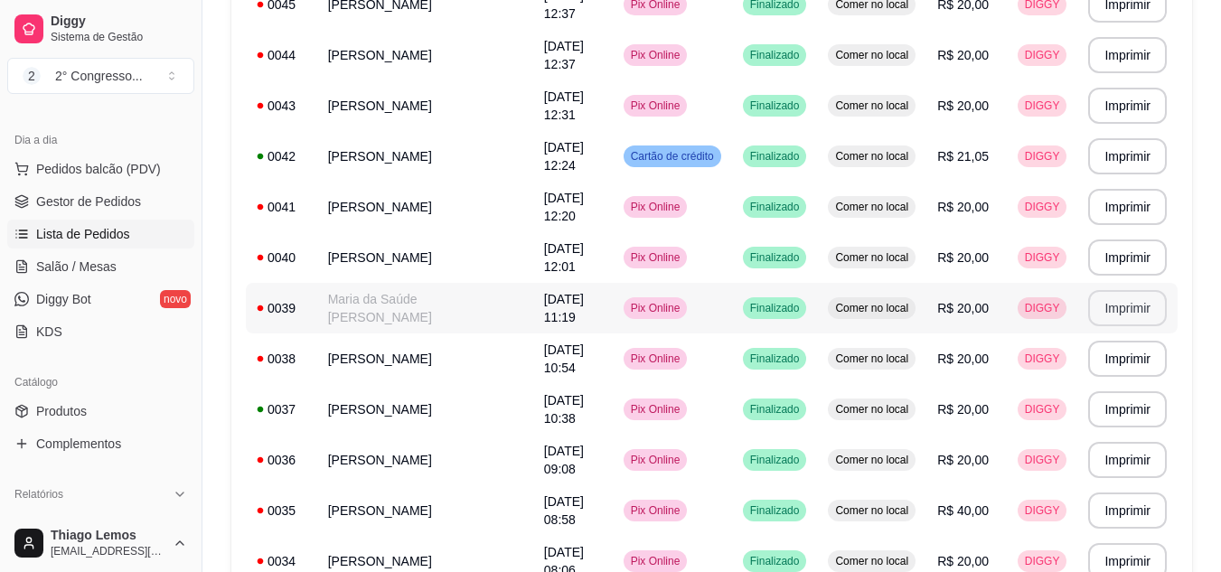
click at [1126, 306] on button "Imprimir" at bounding box center [1127, 308] width 79 height 36
click at [1127, 355] on button "Imprimir" at bounding box center [1128, 359] width 76 height 35
click at [1127, 407] on button "Imprimir" at bounding box center [1128, 409] width 76 height 35
click at [1130, 458] on button "Imprimir" at bounding box center [1128, 460] width 76 height 35
click at [1132, 510] on button "Imprimir" at bounding box center [1128, 511] width 76 height 35
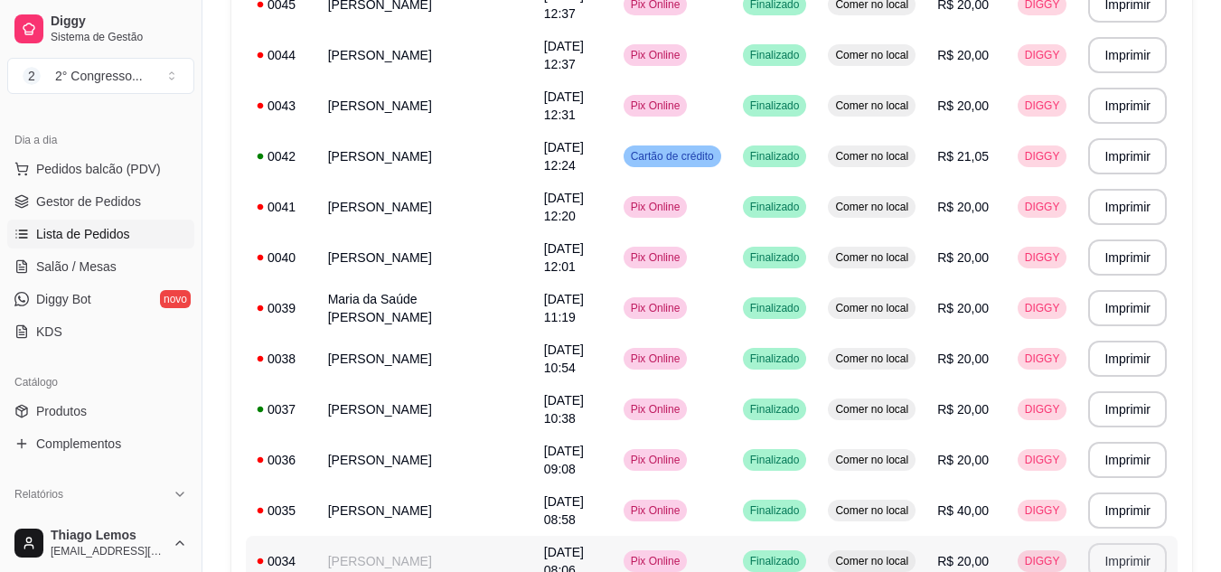
click at [1134, 555] on button "Imprimir" at bounding box center [1127, 561] width 79 height 36
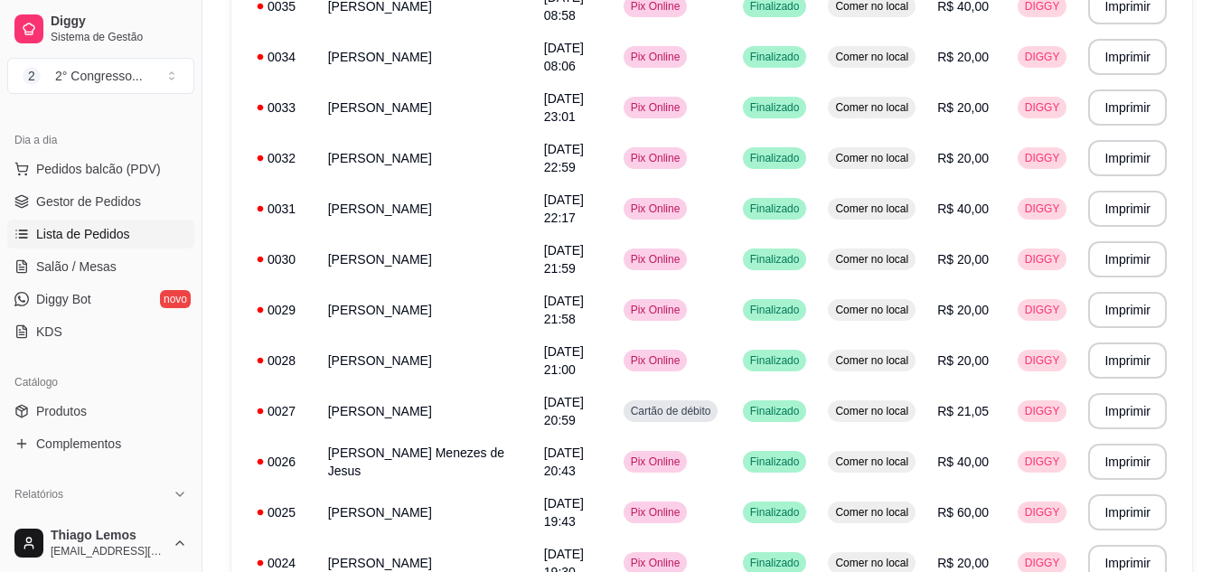
scroll to position [2573, 0]
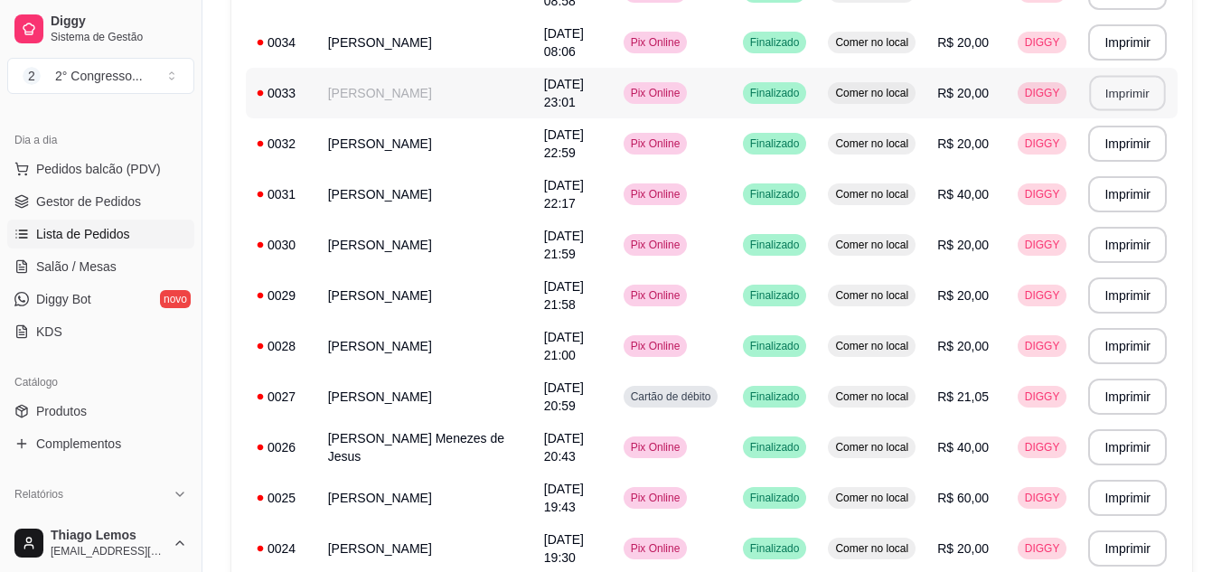
click at [1132, 99] on button "Imprimir" at bounding box center [1128, 93] width 76 height 35
click at [1132, 141] on button "Imprimir" at bounding box center [1127, 144] width 79 height 36
click at [1127, 188] on button "Imprimir" at bounding box center [1128, 194] width 76 height 35
click at [1123, 243] on button "Imprimir" at bounding box center [1127, 245] width 79 height 36
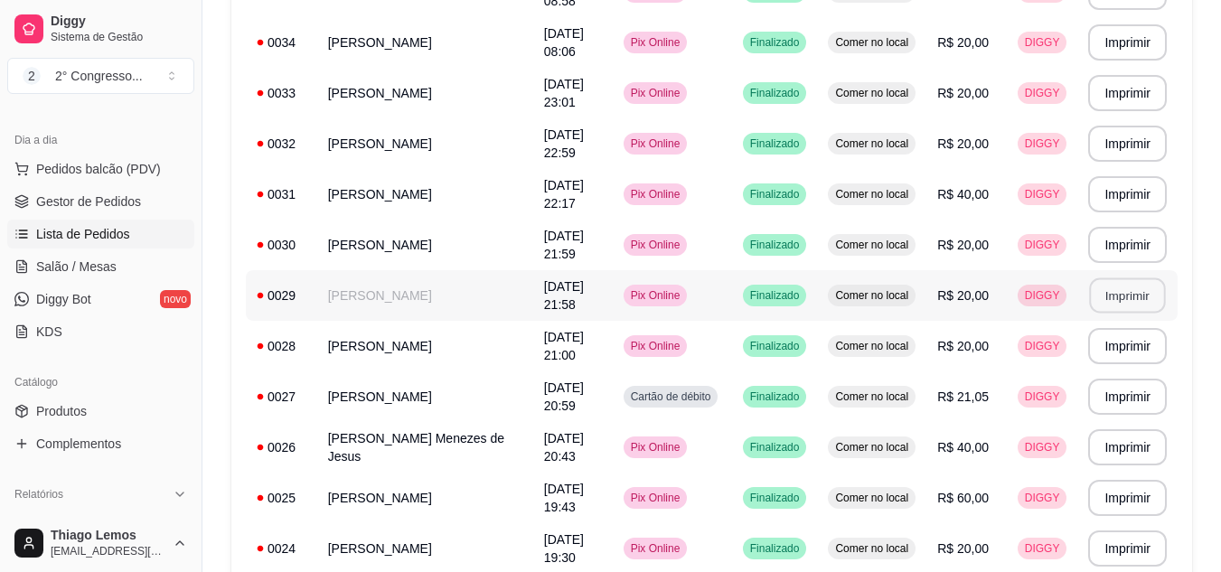
click at [1123, 292] on button "Imprimir" at bounding box center [1128, 295] width 76 height 35
click at [1123, 352] on button "Imprimir" at bounding box center [1128, 346] width 76 height 35
click at [1123, 401] on button "Imprimir" at bounding box center [1128, 397] width 76 height 35
click at [1118, 455] on button "Imprimir" at bounding box center [1128, 447] width 76 height 35
click at [1116, 493] on button "Imprimir" at bounding box center [1128, 498] width 76 height 35
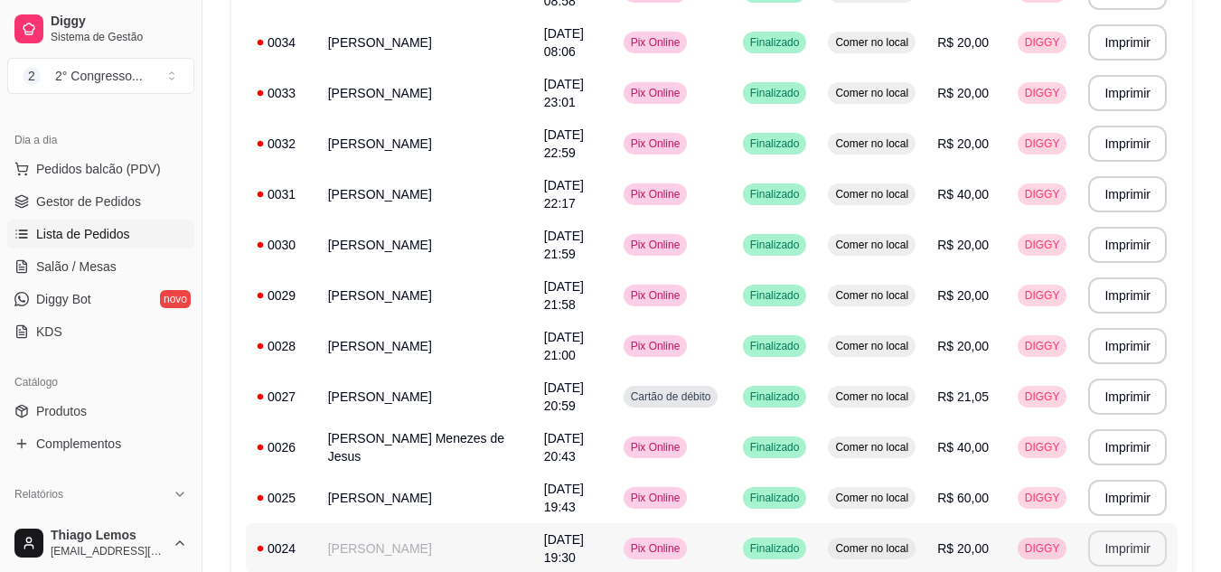
click at [1113, 540] on button "Imprimir" at bounding box center [1127, 549] width 79 height 36
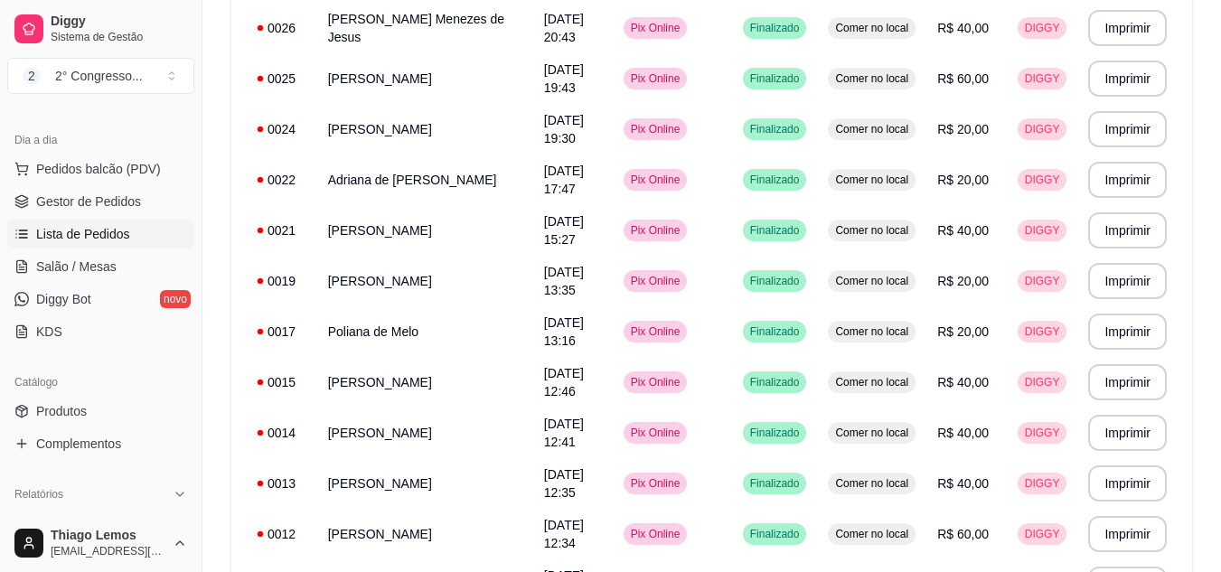
scroll to position [3014, 0]
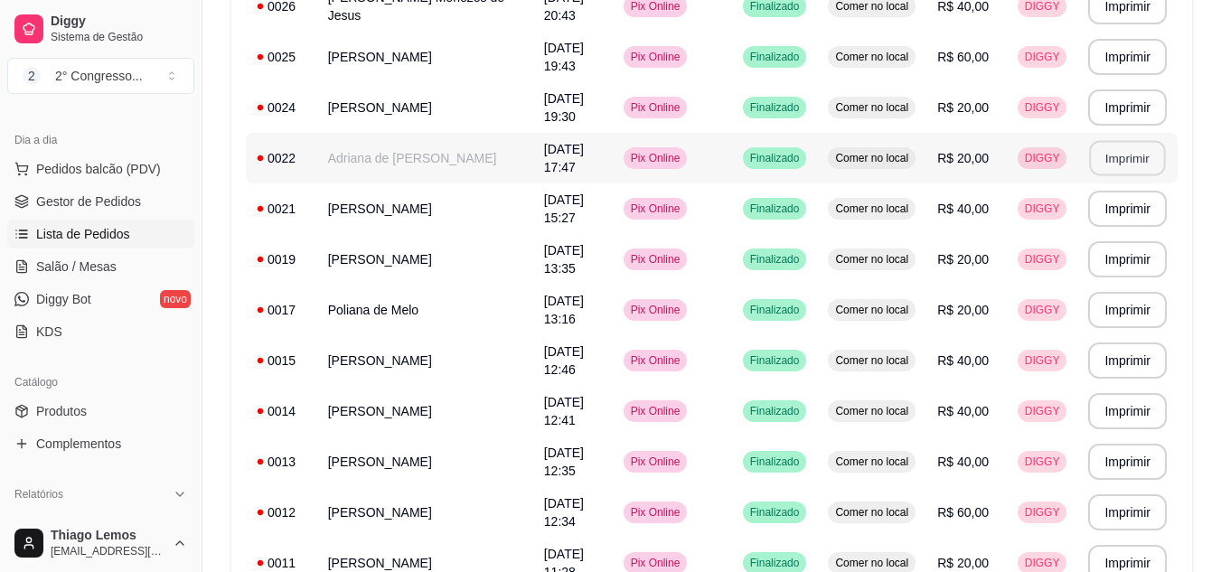
click at [1114, 158] on button "Imprimir" at bounding box center [1128, 158] width 76 height 35
click at [1124, 205] on button "Imprimir" at bounding box center [1127, 209] width 79 height 36
click at [1124, 253] on button "Imprimir" at bounding box center [1127, 259] width 79 height 36
click at [1124, 305] on button "Imprimir" at bounding box center [1127, 310] width 79 height 36
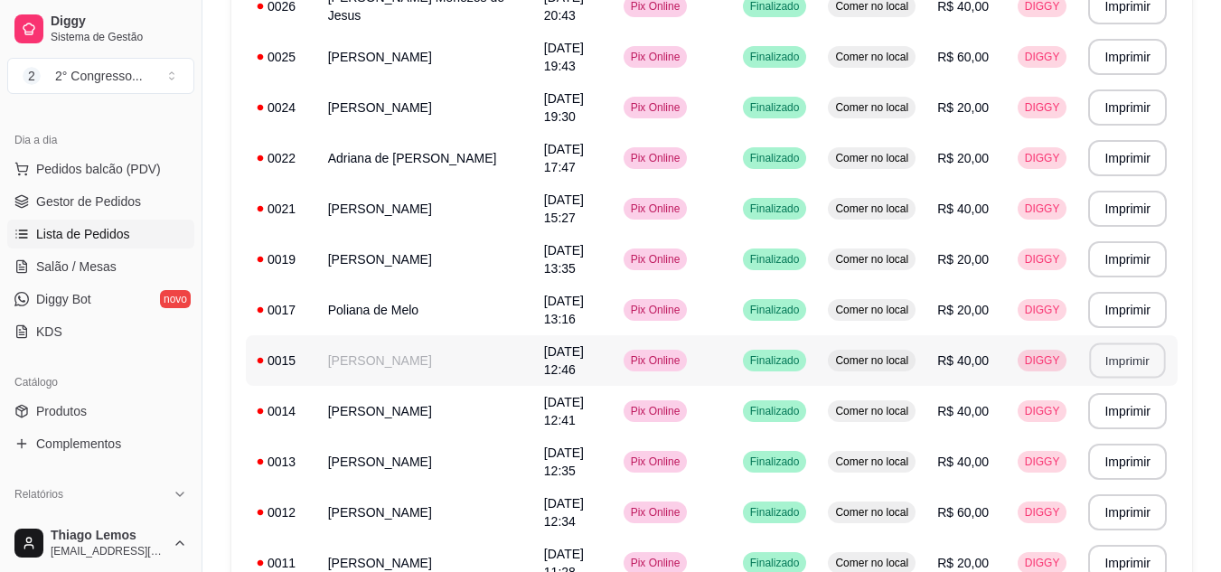
click at [1128, 359] on button "Imprimir" at bounding box center [1128, 361] width 76 height 35
click at [1130, 407] on button "Imprimir" at bounding box center [1128, 411] width 76 height 35
click at [1130, 462] on button "Imprimir" at bounding box center [1128, 462] width 76 height 35
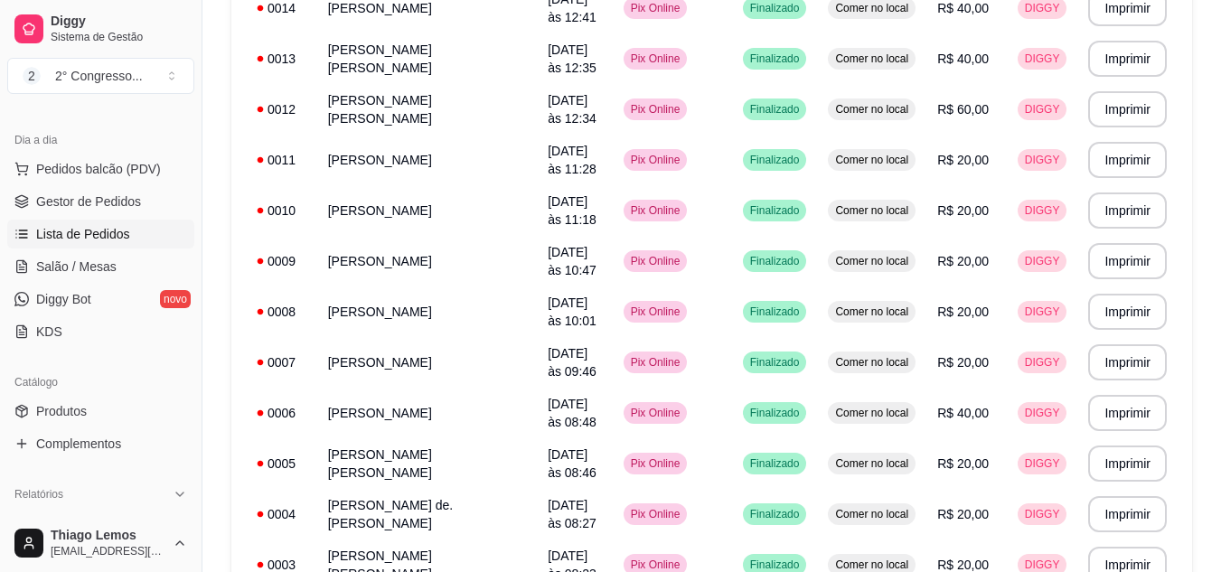
scroll to position [3518, 0]
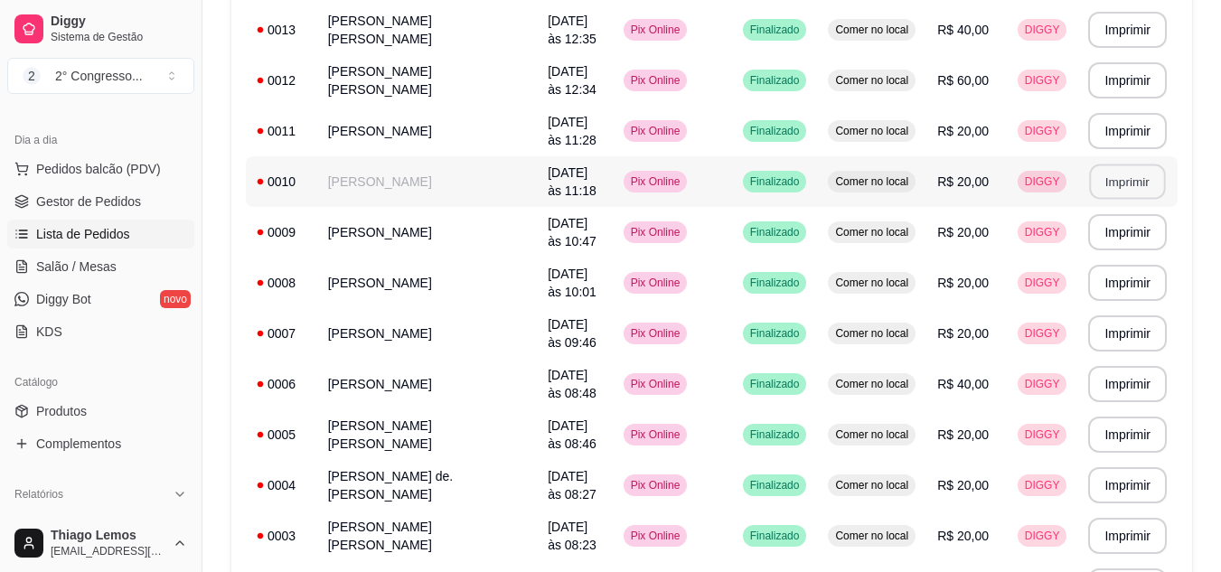
click at [1124, 165] on button "Imprimir" at bounding box center [1128, 182] width 76 height 35
click at [1132, 214] on button "Imprimir" at bounding box center [1127, 232] width 79 height 36
click at [1132, 266] on button "Imprimir" at bounding box center [1128, 283] width 76 height 35
click at [1132, 316] on button "Imprimir" at bounding box center [1128, 333] width 76 height 35
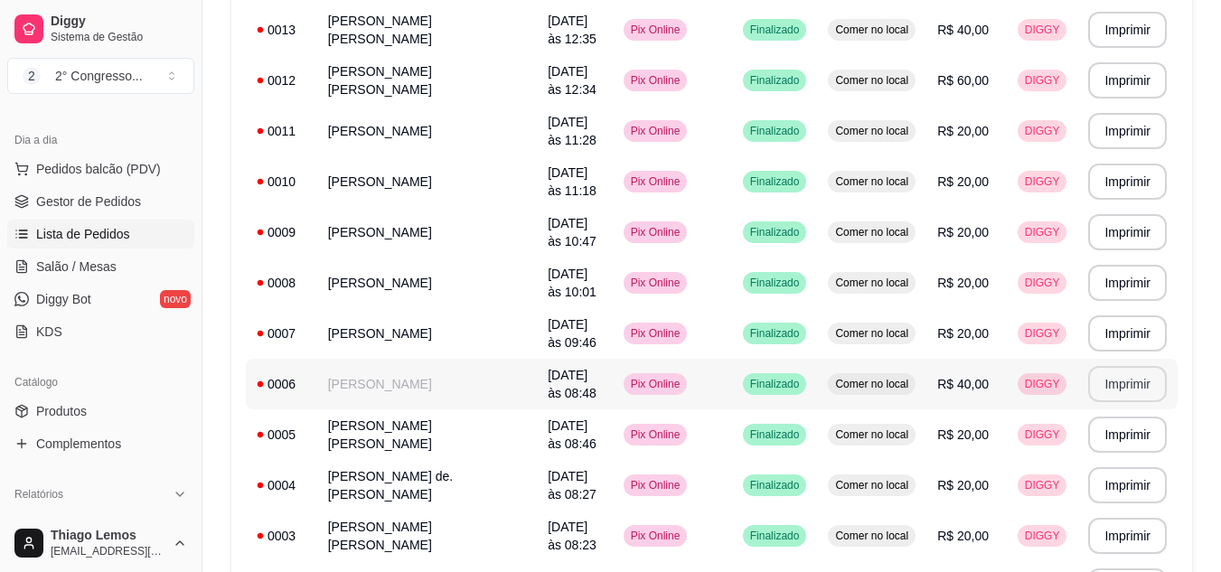
click at [1132, 366] on button "Imprimir" at bounding box center [1127, 384] width 79 height 36
click at [1132, 417] on button "Imprimir" at bounding box center [1127, 435] width 79 height 36
click at [1132, 467] on button "Imprimir" at bounding box center [1127, 485] width 79 height 36
click at [1132, 519] on button "Imprimir" at bounding box center [1128, 536] width 76 height 35
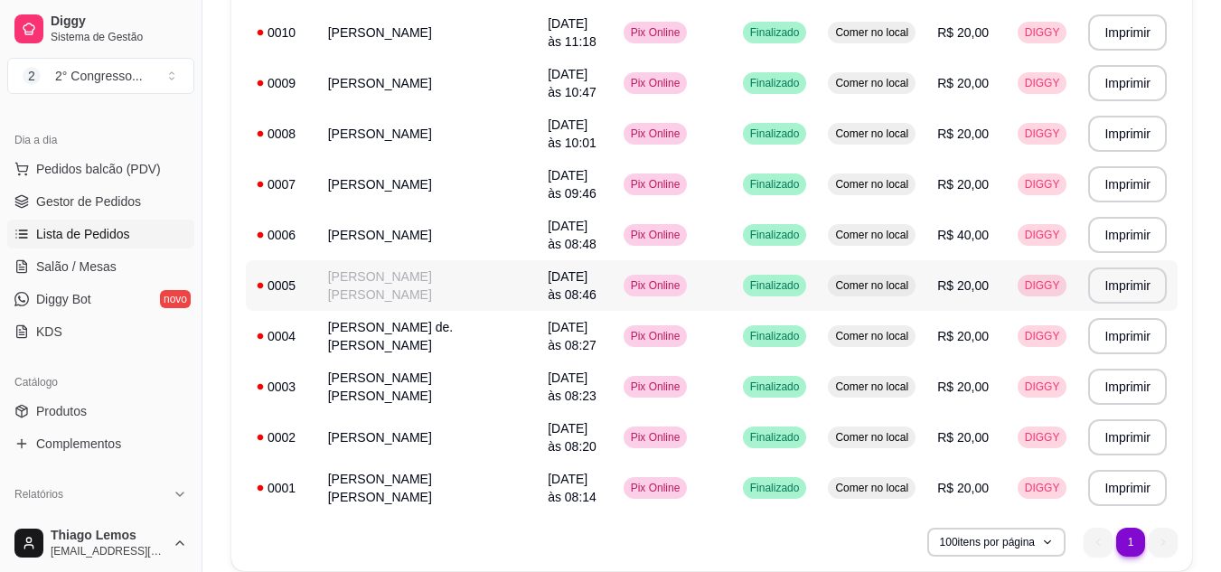
scroll to position [709, 0]
